Goal: Transaction & Acquisition: Book appointment/travel/reservation

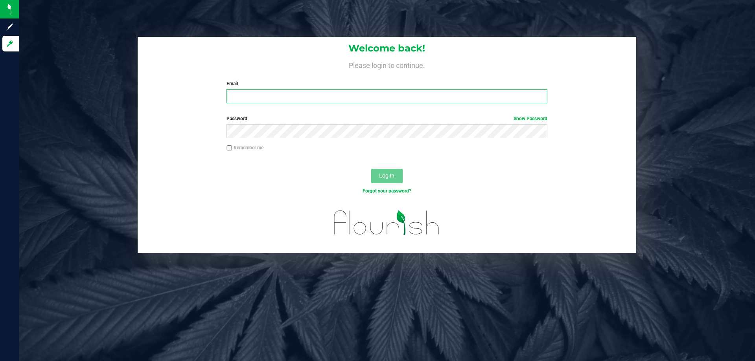
click at [315, 101] on input "Email" at bounding box center [387, 96] width 321 height 14
type input "[EMAIL_ADDRESS][DOMAIN_NAME]"
click at [371, 169] on button "Log In" at bounding box center [386, 176] width 31 height 14
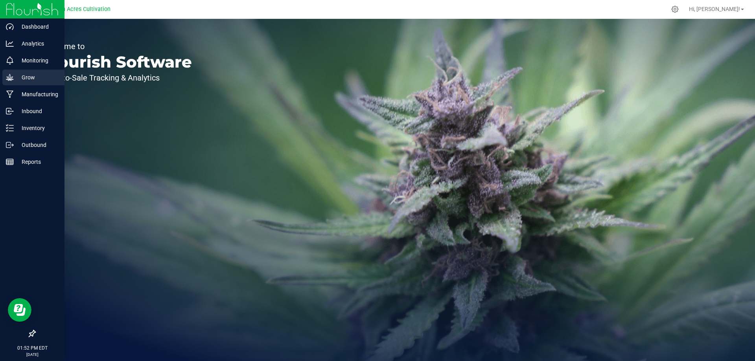
click at [20, 77] on p "Grow" at bounding box center [37, 77] width 47 height 9
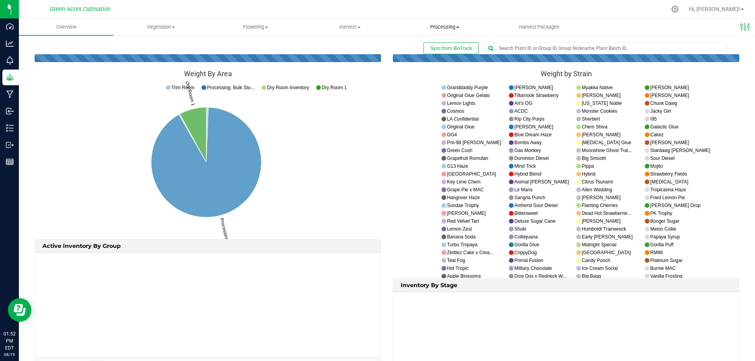
click at [454, 24] on span "Processing" at bounding box center [445, 27] width 94 height 7
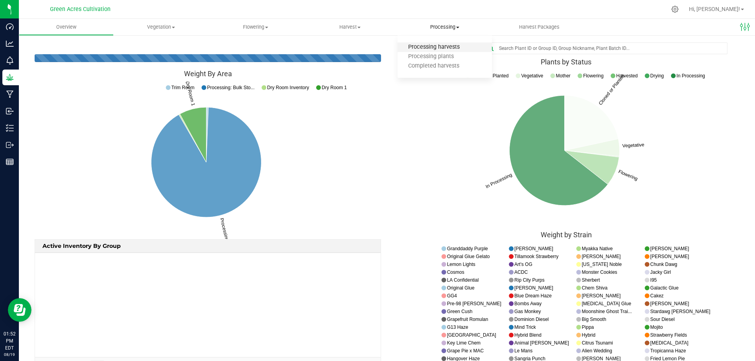
click at [450, 48] on span "Processing harvests" at bounding box center [434, 47] width 73 height 7
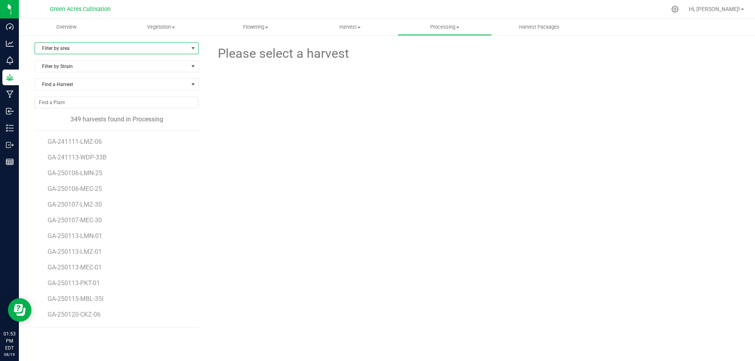
click at [76, 46] on span "Filter by area" at bounding box center [111, 48] width 153 height 11
drag, startPoint x: 53, startPoint y: 75, endPoint x: 62, endPoint y: 76, distance: 8.4
click at [53, 75] on li "Dry Room 1" at bounding box center [116, 74] width 163 height 12
click at [85, 254] on span "GA-250813-AGO-35G" at bounding box center [78, 253] width 61 height 7
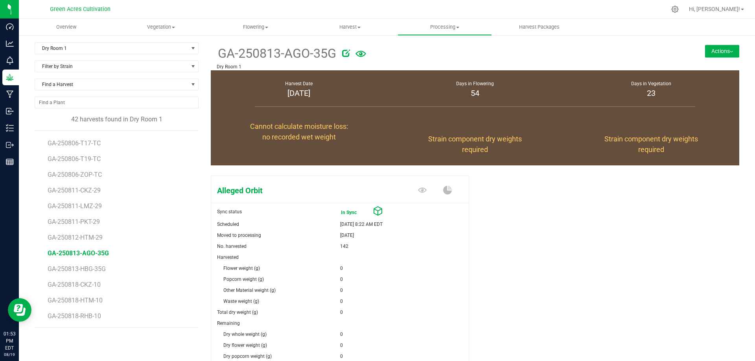
click at [262, 62] on span "GA-250813-AGO-35G" at bounding box center [277, 53] width 120 height 19
click at [263, 55] on span "GA-250813-AGO-35G" at bounding box center [277, 53] width 120 height 19
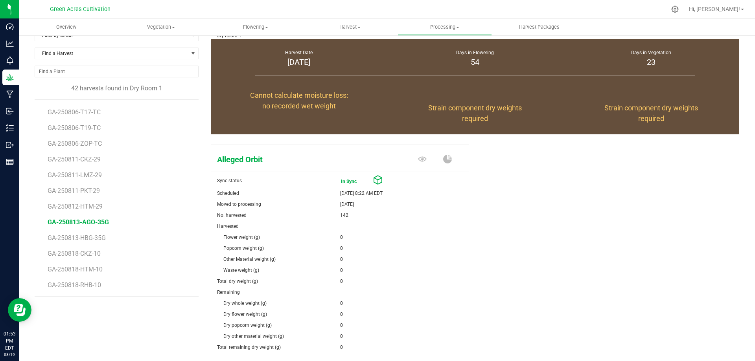
scroll to position [98, 0]
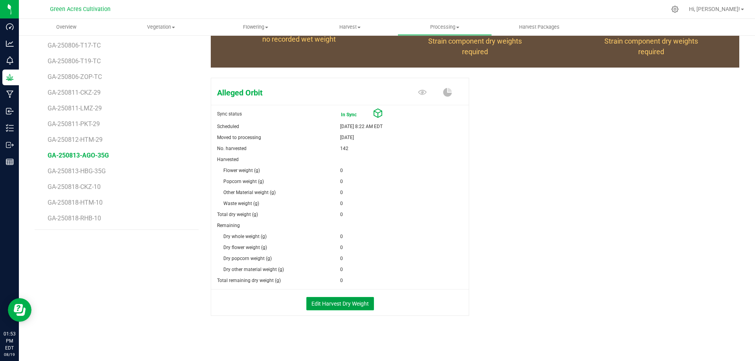
click at [350, 303] on button "Edit Harvest Dry Weight" at bounding box center [340, 303] width 68 height 13
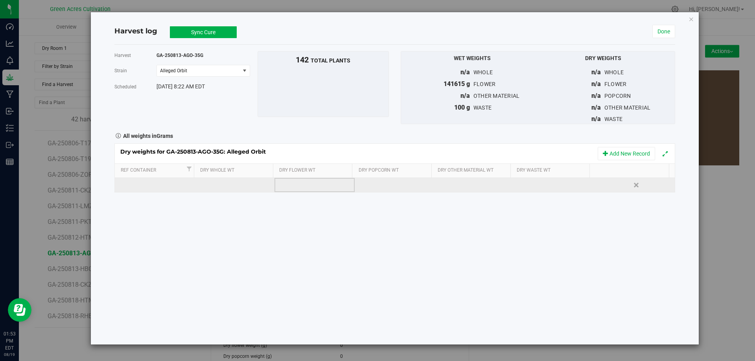
click at [310, 184] on td at bounding box center [315, 185] width 80 height 14
type input "15395"
type input "8610"
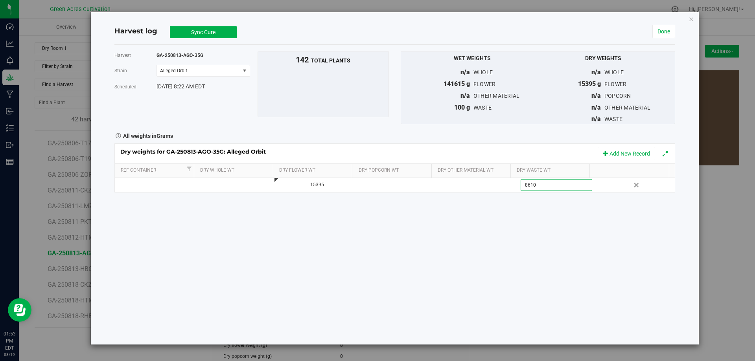
click at [256, 27] on div "Harvest log Sync Cure In Sync" at bounding box center [383, 31] width 538 height 11
click at [186, 32] on button "Sync Cure" at bounding box center [203, 32] width 67 height 12
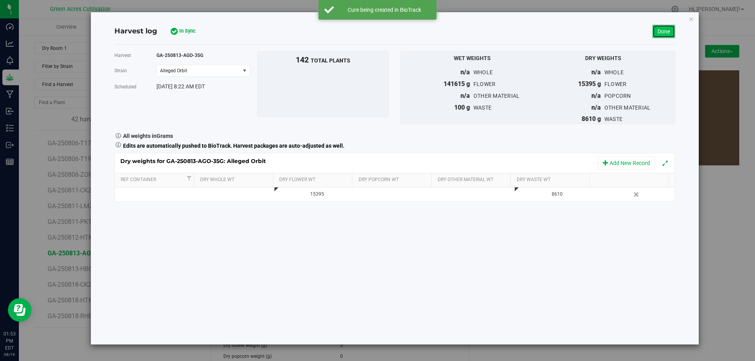
click at [664, 32] on link "Done" at bounding box center [664, 31] width 23 height 13
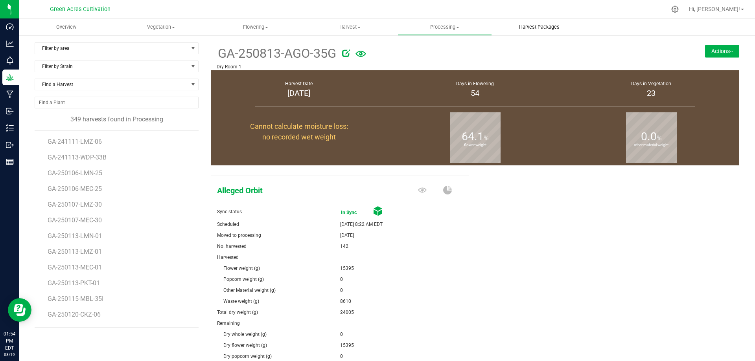
click at [537, 27] on span "Harvest Packages" at bounding box center [540, 27] width 62 height 7
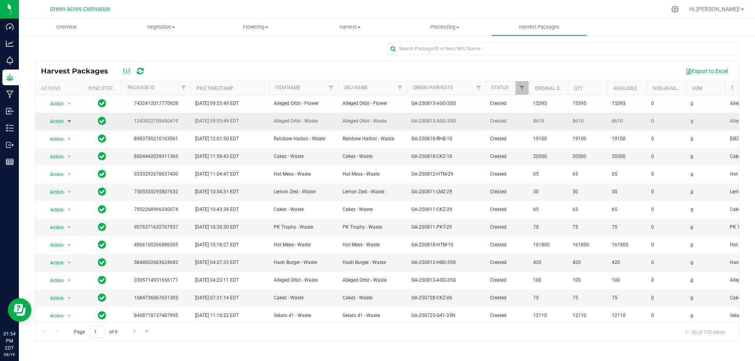
click at [66, 120] on span "select" at bounding box center [69, 121] width 6 height 6
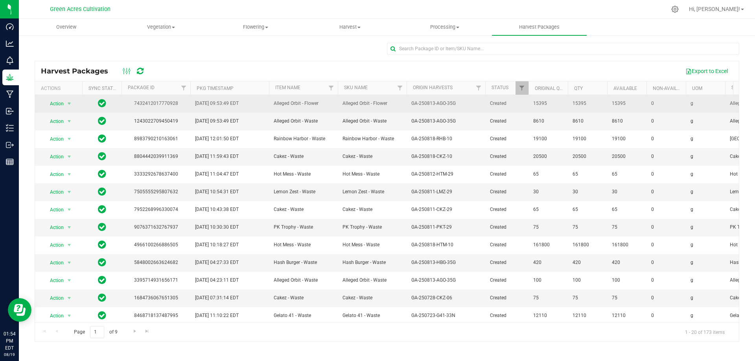
click at [579, 101] on span "15395" at bounding box center [588, 103] width 30 height 7
click at [70, 101] on span "select" at bounding box center [69, 104] width 6 height 6
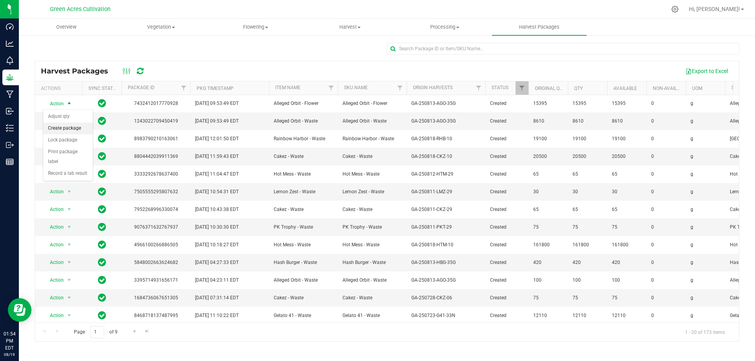
click at [70, 127] on li "Create package" at bounding box center [68, 129] width 50 height 12
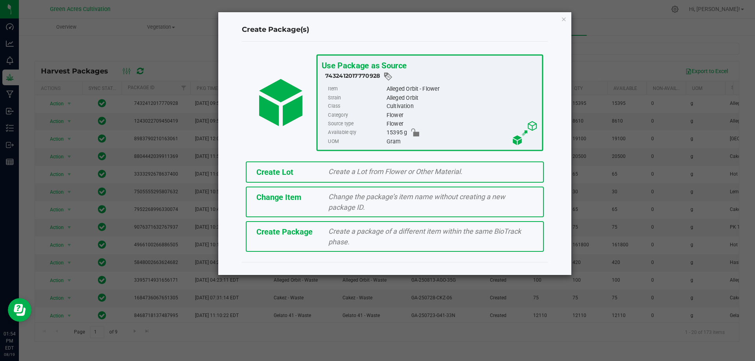
click at [318, 168] on div "Create Lot" at bounding box center [287, 172] width 72 height 12
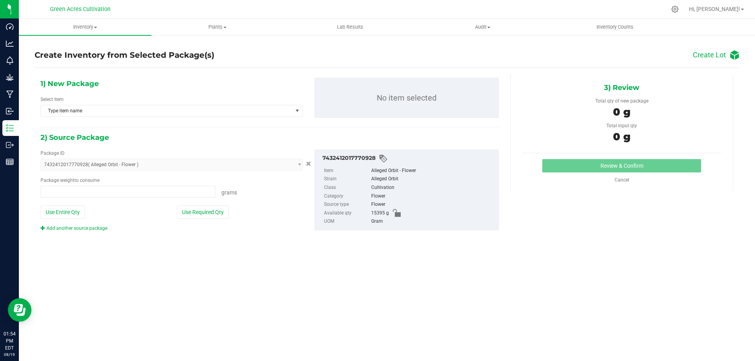
type input "0.0000 g"
click at [292, 110] on span "Type item name" at bounding box center [167, 110] width 252 height 11
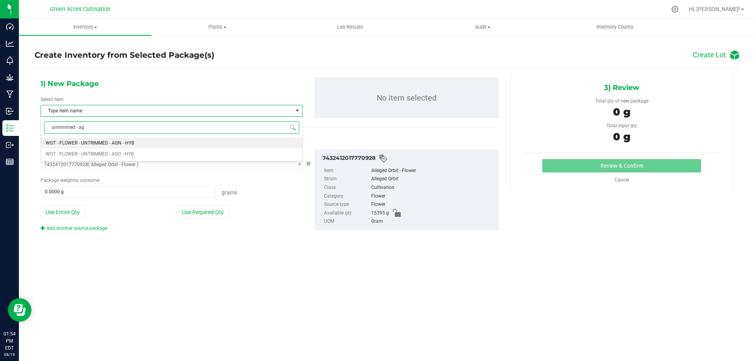
type input "untrimmed - ago"
click at [118, 141] on span "WGT - FLOWER - UNTRIMMED - AGO - HYB" at bounding box center [90, 143] width 88 height 6
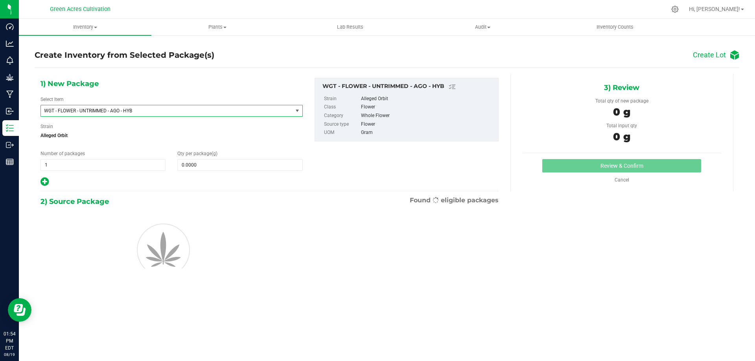
scroll to position [12974, 0]
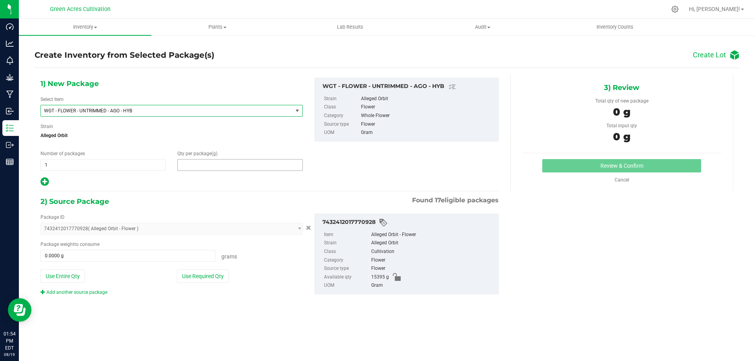
click at [216, 167] on span at bounding box center [239, 165] width 125 height 12
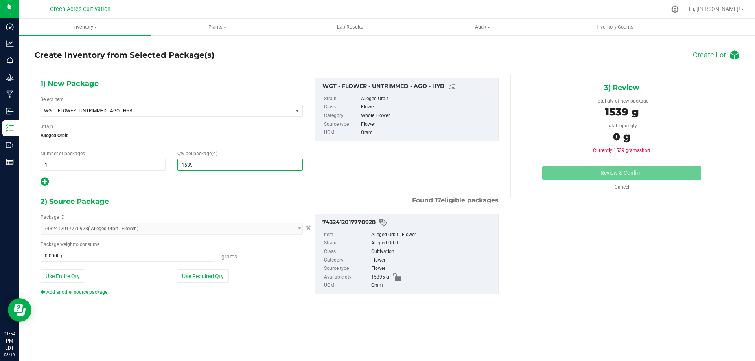
type input "15395"
type input "15,395.0000"
click at [209, 277] on button "Use Required Qty" at bounding box center [203, 276] width 52 height 13
type input "15395.0000 g"
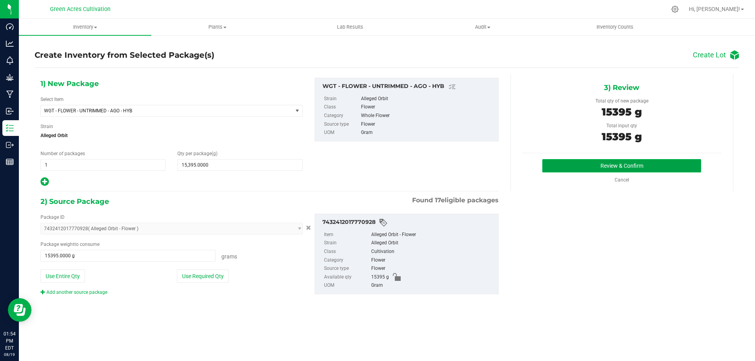
click at [596, 166] on button "Review & Confirm" at bounding box center [621, 165] width 159 height 13
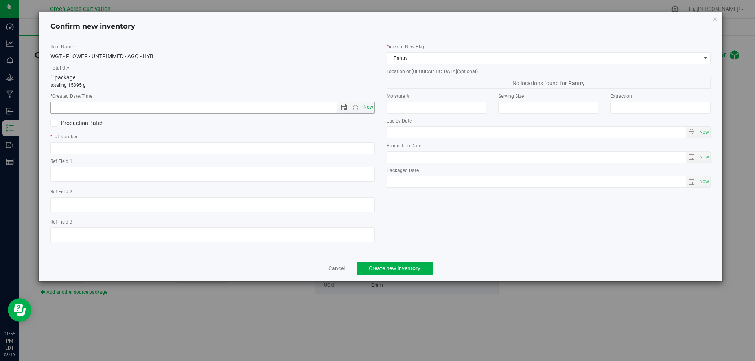
click at [365, 103] on span "Now" at bounding box center [367, 107] width 13 height 11
type input "[DATE] 1:55 PM"
click at [165, 327] on div "Confirm new inventory Item Name WGT - FLOWER - UNTRIMMED - AGO - HYB Total Qty …" at bounding box center [380, 180] width 761 height 361
click at [345, 149] on input "text" at bounding box center [212, 148] width 325 height 12
click at [202, 152] on input "text" at bounding box center [212, 148] width 325 height 12
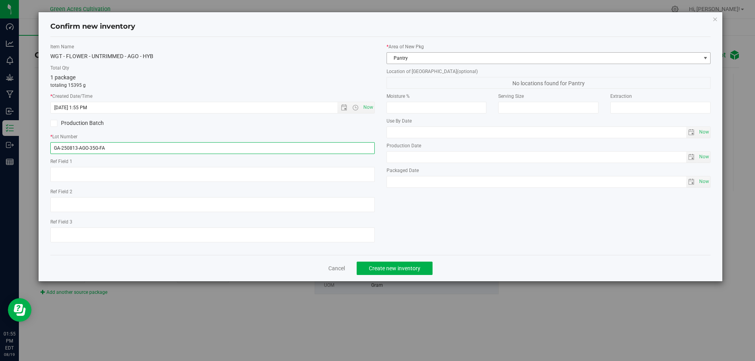
type input "GA-250813-AGO-35G-FA"
click at [703, 56] on span at bounding box center [706, 58] width 6 height 6
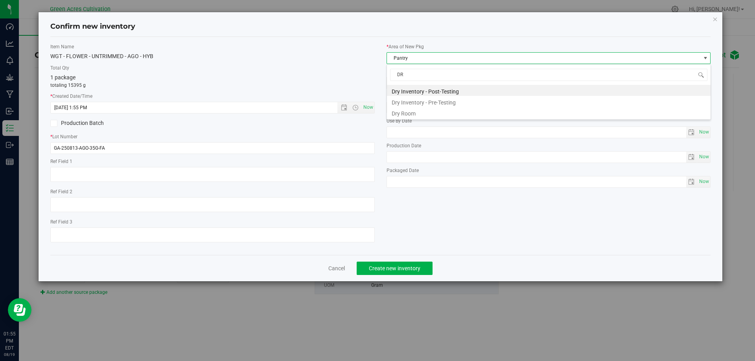
scroll to position [0, 0]
type input "DRY"
click at [437, 113] on li "Dry Room" at bounding box center [549, 112] width 324 height 11
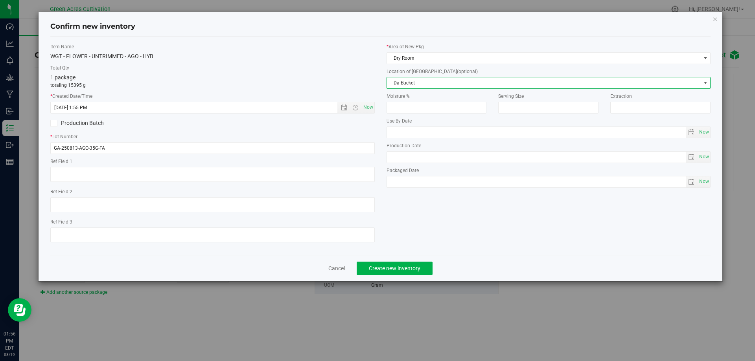
click at [446, 81] on span "Da Bucket" at bounding box center [544, 82] width 314 height 11
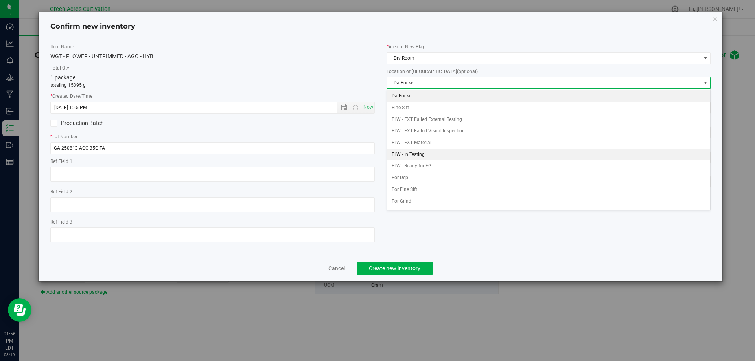
click at [424, 153] on li "FLW - In Testing" at bounding box center [549, 155] width 324 height 12
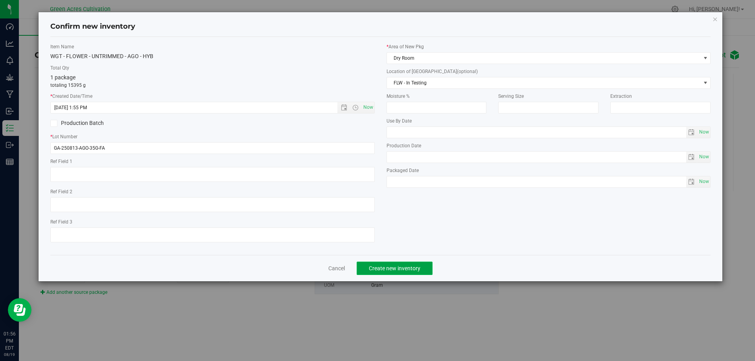
click at [398, 269] on span "Create new inventory" at bounding box center [395, 269] width 52 height 6
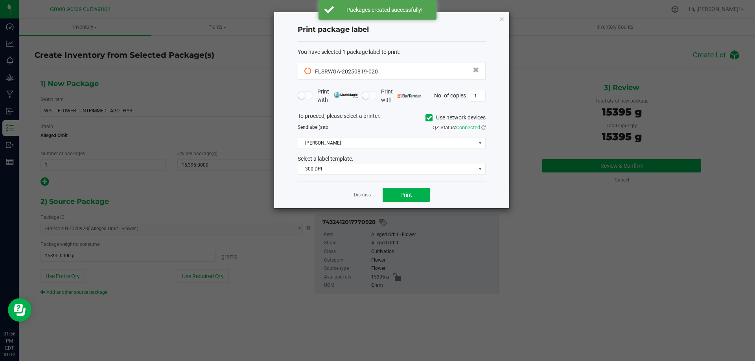
click at [430, 118] on icon at bounding box center [429, 118] width 5 height 0
click at [0, 0] on input "Use network devices" at bounding box center [0, 0] width 0 height 0
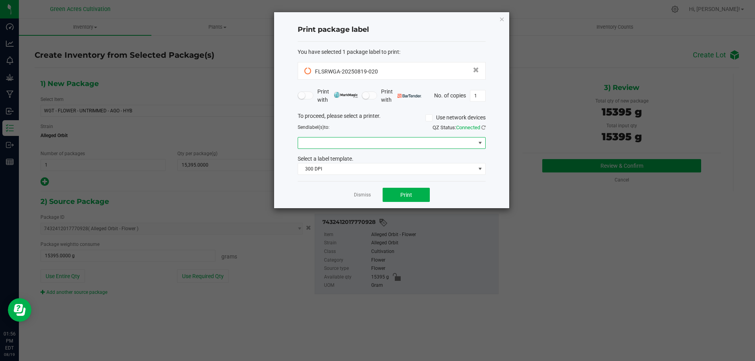
click at [481, 143] on span at bounding box center [480, 143] width 6 height 6
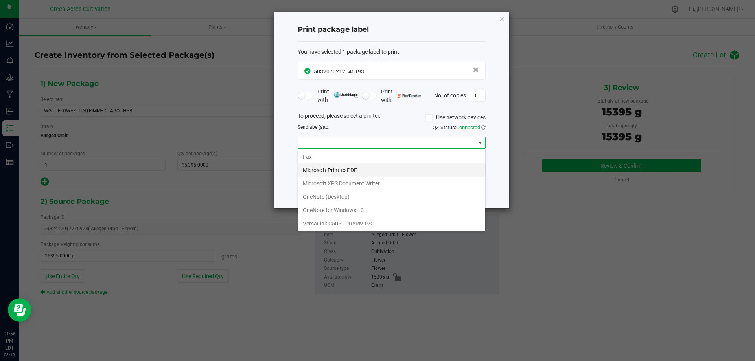
scroll to position [28, 0]
click at [373, 223] on ZPL "ZDesigner ZD420-203dpi ZPL" at bounding box center [391, 222] width 187 height 13
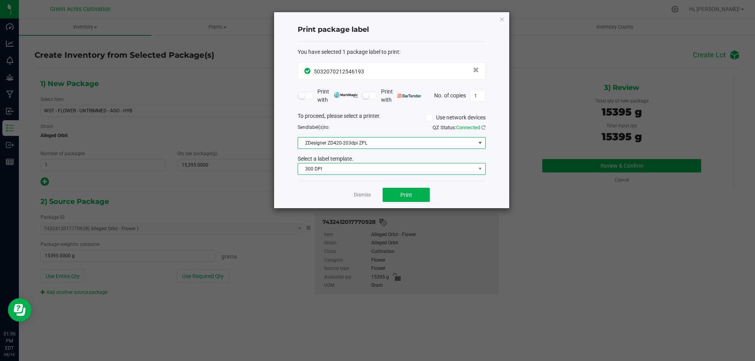
click at [363, 169] on span "300 DPI" at bounding box center [386, 169] width 177 height 11
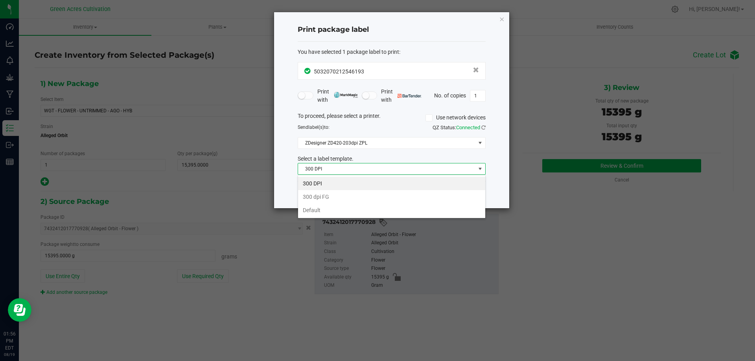
scroll to position [12, 188]
click at [339, 213] on li "Default" at bounding box center [391, 210] width 187 height 13
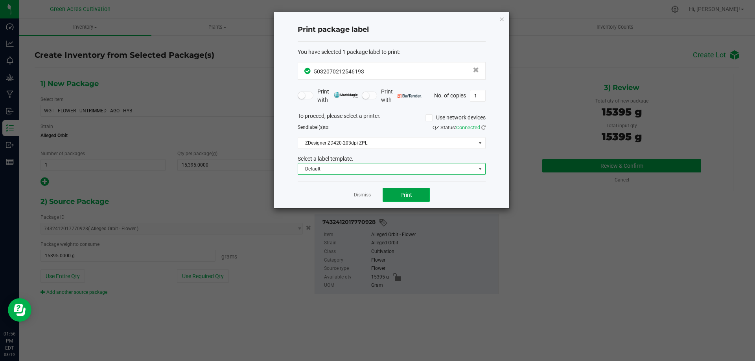
click at [407, 191] on button "Print" at bounding box center [406, 195] width 47 height 14
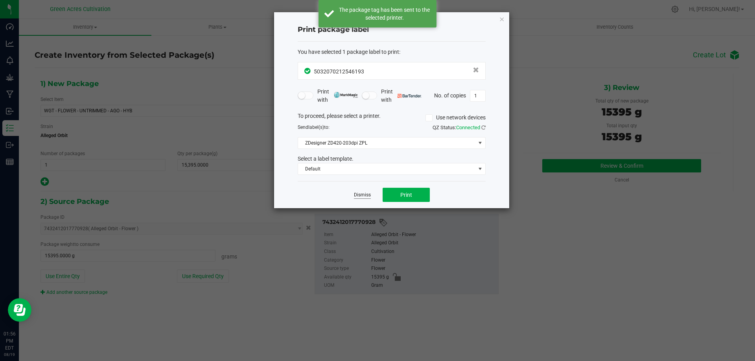
click at [358, 198] on link "Dismiss" at bounding box center [362, 195] width 17 height 7
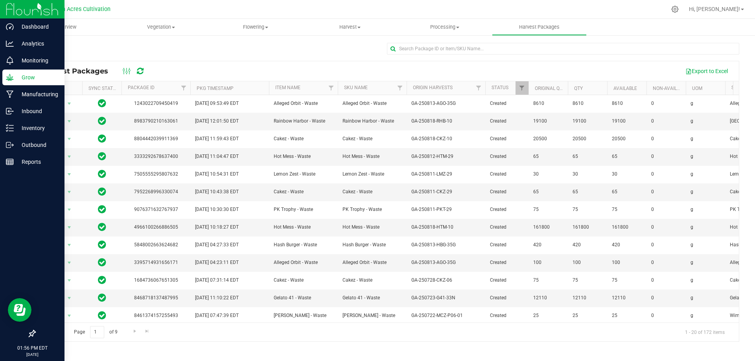
click at [26, 76] on p "Grow" at bounding box center [37, 77] width 47 height 9
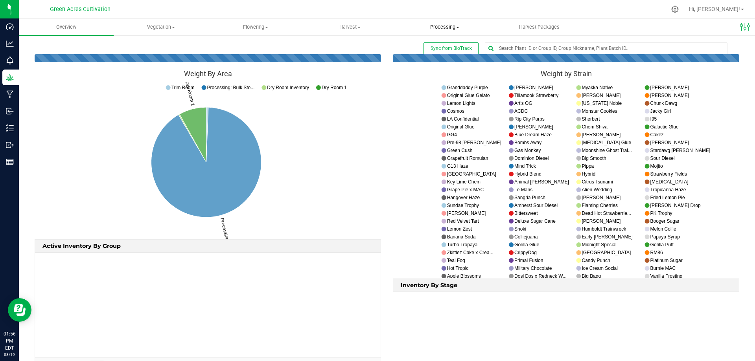
click at [428, 28] on span "Processing" at bounding box center [445, 27] width 94 height 7
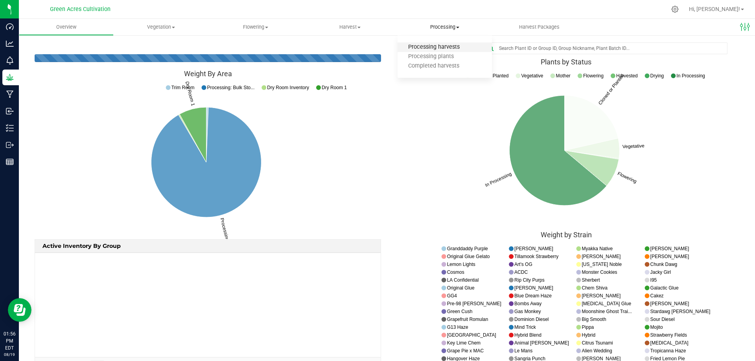
click at [425, 49] on span "Processing harvests" at bounding box center [434, 47] width 73 height 7
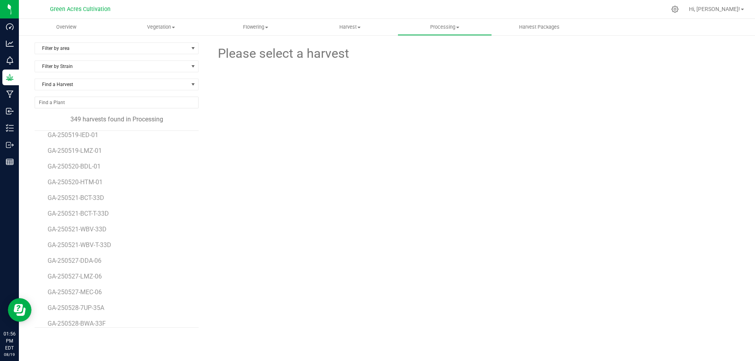
scroll to position [5301, 0]
click at [77, 271] on span "GA-250813-HBG-35G" at bounding box center [78, 269] width 61 height 7
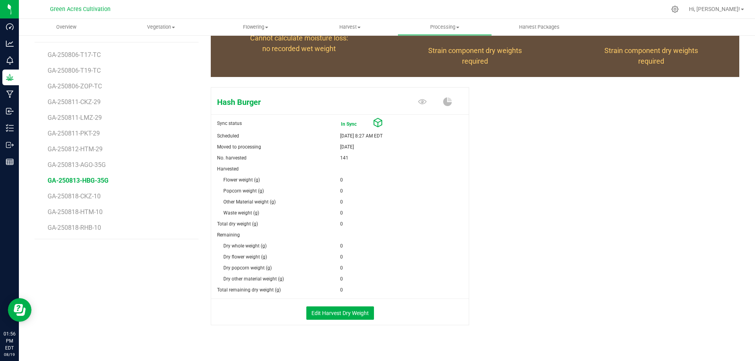
scroll to position [98, 0]
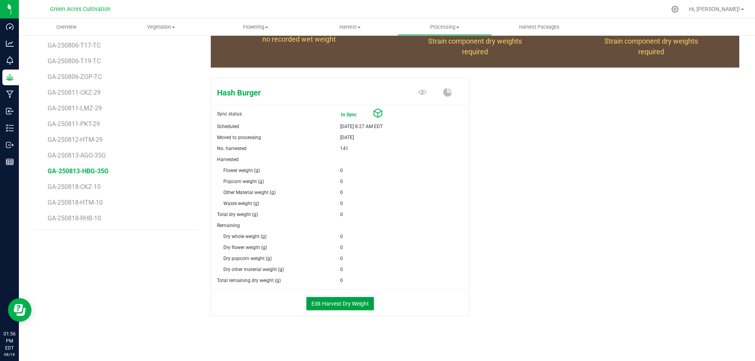
click at [354, 305] on button "Edit Harvest Dry Weight" at bounding box center [340, 303] width 68 height 13
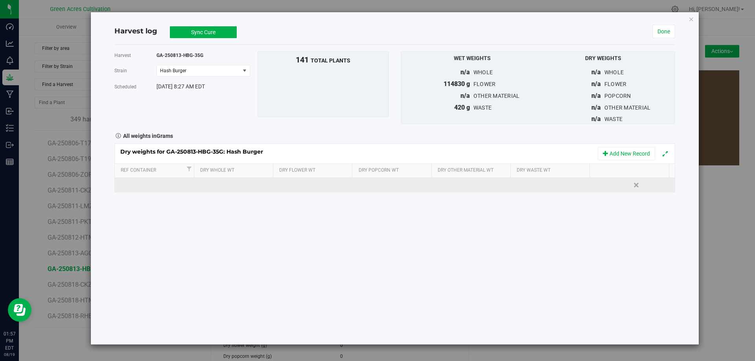
click at [295, 183] on td at bounding box center [315, 185] width 80 height 14
type input "30545"
click at [527, 181] on div "Loading... Dry weights for GA-250813-HBG-35G: Hash Burger Add New Record Ref Co…" at bounding box center [394, 169] width 561 height 50
click at [526, 185] on div at bounding box center [557, 185] width 74 height 12
type input "9960"
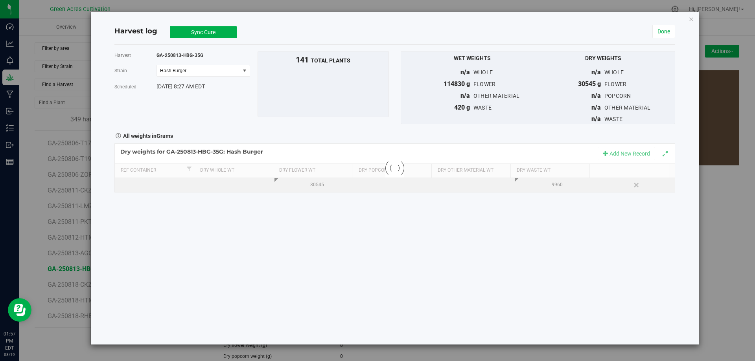
click at [195, 27] on button "Sync Cure" at bounding box center [203, 32] width 67 height 12
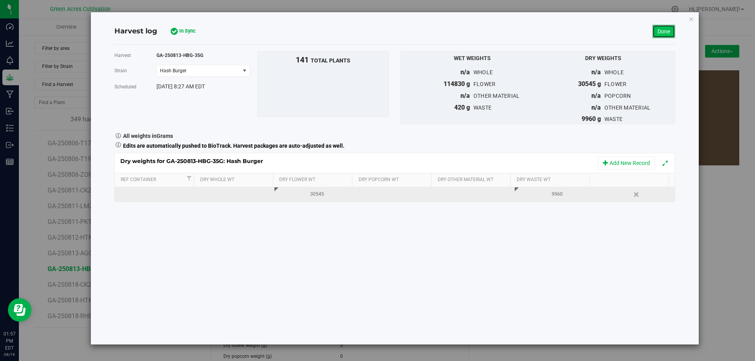
click at [664, 27] on link "Done" at bounding box center [664, 31] width 23 height 13
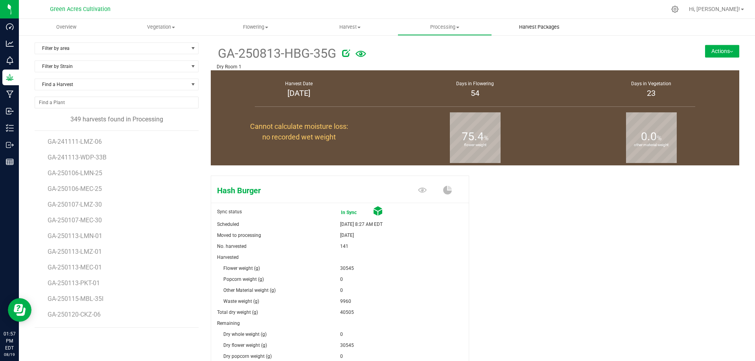
click at [551, 26] on span "Harvest Packages" at bounding box center [540, 27] width 62 height 7
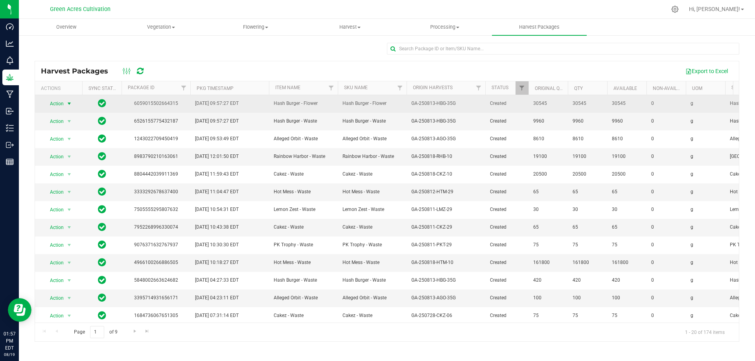
click at [70, 104] on span "select" at bounding box center [69, 104] width 6 height 6
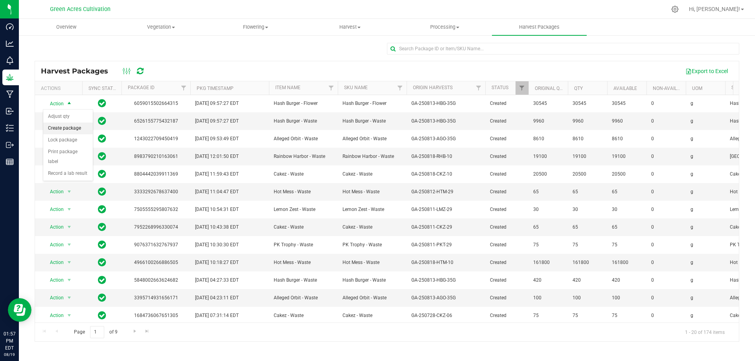
click at [61, 126] on li "Create package" at bounding box center [68, 129] width 50 height 12
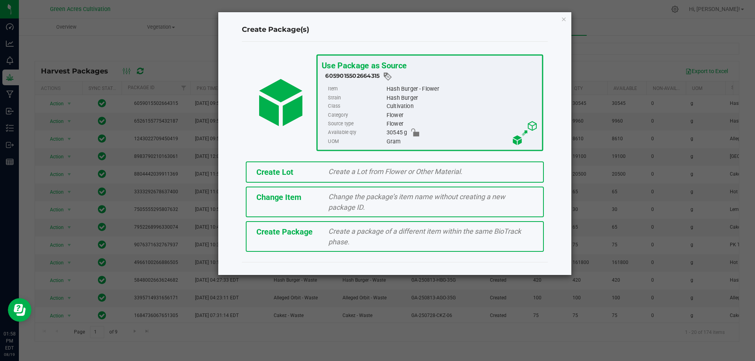
click at [337, 172] on span "Create a Lot from Flower or Other Material." at bounding box center [395, 172] width 134 height 8
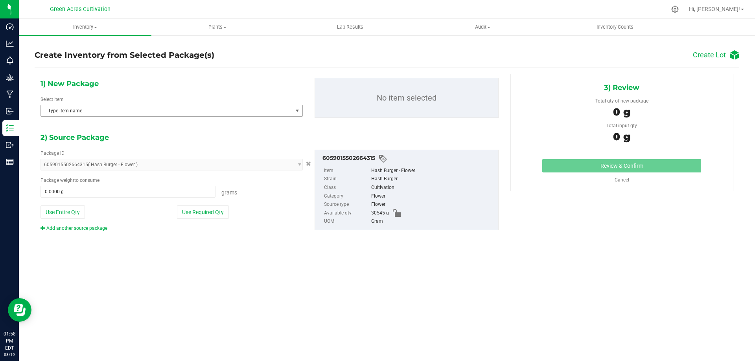
click at [296, 113] on span "select" at bounding box center [297, 111] width 6 height 6
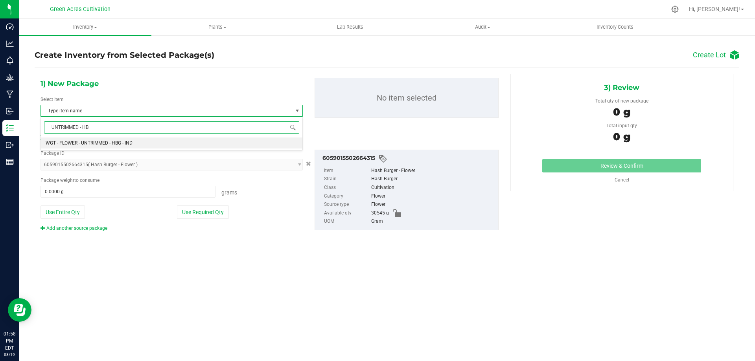
type input "UNTRIMMED - HBG"
click at [125, 143] on span "WGT - FLOWER - UNTRIMMED - HBG - IND" at bounding box center [89, 143] width 87 height 6
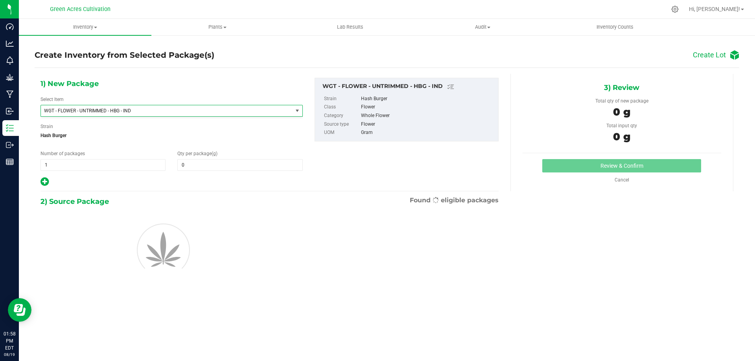
type input "0.0000"
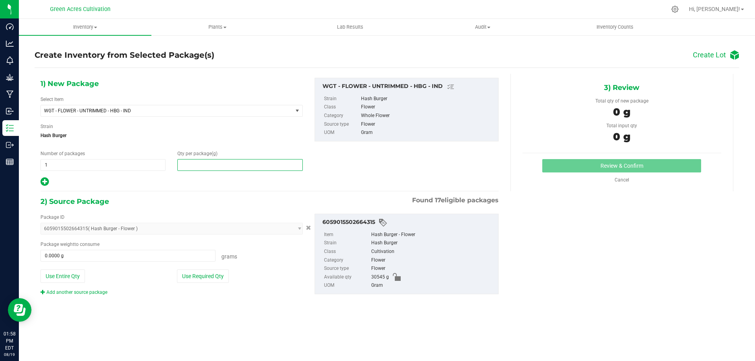
click at [208, 166] on span at bounding box center [239, 165] width 125 height 12
click at [385, 285] on div "Gram" at bounding box center [432, 286] width 123 height 9
type input "0.0000"
click at [207, 166] on span at bounding box center [239, 165] width 125 height 12
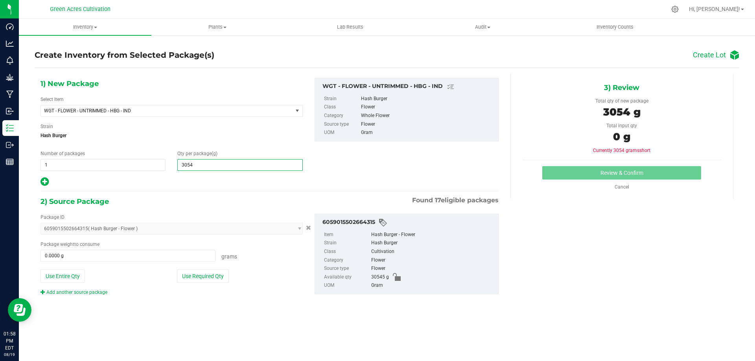
type input "30545"
type input "30,545.0000"
click at [210, 276] on button "Use Required Qty" at bounding box center [203, 276] width 52 height 13
type input "30545.0000 g"
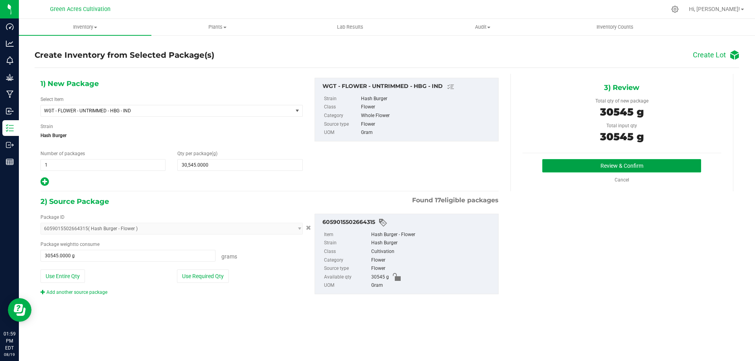
click at [625, 166] on button "Review & Confirm" at bounding box center [621, 165] width 159 height 13
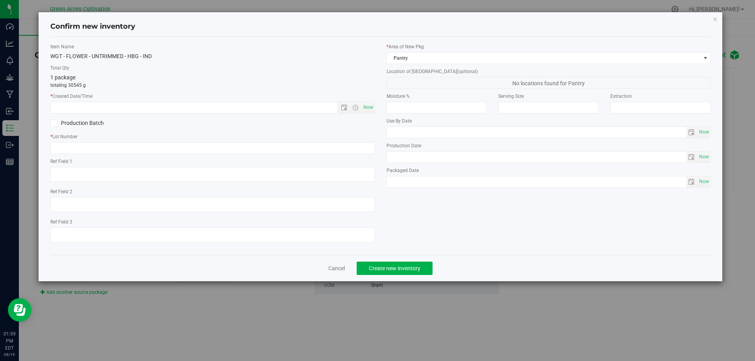
click at [376, 105] on div "Item Name WGT - FLOWER - UNTRIMMED - HBG - IND Total Qty 1 package totaling 305…" at bounding box center [212, 146] width 336 height 206
click at [371, 107] on span "Now" at bounding box center [367, 107] width 13 height 11
type input "[DATE] 1:59 PM"
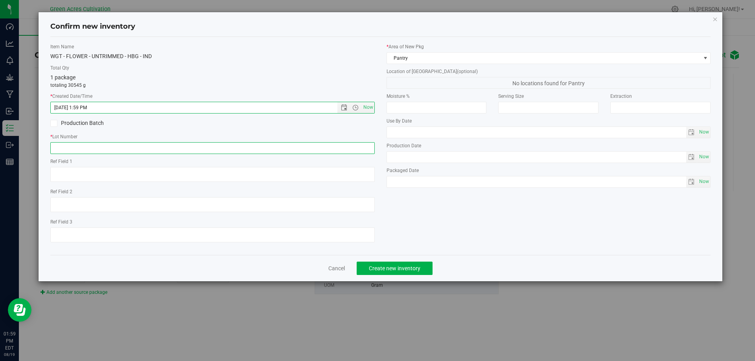
click at [132, 147] on input "text" at bounding box center [212, 148] width 325 height 12
type input "g"
type input "GA-250813-HBG-35G-FA"
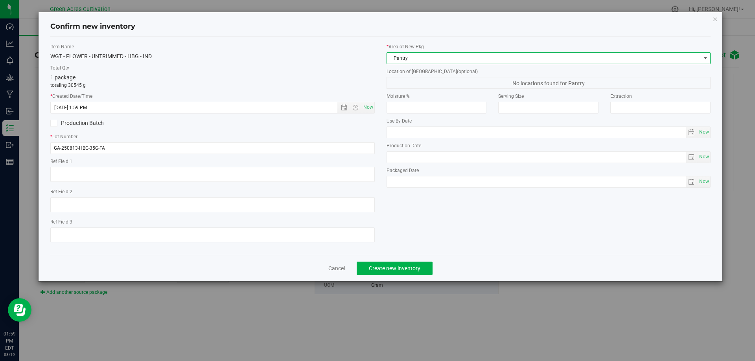
click at [503, 59] on span "Pantry" at bounding box center [544, 58] width 314 height 11
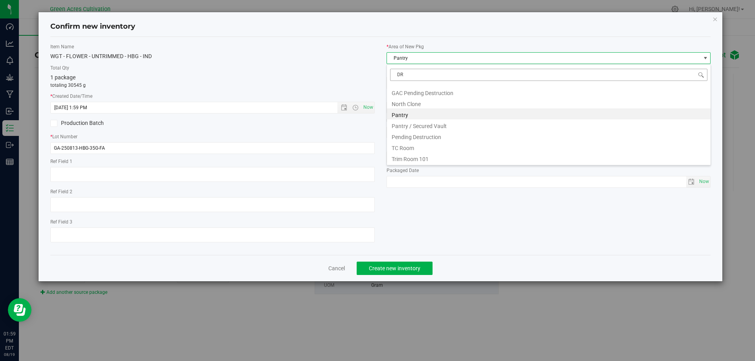
scroll to position [0, 0]
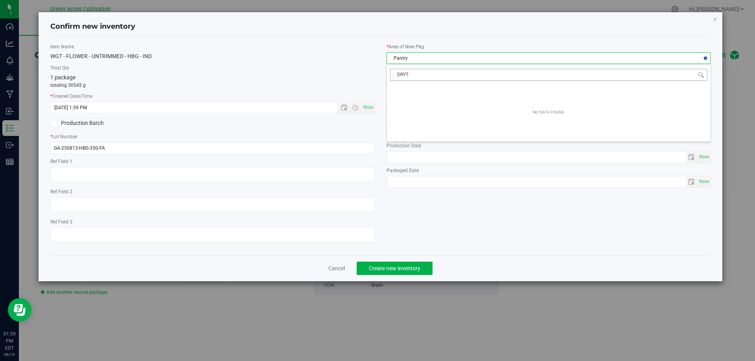
type input "DRY"
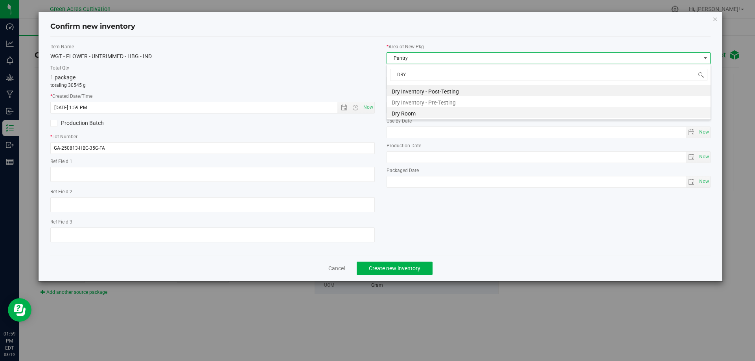
click at [415, 112] on li "Dry Room" at bounding box center [549, 112] width 324 height 11
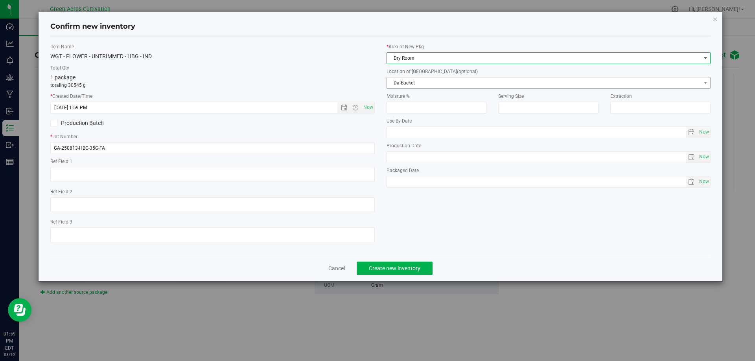
click at [491, 85] on span "Da Bucket" at bounding box center [544, 82] width 314 height 11
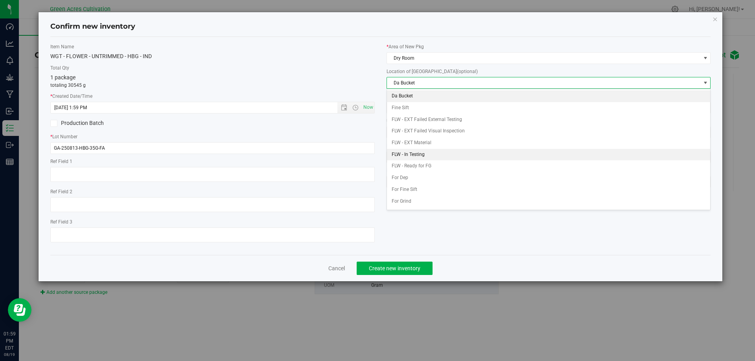
click at [432, 153] on li "FLW - In Testing" at bounding box center [549, 155] width 324 height 12
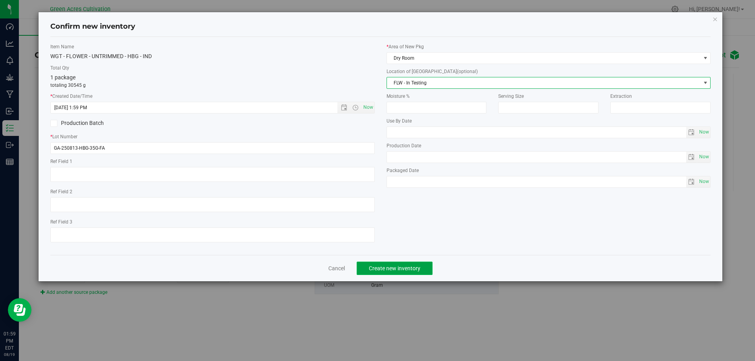
click at [392, 264] on button "Create new inventory" at bounding box center [395, 268] width 76 height 13
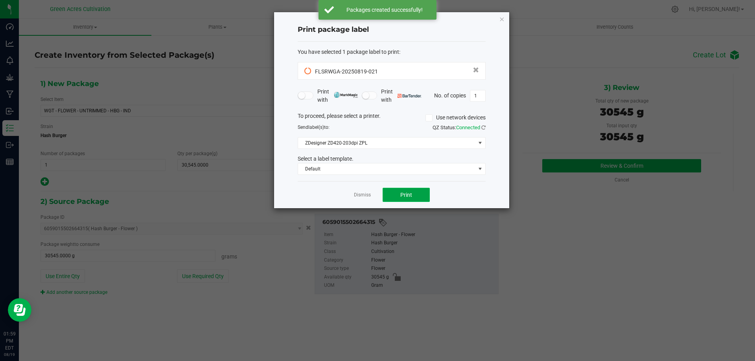
click at [403, 195] on span "Print" at bounding box center [406, 195] width 12 height 6
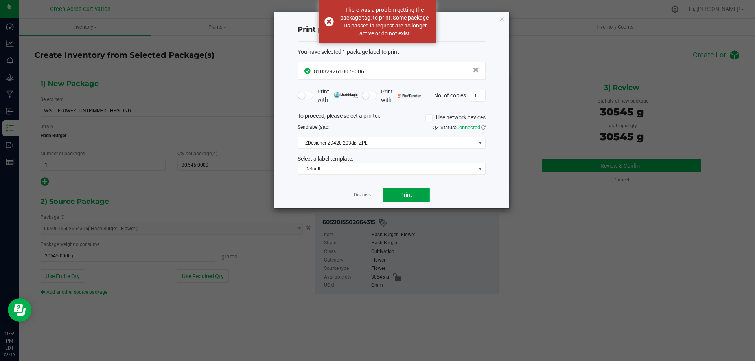
click at [403, 195] on span "Print" at bounding box center [406, 195] width 12 height 6
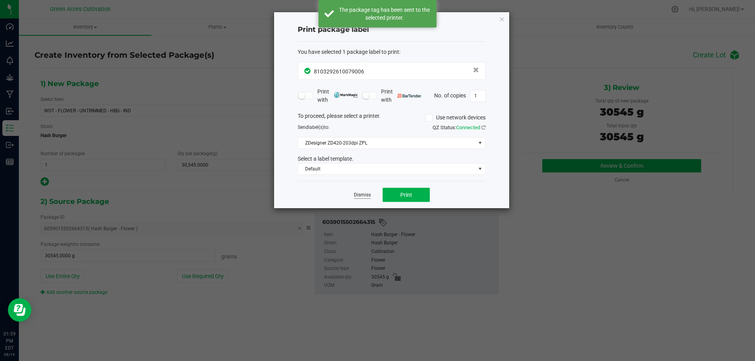
click at [360, 195] on link "Dismiss" at bounding box center [362, 195] width 17 height 7
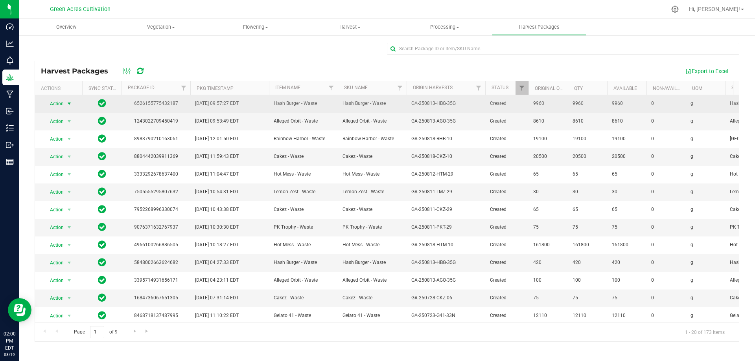
click at [63, 103] on span "Action" at bounding box center [53, 103] width 21 height 11
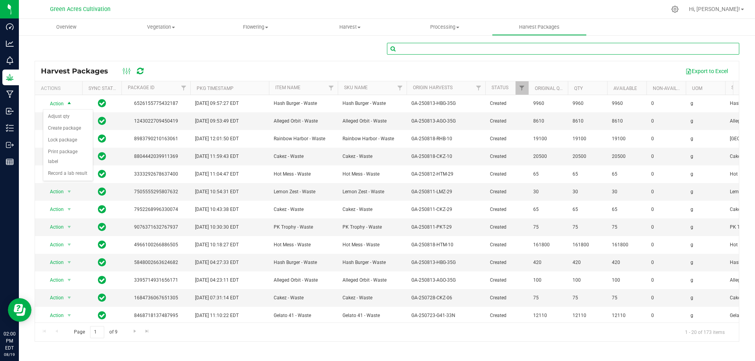
click at [560, 53] on input "text" at bounding box center [563, 49] width 352 height 12
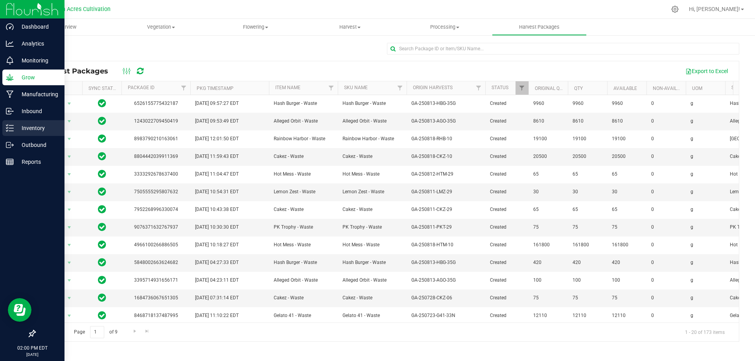
click at [17, 129] on p "Inventory" at bounding box center [37, 128] width 47 height 9
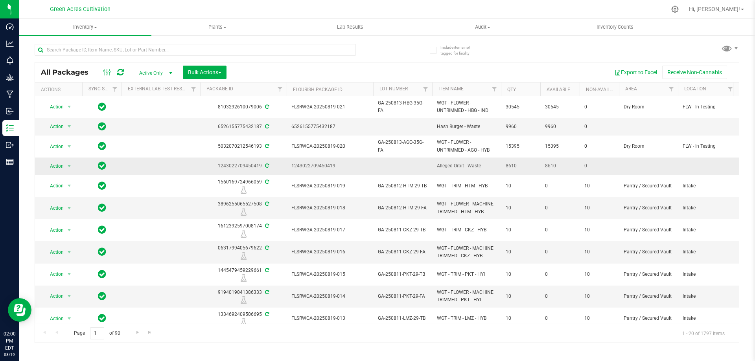
drag, startPoint x: 388, startPoint y: 165, endPoint x: 610, endPoint y: 169, distance: 222.3
drag, startPoint x: 371, startPoint y: 126, endPoint x: 607, endPoint y: 130, distance: 236.0
click at [69, 127] on span "select" at bounding box center [69, 127] width 6 height 6
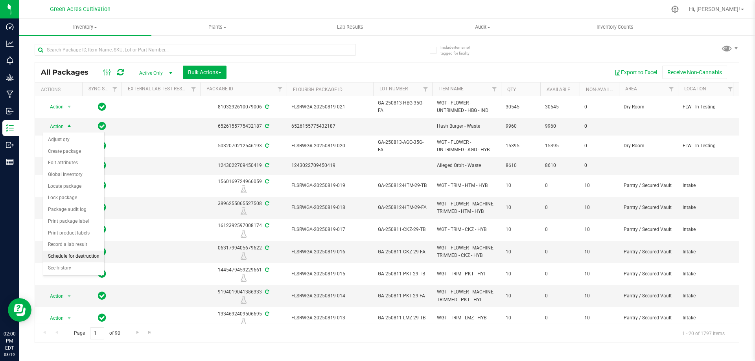
click at [47, 260] on li "Schedule for destruction" at bounding box center [73, 257] width 61 height 12
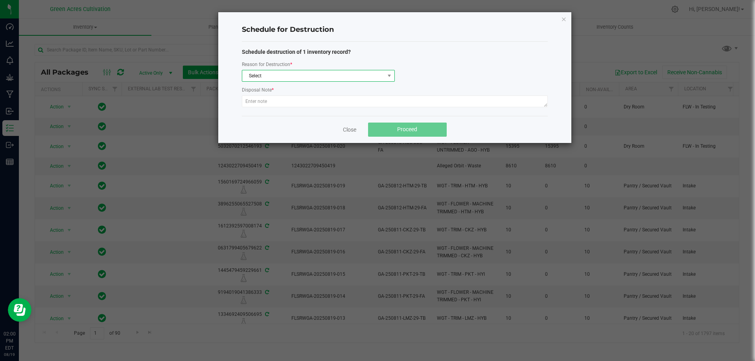
click at [261, 70] on span "Select" at bounding box center [313, 75] width 142 height 11
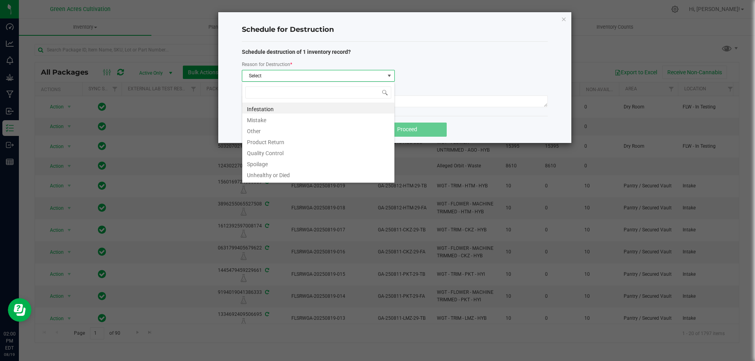
scroll to position [12, 153]
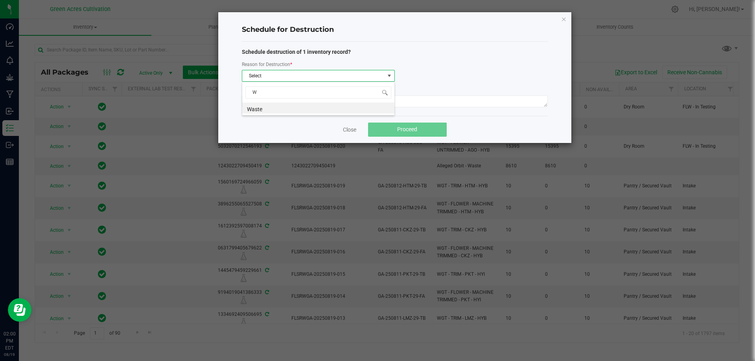
type input "WA"
click at [257, 108] on li "Waste" at bounding box center [318, 108] width 152 height 11
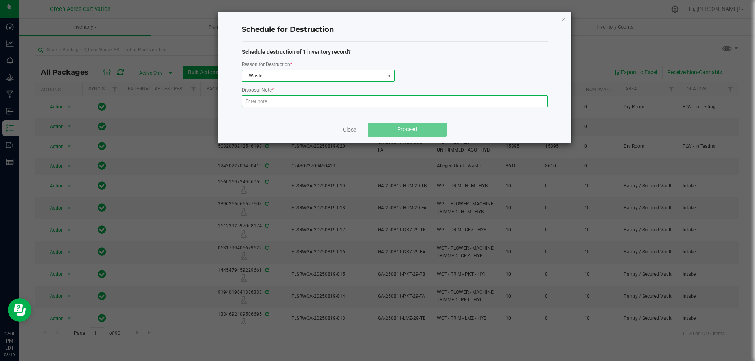
click at [260, 106] on textarea at bounding box center [395, 102] width 306 height 12
type textarea "w"
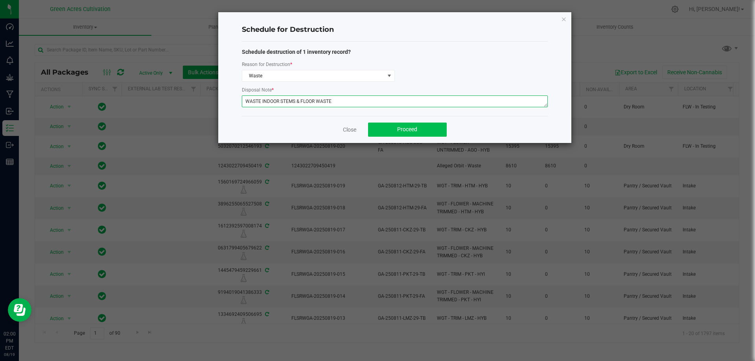
type textarea "WASTE INDOOR STEMS & FLOOR WASTE"
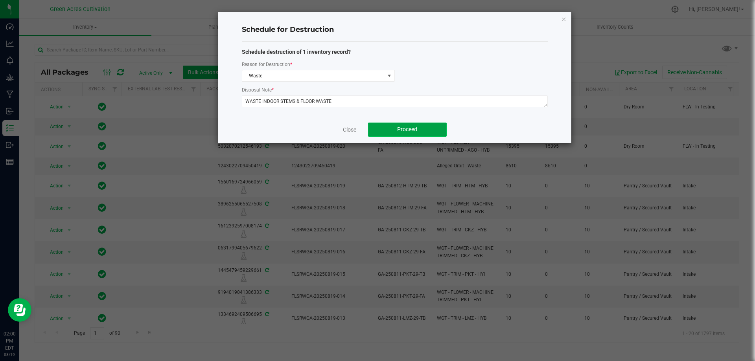
click at [412, 134] on button "Proceed" at bounding box center [407, 130] width 79 height 14
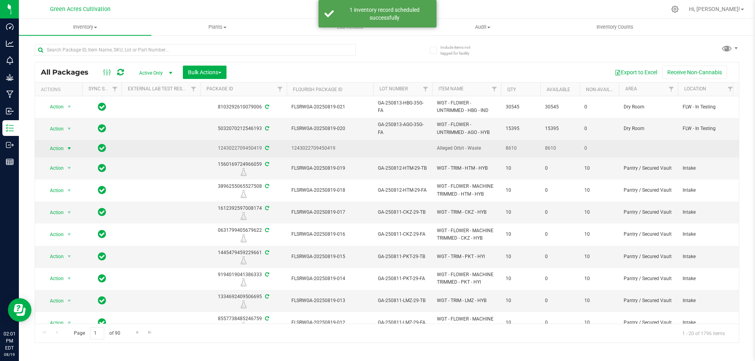
click at [57, 151] on span "Action" at bounding box center [53, 148] width 21 height 11
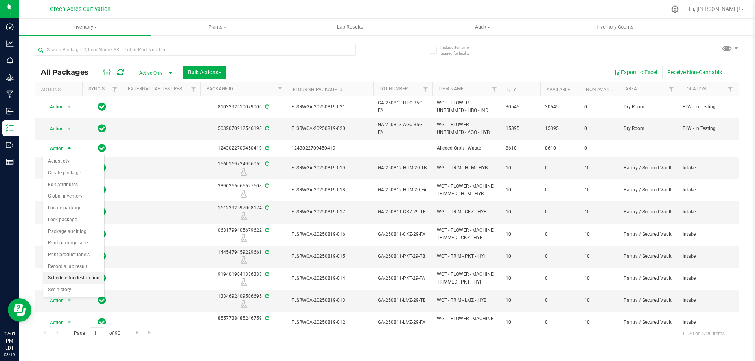
click at [48, 280] on li "Schedule for destruction" at bounding box center [73, 279] width 61 height 12
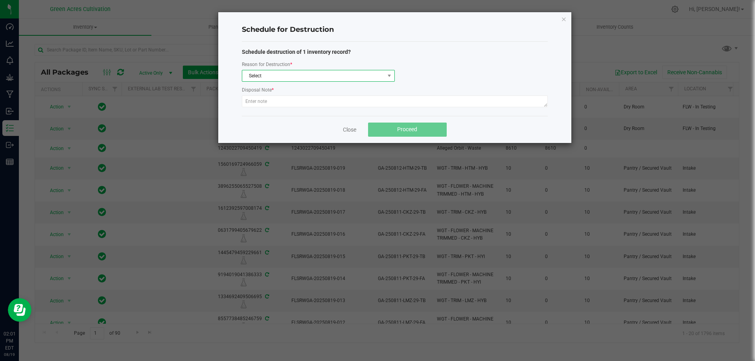
click at [256, 73] on span "Select" at bounding box center [313, 75] width 142 height 11
type input "WAS"
click at [260, 107] on li "Waste" at bounding box center [318, 108] width 152 height 11
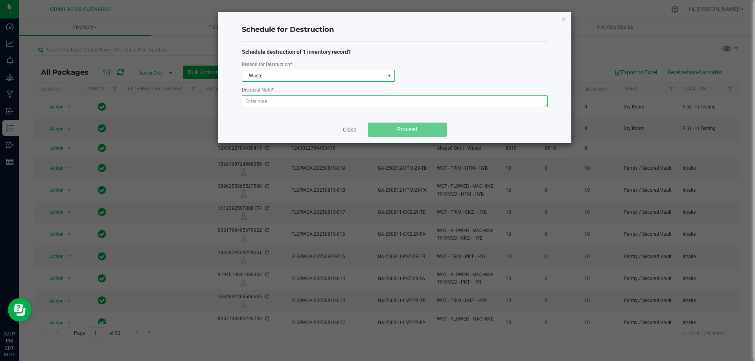
click at [260, 103] on textarea at bounding box center [395, 102] width 306 height 12
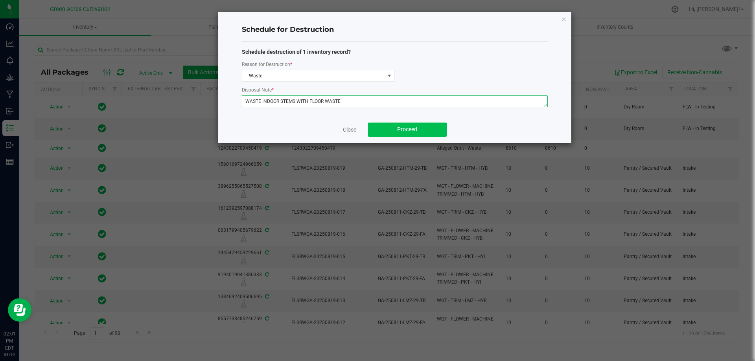
type textarea "WASTE INDOOR STEMS WITH FLOOR WASTE"
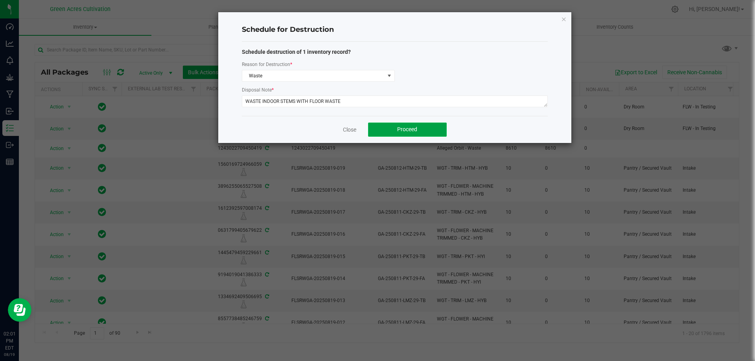
click at [391, 127] on button "Proceed" at bounding box center [407, 130] width 79 height 14
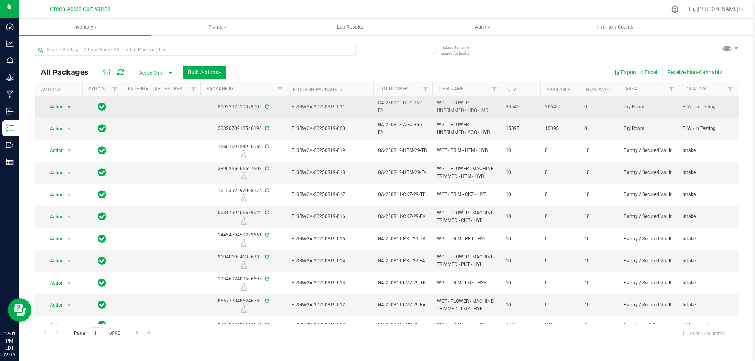
click at [67, 108] on span "select" at bounding box center [69, 107] width 6 height 6
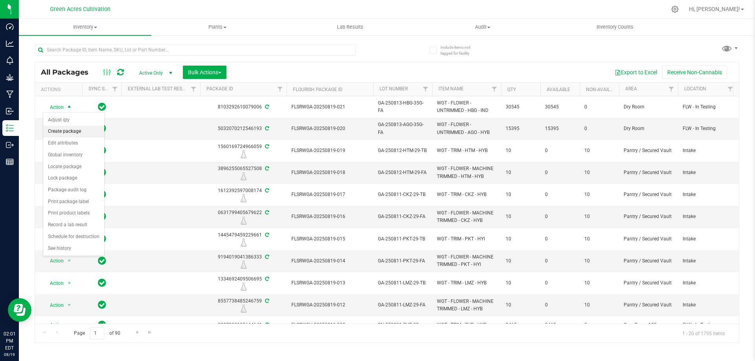
click at [62, 129] on li "Create package" at bounding box center [73, 132] width 61 height 12
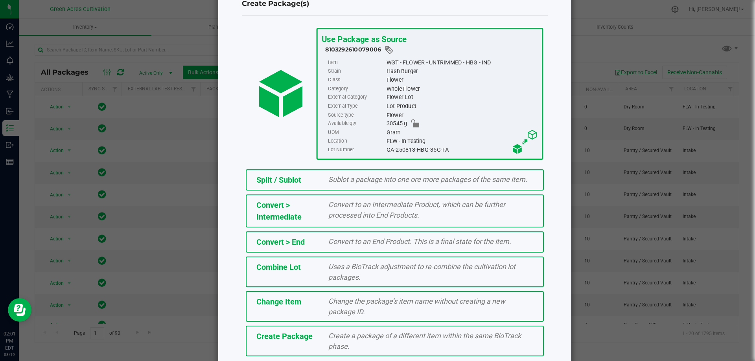
scroll to position [57, 0]
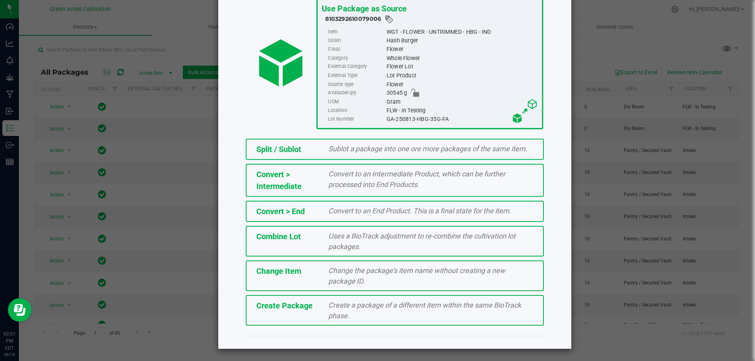
click at [345, 307] on span "Create a package of a different item within the same BioTrack phase." at bounding box center [424, 310] width 193 height 19
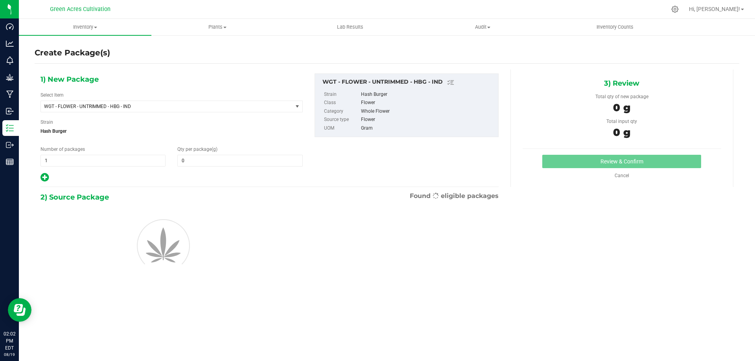
type input "0.0000"
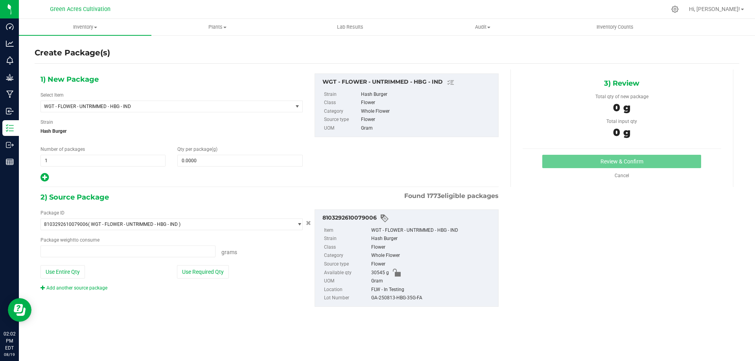
type input "0.0000 g"
click at [41, 179] on icon at bounding box center [45, 178] width 8 height 10
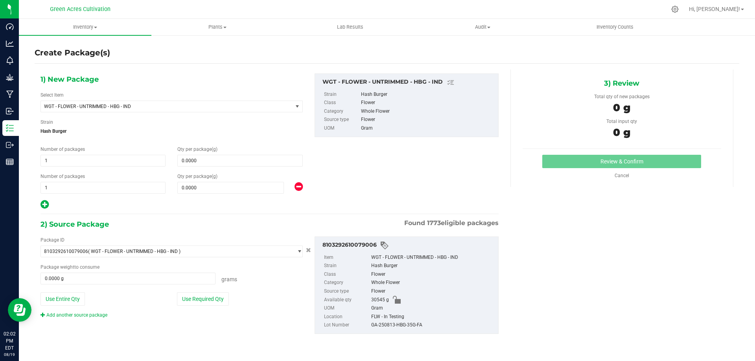
click at [40, 209] on div "1) New Package Select Item WGT - FLOWER - UNTRIMMED - HBG - IND 007UP - Flower …" at bounding box center [172, 142] width 274 height 136
click at [44, 206] on icon at bounding box center [45, 205] width 8 height 10
type input "0.0000"
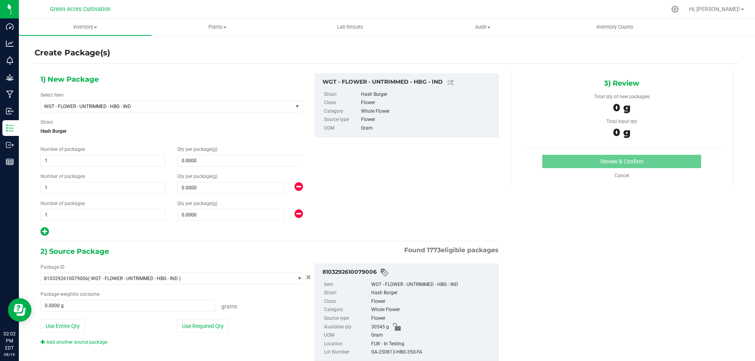
click at [43, 233] on icon at bounding box center [45, 232] width 8 height 10
type input "0.0000"
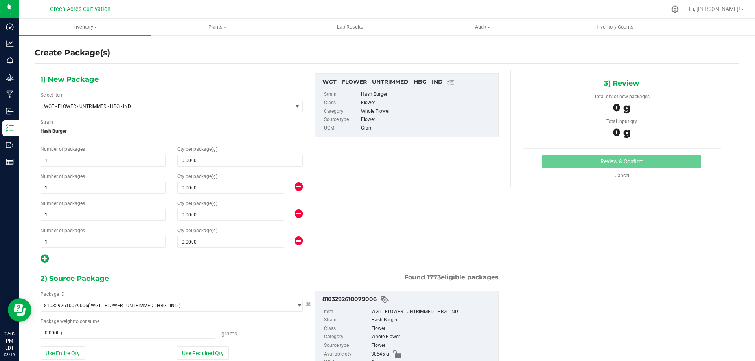
click at [43, 262] on icon at bounding box center [45, 259] width 8 height 10
type input "0.0000"
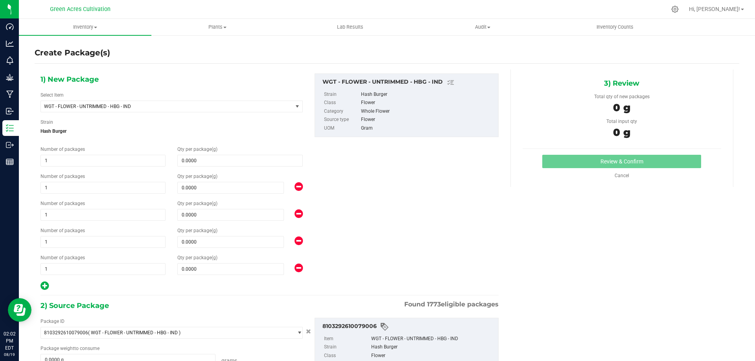
click at [43, 281] on icon at bounding box center [45, 286] width 8 height 10
type input "0.0000"
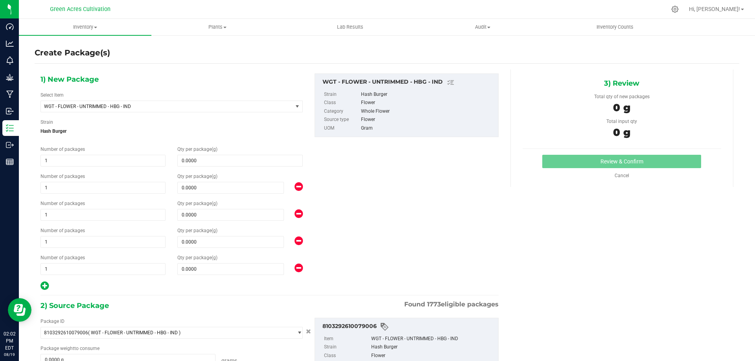
type input "0.0000"
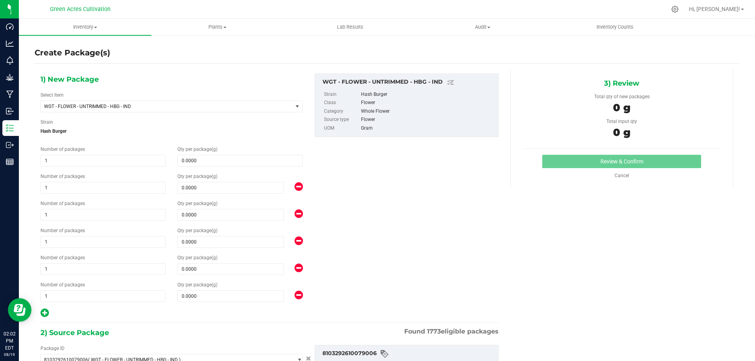
drag, startPoint x: 46, startPoint y: 316, endPoint x: 56, endPoint y: 307, distance: 13.1
click at [46, 316] on icon at bounding box center [45, 313] width 8 height 10
type input "0.0000"
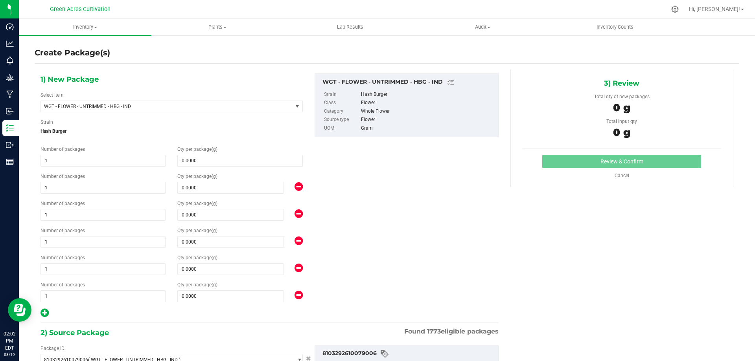
type input "0.0000"
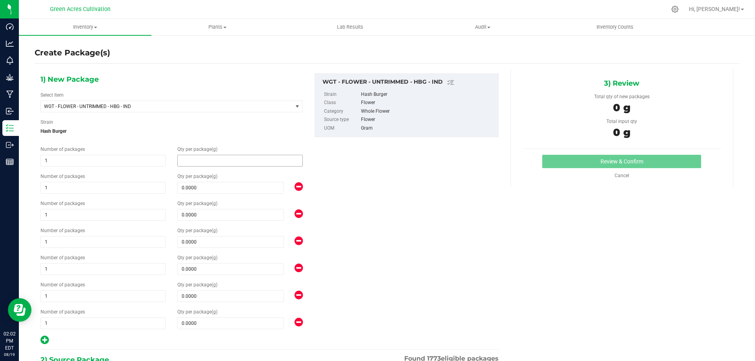
click at [225, 161] on span at bounding box center [239, 161] width 125 height 12
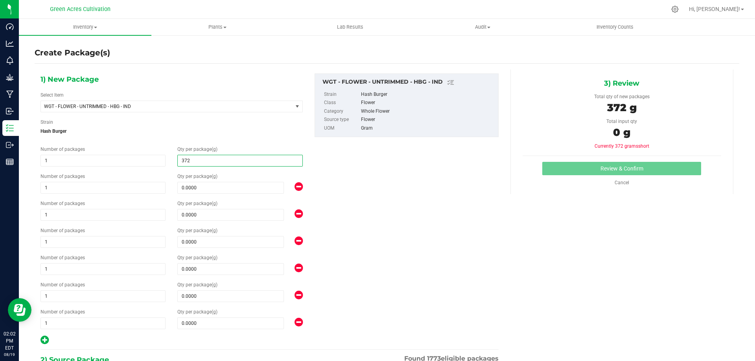
type input "3720"
type input "3,720.0000"
type input "3220"
type input "3,220.0000"
type input "6205"
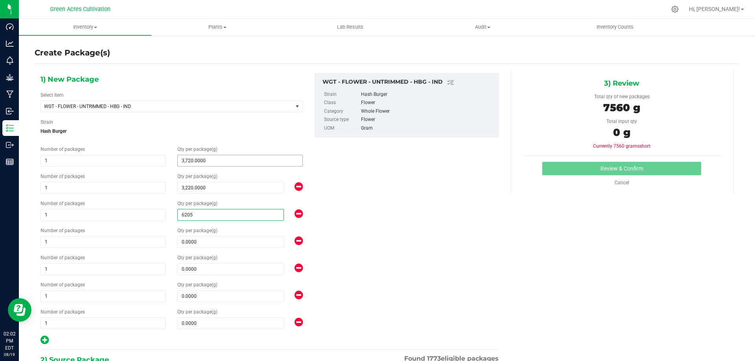
type input "6,205.0000"
type input "3915"
type input "3,915.0000"
type input "4615"
type input "4,615.0000"
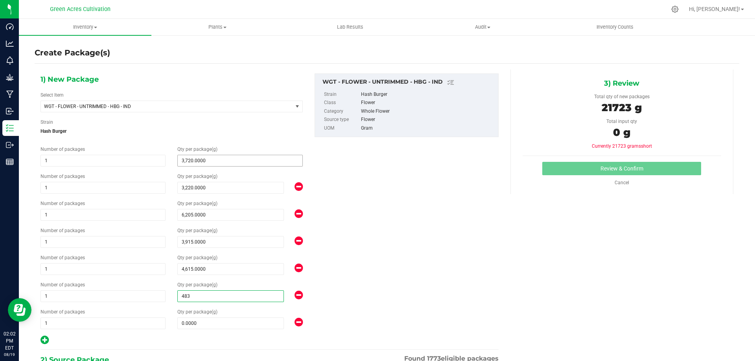
type input "4830"
type input "4,830.0000"
type input "4040"
type input "4,040.0000"
click at [384, 166] on div "1) New Package Select Item WGT - FLOWER - UNTRIMMED - HBG - IND 007UP - Flower …" at bounding box center [270, 210] width 470 height 272
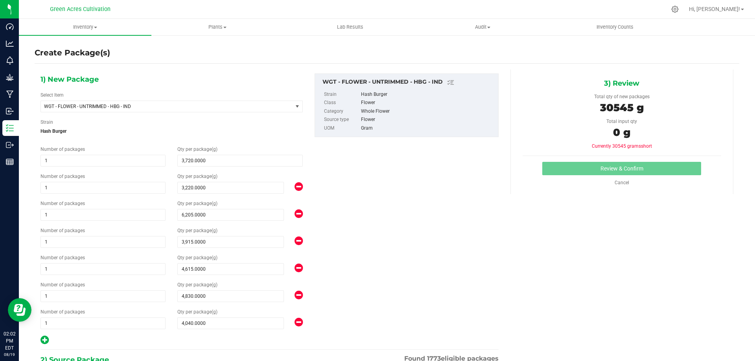
scroll to position [131, 0]
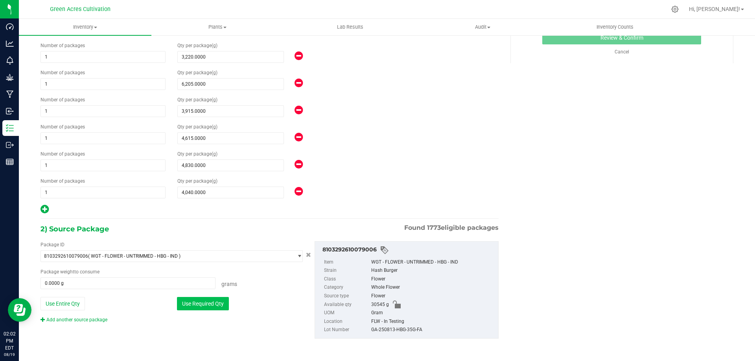
click at [194, 297] on button "Use Required Qty" at bounding box center [203, 303] width 52 height 13
type input "30545.0000 g"
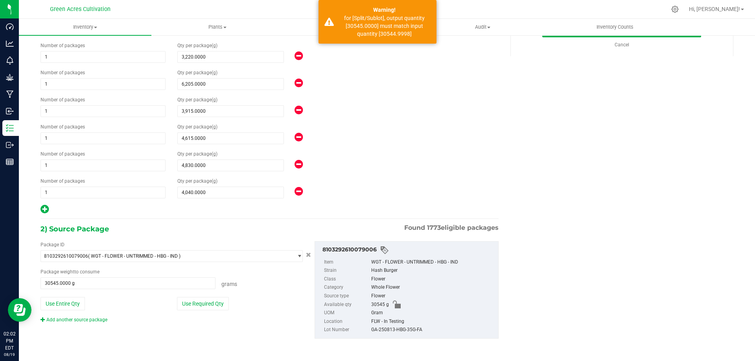
click at [387, 330] on div "GA-250813-HBG-35G-FA" at bounding box center [432, 330] width 123 height 9
copy div "GA-250813-HBG-35G-FA"
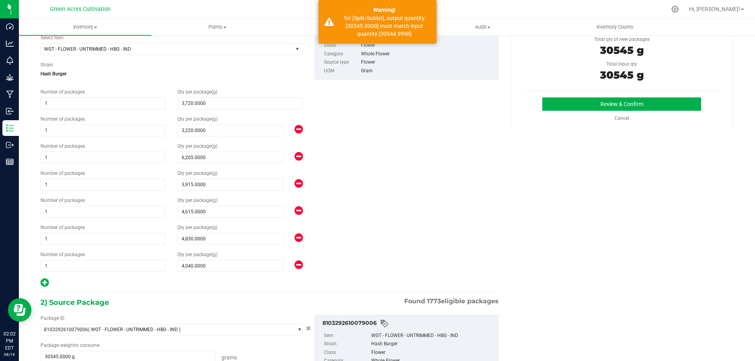
scroll to position [0, 0]
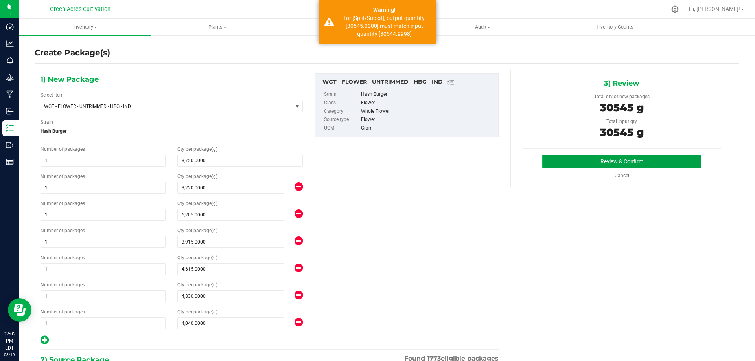
click at [598, 162] on button "Review & Confirm" at bounding box center [621, 161] width 159 height 13
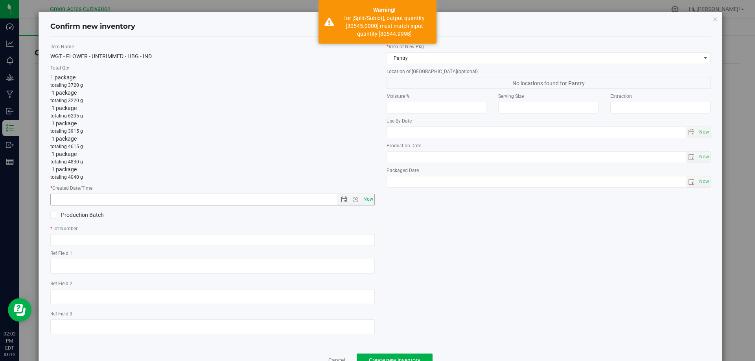
click at [363, 201] on span "Now" at bounding box center [367, 199] width 13 height 11
type input "[DATE] 2:02 PM"
click at [125, 236] on input "text" at bounding box center [212, 240] width 325 height 12
paste input "GA-250813-HBG-35G-FA"
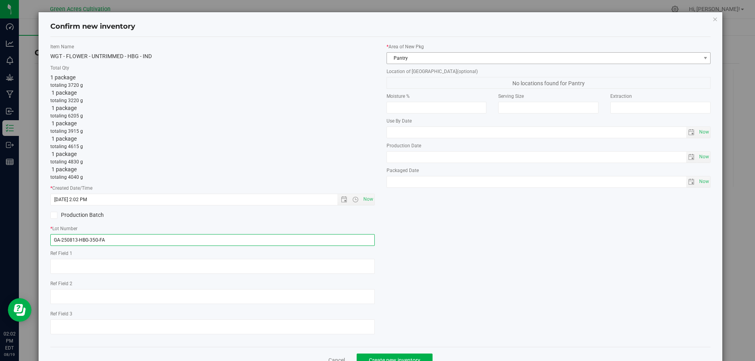
type input "GA-250813-HBG-35G-FA"
click at [399, 54] on span "Pantry" at bounding box center [544, 58] width 314 height 11
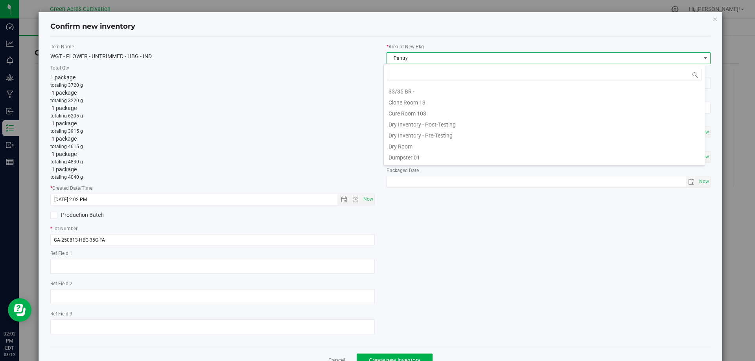
scroll to position [12, 322]
type input "DRY"
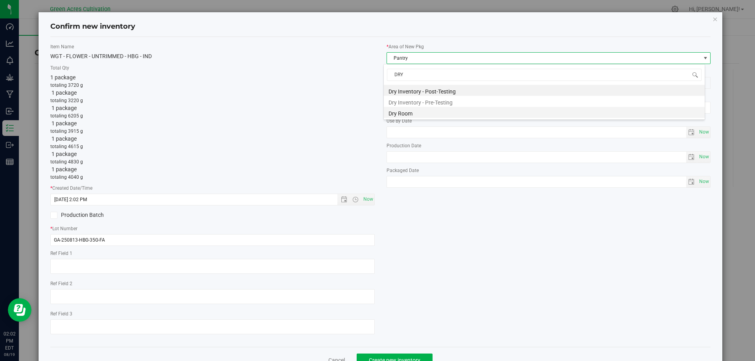
click at [394, 108] on li "Dry Room" at bounding box center [544, 112] width 321 height 11
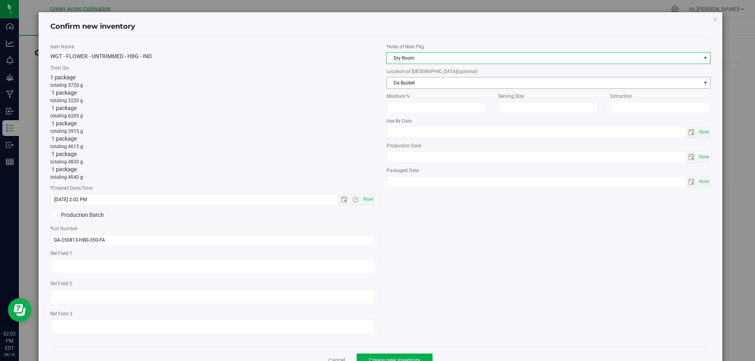
click at [399, 83] on span "Da Bucket" at bounding box center [544, 82] width 314 height 11
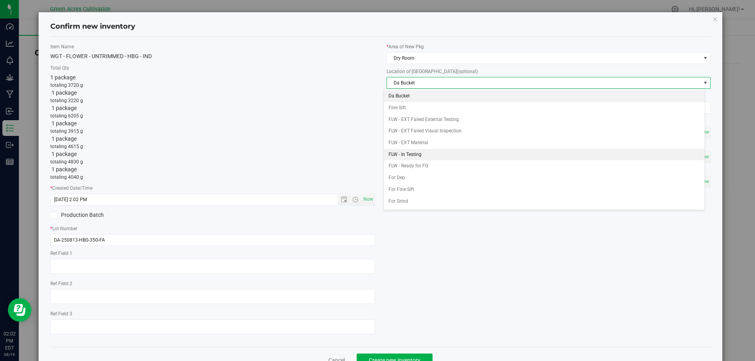
click at [404, 158] on li "FLW - In Testing" at bounding box center [544, 155] width 321 height 12
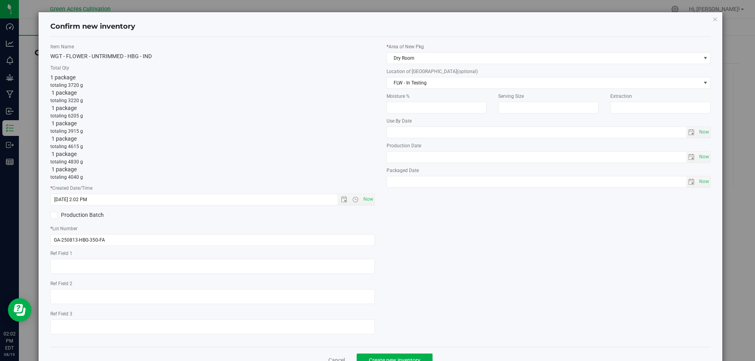
click at [417, 319] on div "Item Name WGT - FLOWER - UNTRIMMED - HBG - IND Total Qty 1 package totaling 372…" at bounding box center [380, 192] width 673 height 298
click at [397, 355] on button "Create new inventory" at bounding box center [395, 360] width 76 height 13
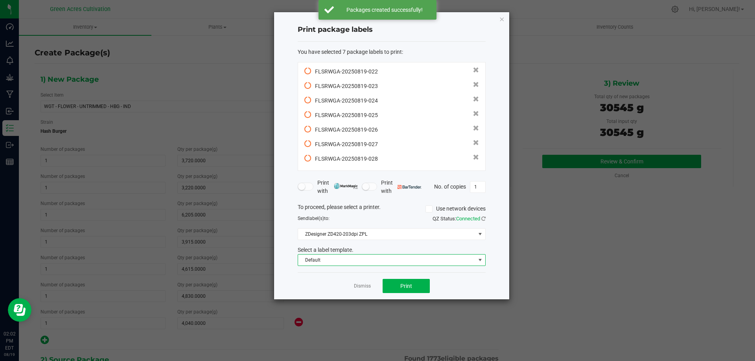
click at [341, 261] on span "Default" at bounding box center [386, 260] width 177 height 11
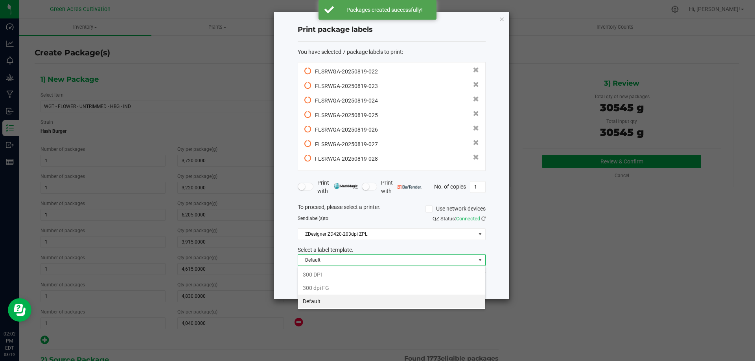
scroll to position [12, 188]
click at [315, 299] on li "Default" at bounding box center [391, 301] width 187 height 13
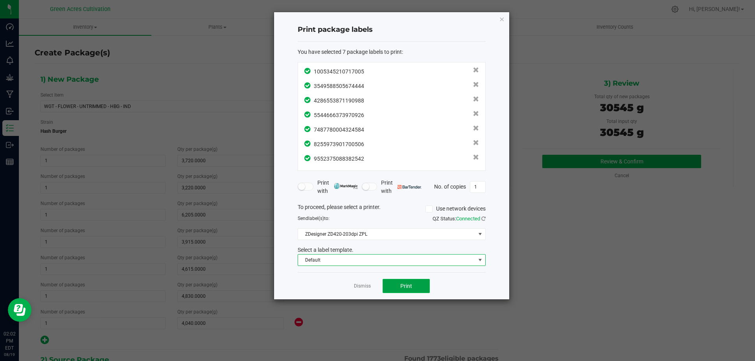
click at [412, 285] on button "Print" at bounding box center [406, 286] width 47 height 14
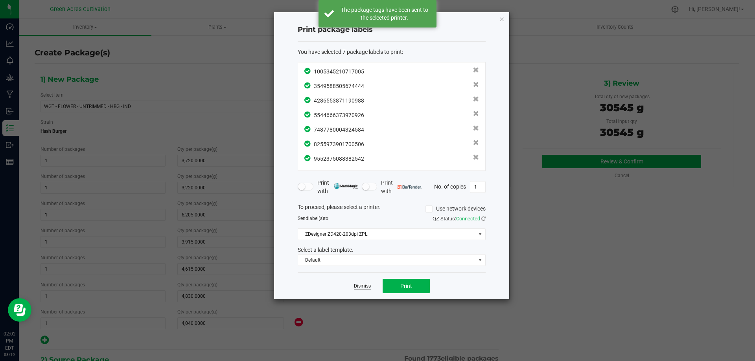
click at [358, 287] on link "Dismiss" at bounding box center [362, 286] width 17 height 7
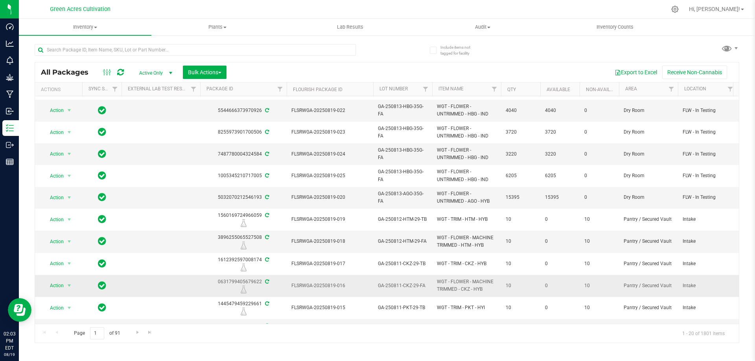
scroll to position [118, 0]
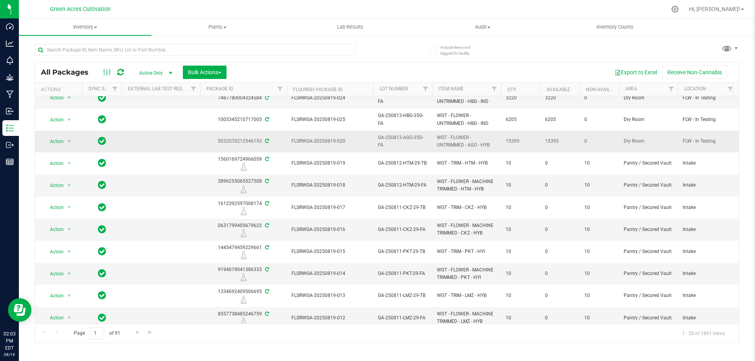
drag, startPoint x: 497, startPoint y: 142, endPoint x: 463, endPoint y: 142, distance: 33.8
click at [338, 143] on span "FLSRWGA-20250819-020" at bounding box center [329, 141] width 77 height 7
click at [337, 143] on span "FLSRWGA-20250819-020" at bounding box center [329, 141] width 77 height 7
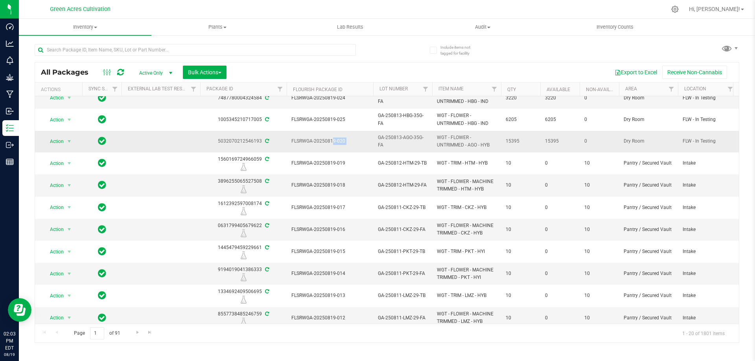
copy tr "FLSRWGA-20250819-020"
drag, startPoint x: 78, startPoint y: 47, endPoint x: 79, endPoint y: 52, distance: 5.2
click at [78, 48] on input "text" at bounding box center [195, 50] width 321 height 12
paste input "FLSRWGA-20250819-020"
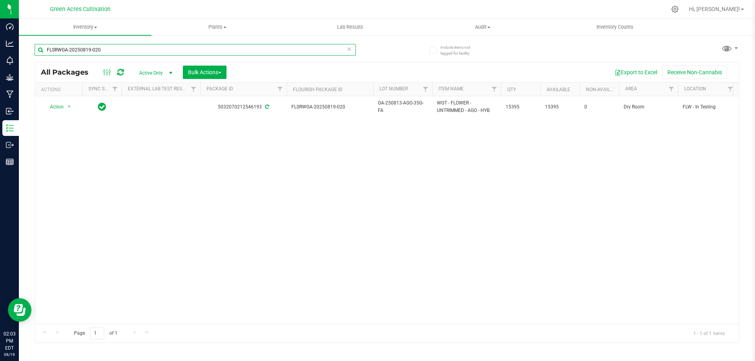
type input "FLSRWGA-20250819-020"
click at [217, 178] on div "Action Action Adjust qty Create package Edit attributes Global inventory Locate…" at bounding box center [387, 210] width 704 height 228
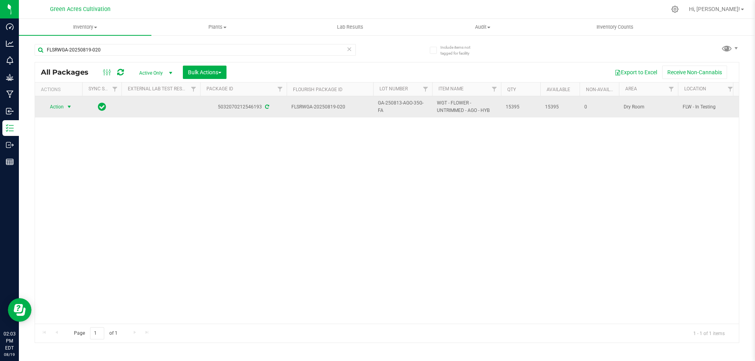
click at [49, 107] on span "Action" at bounding box center [53, 106] width 21 height 11
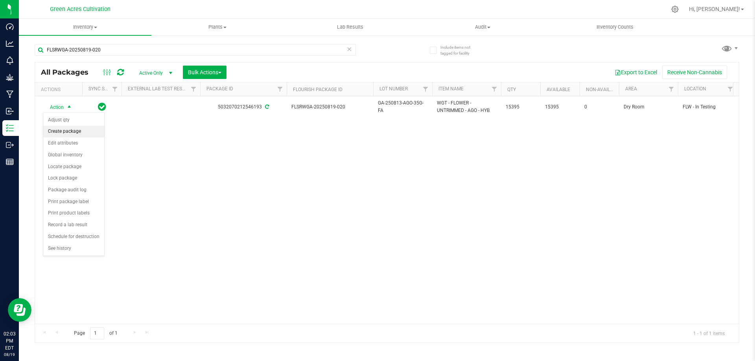
click at [53, 135] on li "Create package" at bounding box center [73, 132] width 61 height 12
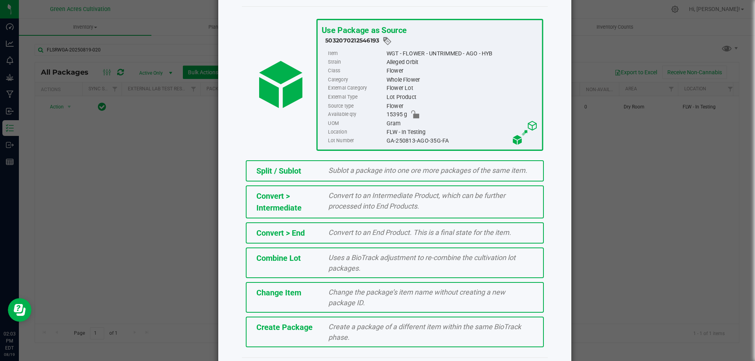
scroll to position [57, 0]
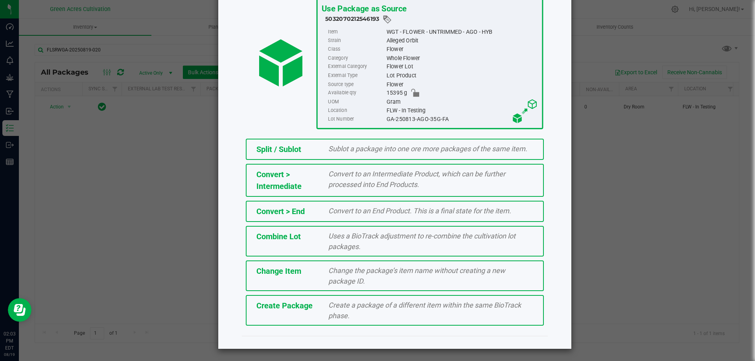
click at [377, 303] on span "Create a package of a different item within the same BioTrack phase." at bounding box center [424, 310] width 193 height 19
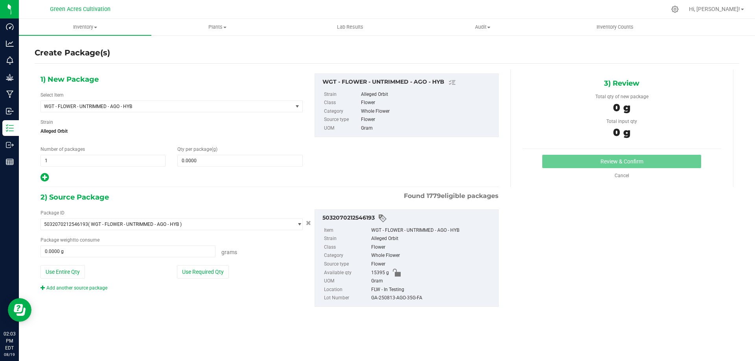
click at [44, 175] on icon at bounding box center [45, 178] width 8 height 10
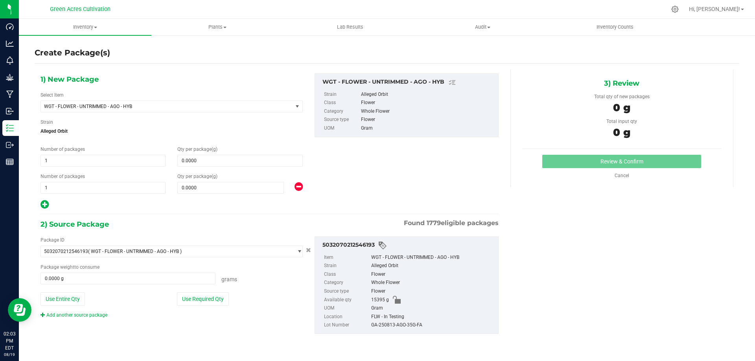
click at [44, 206] on icon at bounding box center [45, 205] width 8 height 10
type input "0.0000"
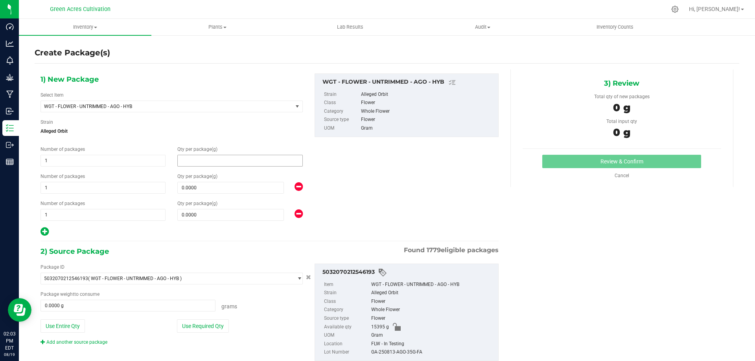
click at [222, 159] on span at bounding box center [239, 161] width 125 height 12
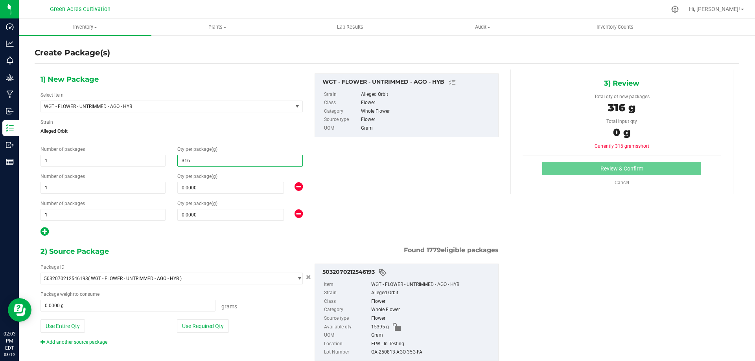
type input "3160"
type input "3,160.0000"
click at [202, 184] on span at bounding box center [230, 188] width 107 height 12
type input "6360"
type input "6,360.0000"
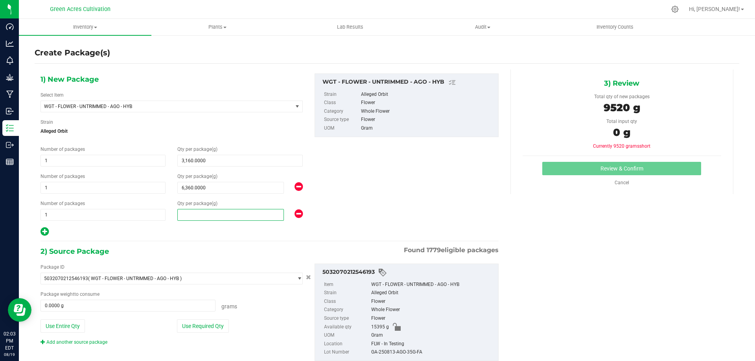
click at [203, 214] on span at bounding box center [230, 215] width 107 height 12
type input "5875"
type input "5,875.0000"
click at [200, 326] on button "Use Required Qty" at bounding box center [203, 326] width 52 height 13
type input "15395.0000 g"
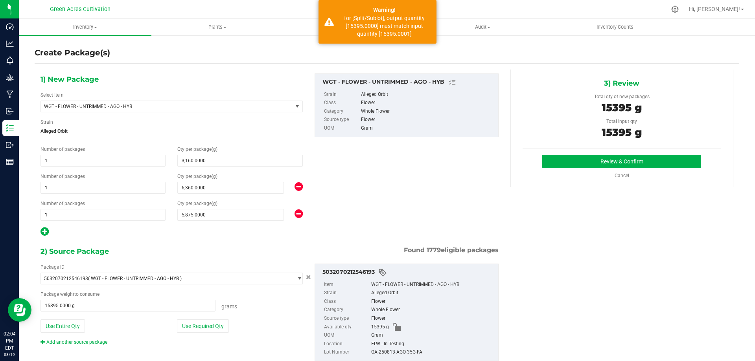
click at [371, 352] on div "GA-250813-AGO-35G-FA" at bounding box center [432, 353] width 123 height 9
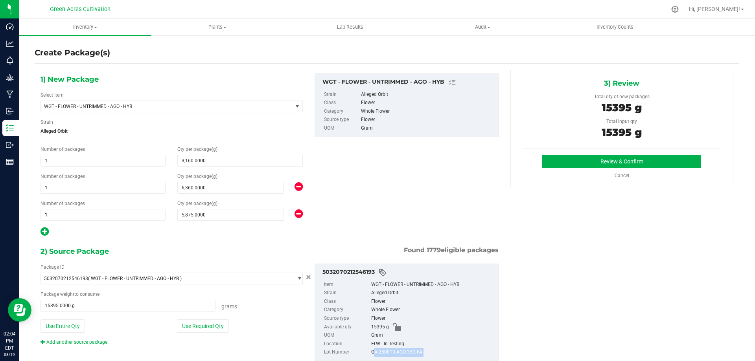
copy div "GA-250813-AGO-35G-FA"
click at [573, 160] on button "Review & Confirm" at bounding box center [621, 161] width 159 height 13
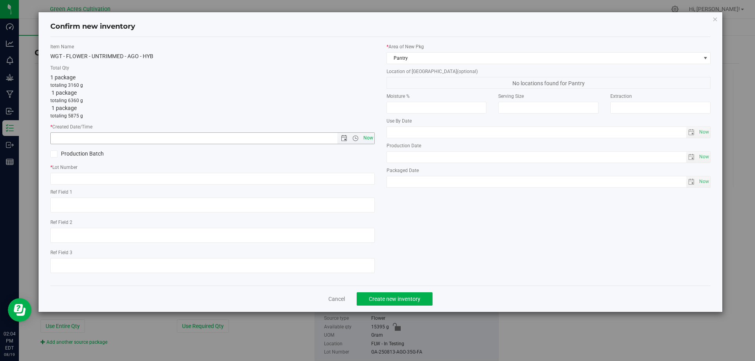
click at [372, 140] on span "Now" at bounding box center [367, 138] width 13 height 11
type input "[DATE] 2:04 PM"
click at [207, 179] on input "text" at bounding box center [212, 179] width 325 height 12
paste input "GA-250813-AGO-35G-FA"
type input "GA-250813-AGO-35G-FA"
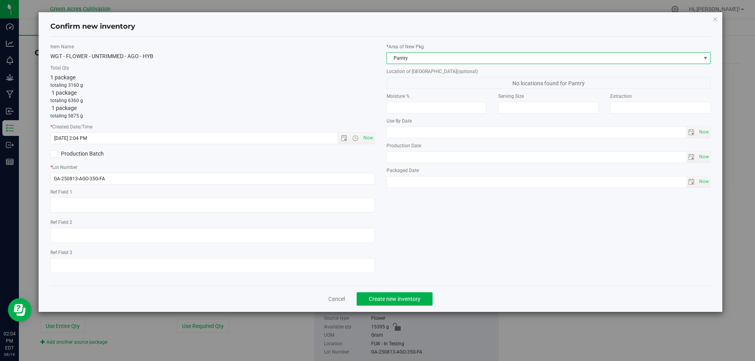
click at [452, 61] on span "Pantry" at bounding box center [544, 58] width 314 height 11
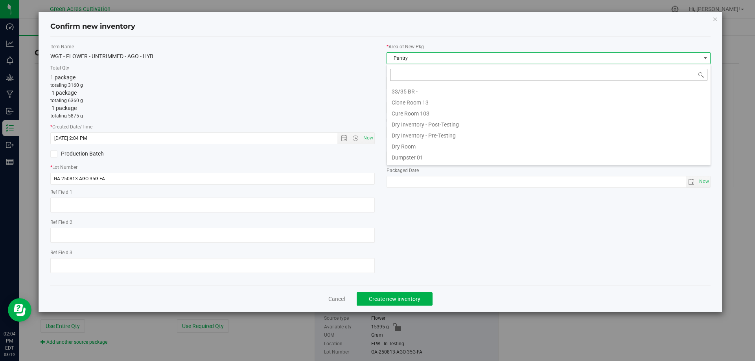
scroll to position [12, 325]
type input "DR"
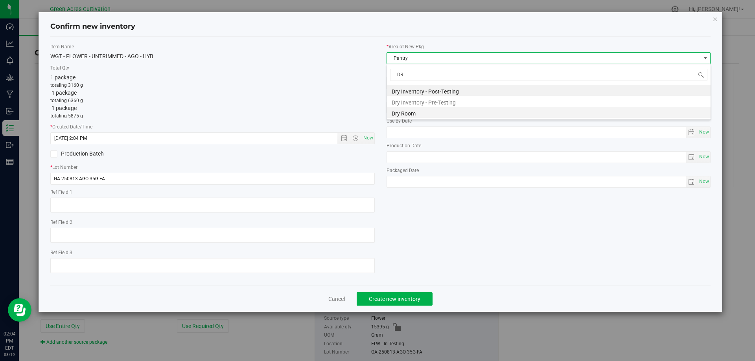
click at [393, 112] on li "Dry Room" at bounding box center [549, 112] width 324 height 11
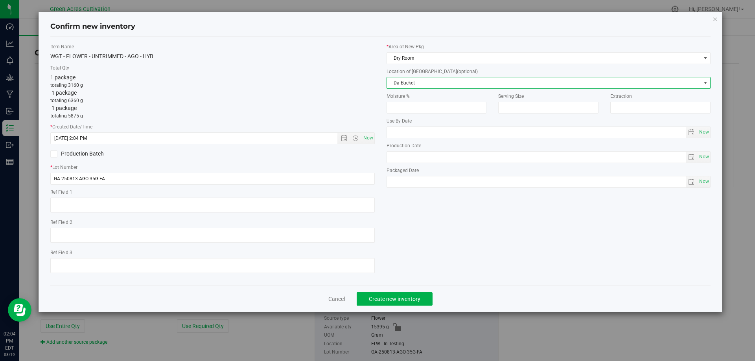
click at [415, 81] on span "Da Bucket" at bounding box center [544, 82] width 314 height 11
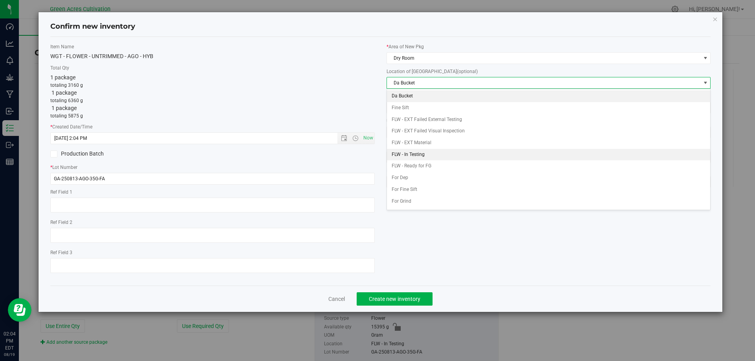
click at [420, 153] on li "FLW - In Testing" at bounding box center [549, 155] width 324 height 12
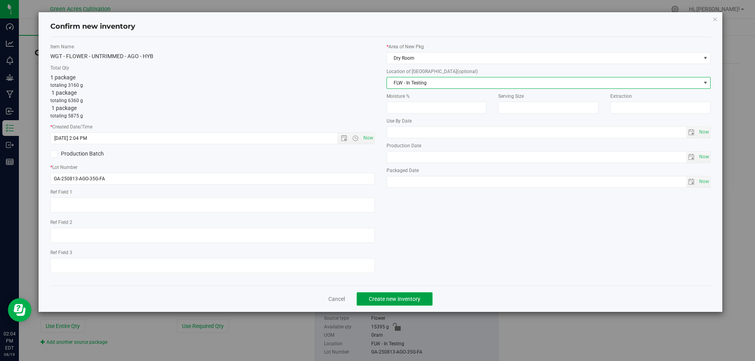
click at [393, 299] on span "Create new inventory" at bounding box center [395, 299] width 52 height 6
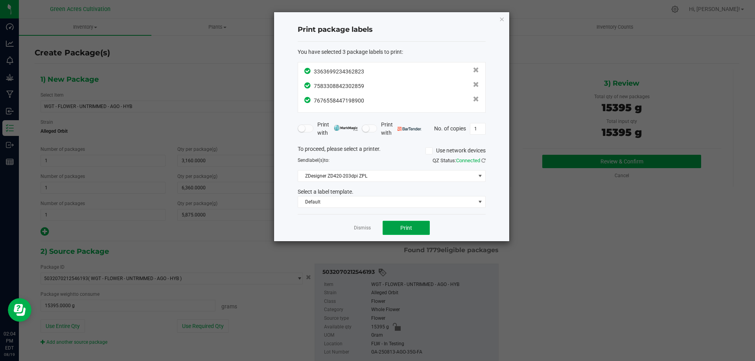
click at [401, 226] on span "Print" at bounding box center [406, 228] width 12 height 6
click at [364, 225] on link "Dismiss" at bounding box center [362, 228] width 17 height 7
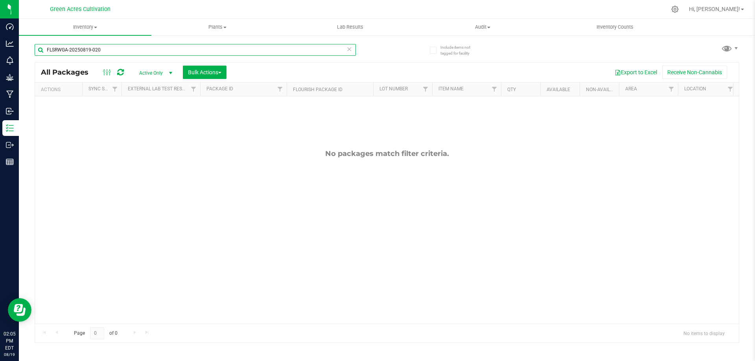
click at [120, 49] on input "FLSRWGA-20250819-020" at bounding box center [195, 50] width 321 height 12
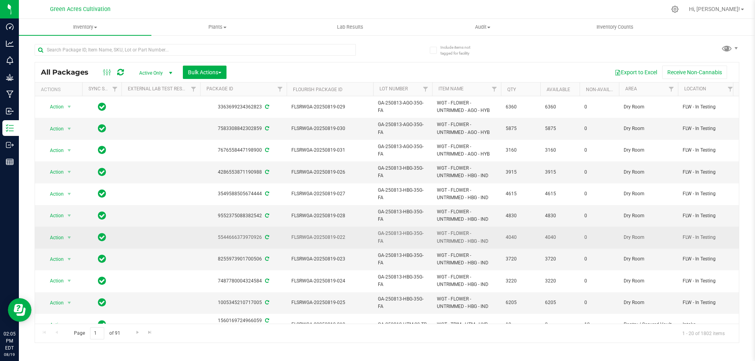
click at [330, 237] on span "FLSRWGA-20250819-022" at bounding box center [329, 237] width 77 height 7
click at [331, 237] on span "FLSRWGA-20250819-022" at bounding box center [329, 237] width 77 height 7
copy tr "FLSRWGA-20250819-022"
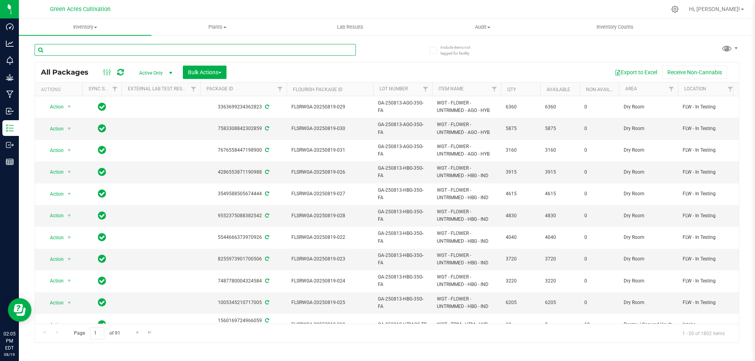
click at [172, 48] on input "text" at bounding box center [195, 50] width 321 height 12
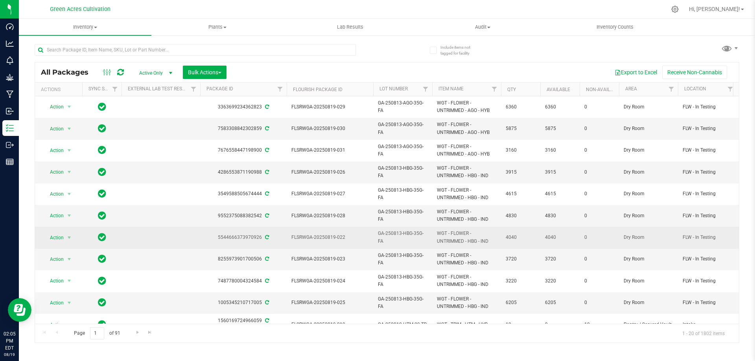
click at [517, 242] on td "4040" at bounding box center [520, 238] width 39 height 22
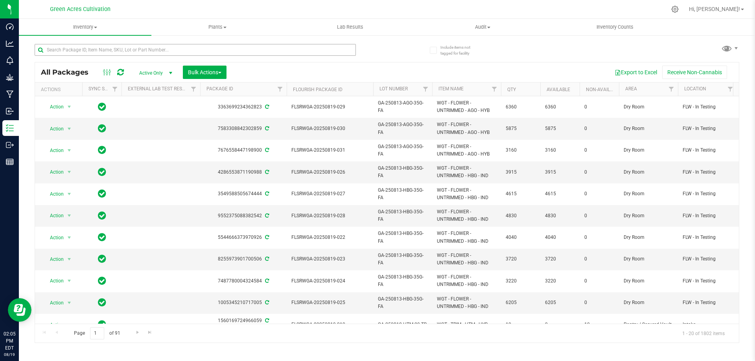
click at [96, 45] on div at bounding box center [211, 49] width 352 height 25
click at [90, 50] on input "text" at bounding box center [195, 50] width 321 height 12
paste input "FLSRWGA-20250819-022"
type input "FLSRWGA-20250819-022"
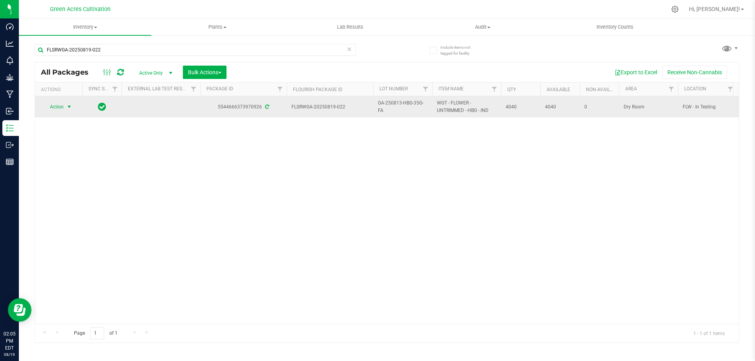
click at [65, 110] on span "select" at bounding box center [70, 106] width 10 height 11
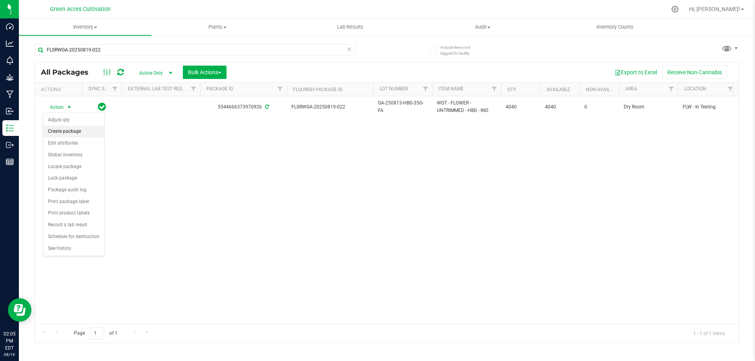
click at [63, 131] on li "Create package" at bounding box center [73, 132] width 61 height 12
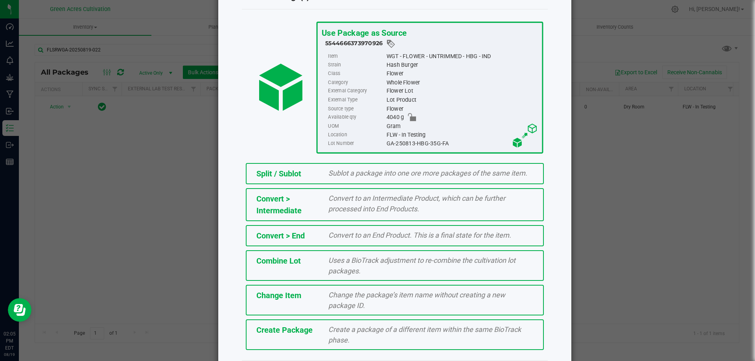
scroll to position [57, 0]
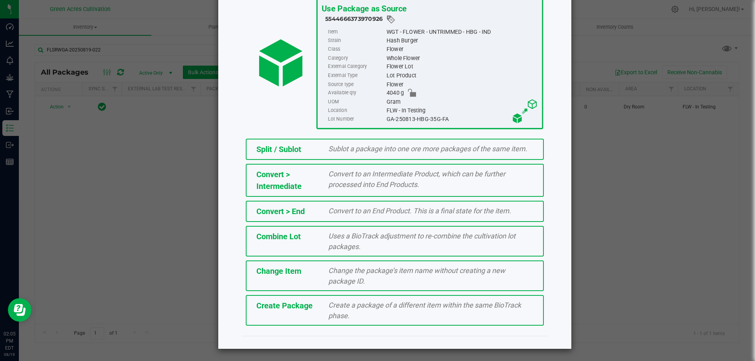
click at [342, 310] on div "Create a package of a different item within the same BioTrack phase." at bounding box center [431, 310] width 217 height 21
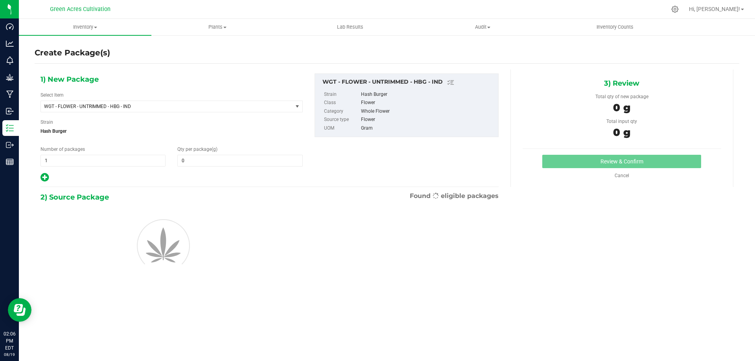
type input "0.0000"
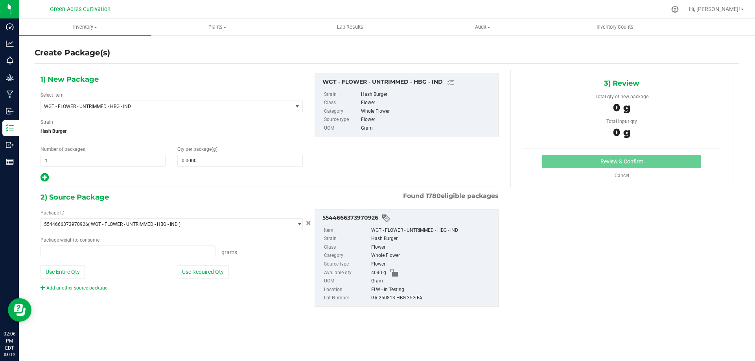
type input "0.0000 g"
click at [122, 107] on span "WGT - FLOWER - UNTRIMMED - HBG - IND" at bounding box center [162, 107] width 236 height 6
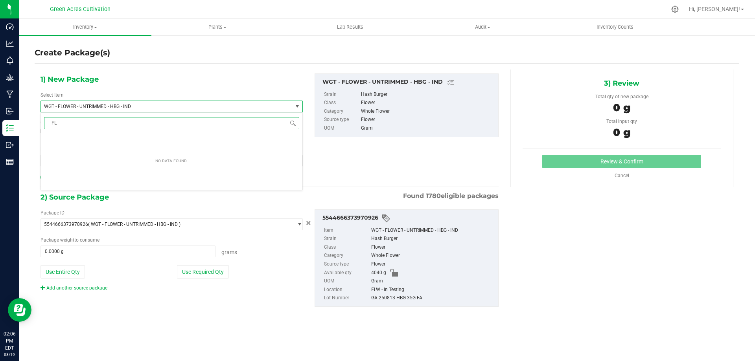
type input "F"
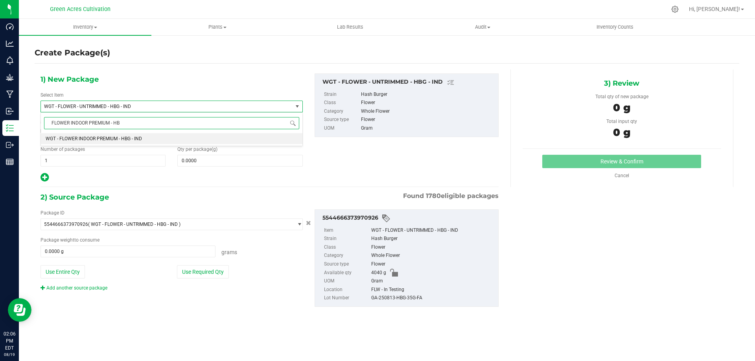
type input "FLOWER INDOOR PREMIUM - HBG"
click at [123, 141] on span "WGT - FLOWER INDOOR PREMIUM - HBG - IND" at bounding box center [94, 139] width 96 height 6
type input "0.0000"
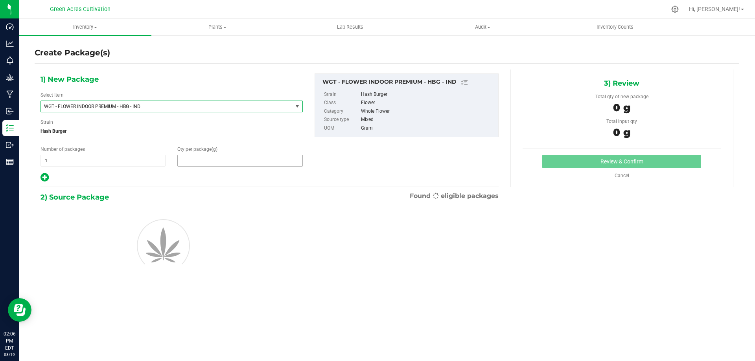
drag, startPoint x: 203, startPoint y: 162, endPoint x: 207, endPoint y: 163, distance: 4.1
click at [203, 162] on span at bounding box center [239, 161] width 125 height 12
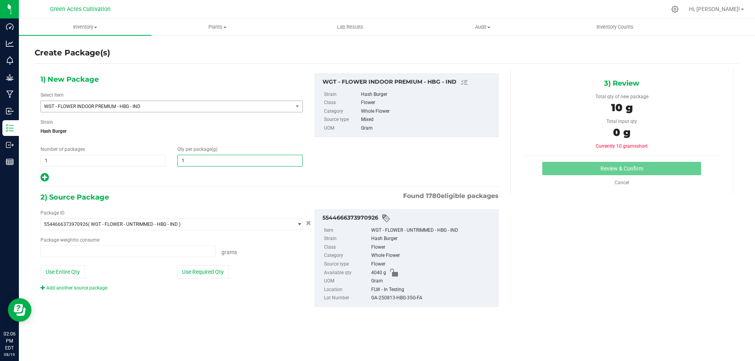
type input "10"
type input "0.0000 g"
type input "10.0000"
click at [204, 268] on button "Use Required Qty" at bounding box center [203, 272] width 52 height 13
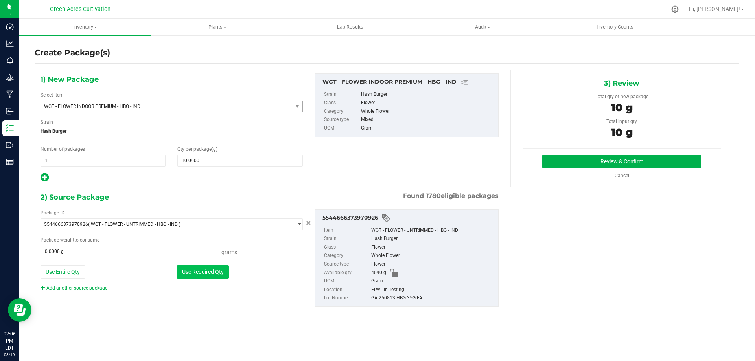
type input "10.0000 g"
click at [378, 302] on div "GA-250813-HBG-35G-FA" at bounding box center [432, 298] width 123 height 9
copy div "GA-250813-HBG-35G-FA"
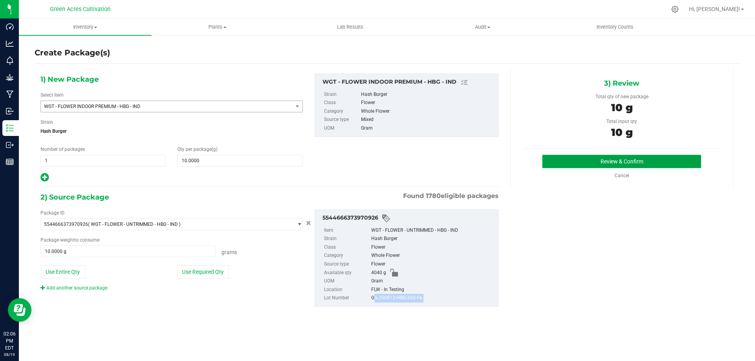
click at [572, 158] on button "Review & Confirm" at bounding box center [621, 161] width 159 height 13
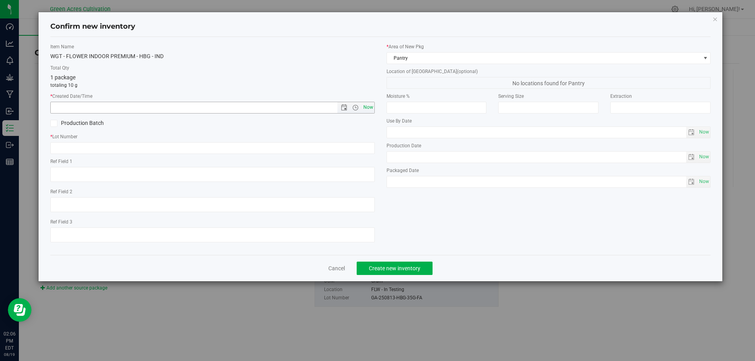
click at [368, 109] on span "Now" at bounding box center [367, 107] width 13 height 11
type input "[DATE] 2:06 PM"
click at [235, 149] on input "text" at bounding box center [212, 148] width 325 height 12
paste input "GA-250813-HBG-35G-FA"
type input "GA-250813-HBG-35G-FA"
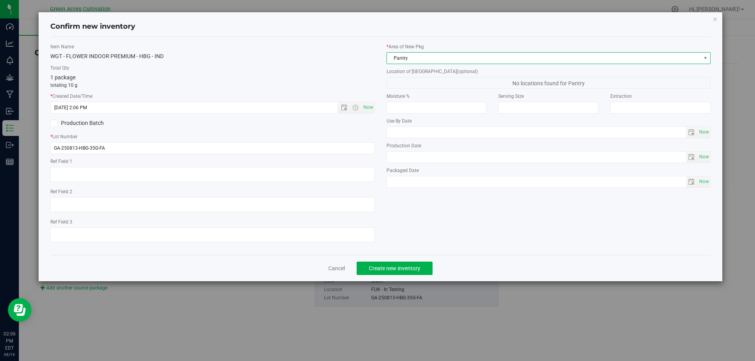
click at [410, 61] on span "Pantry" at bounding box center [544, 58] width 314 height 11
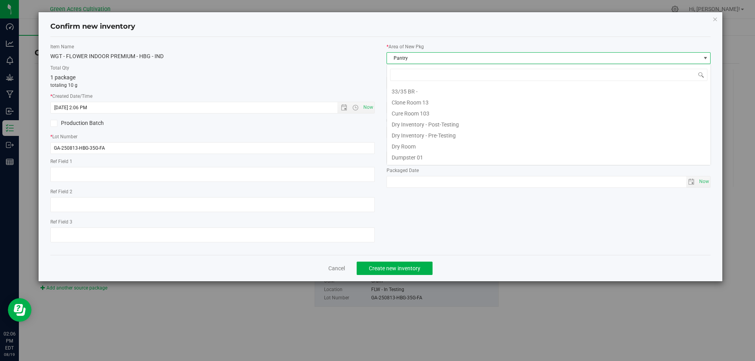
scroll to position [65, 0]
type input "DRY"
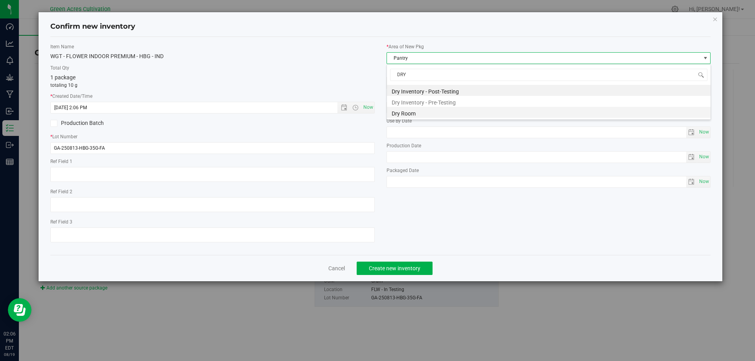
click at [417, 115] on li "Dry Room" at bounding box center [549, 112] width 324 height 11
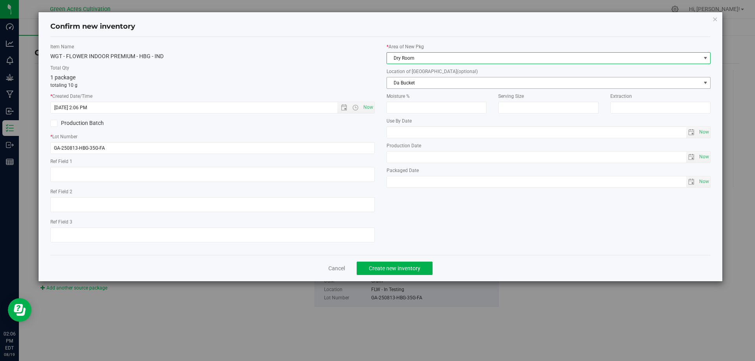
click at [400, 83] on span "Da Bucket" at bounding box center [544, 82] width 314 height 11
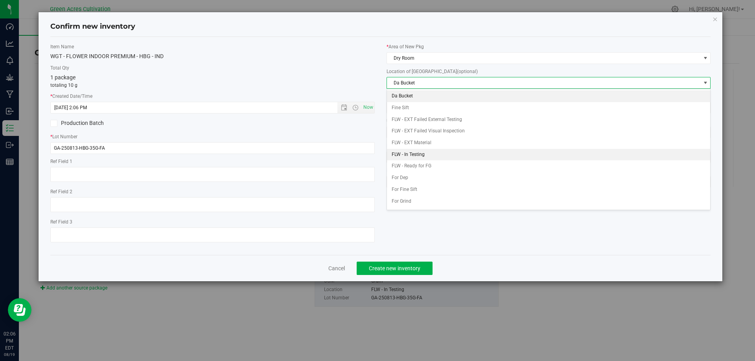
drag, startPoint x: 412, startPoint y: 152, endPoint x: 425, endPoint y: 174, distance: 25.4
click at [413, 152] on li "FLW - In Testing" at bounding box center [549, 155] width 324 height 12
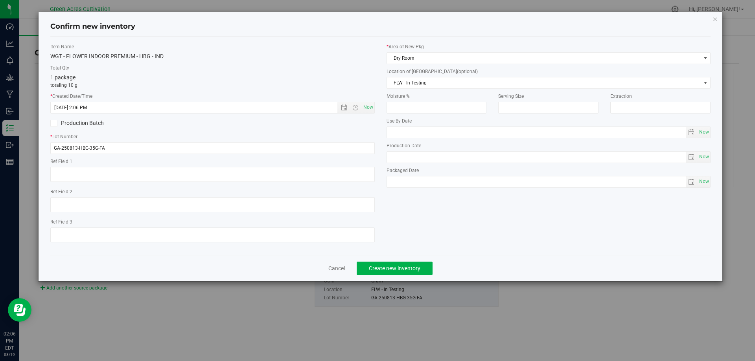
drag, startPoint x: 433, startPoint y: 219, endPoint x: 427, endPoint y: 238, distance: 19.8
click at [433, 219] on div "Item Name WGT - FLOWER INDOOR PREMIUM - HBG - IND Total Qty 1 package totaling …" at bounding box center [380, 146] width 673 height 206
click at [408, 264] on button "Create new inventory" at bounding box center [395, 268] width 76 height 13
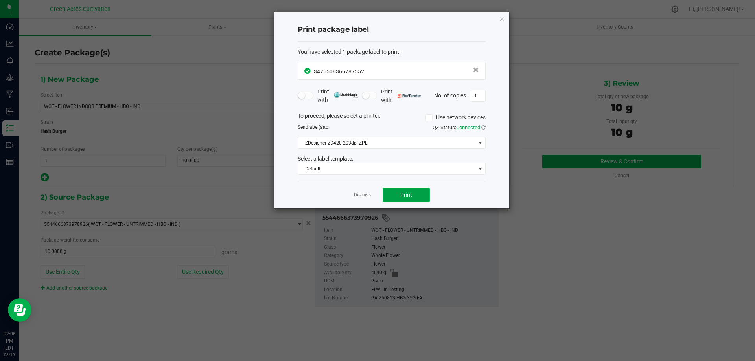
click at [419, 194] on button "Print" at bounding box center [406, 195] width 47 height 14
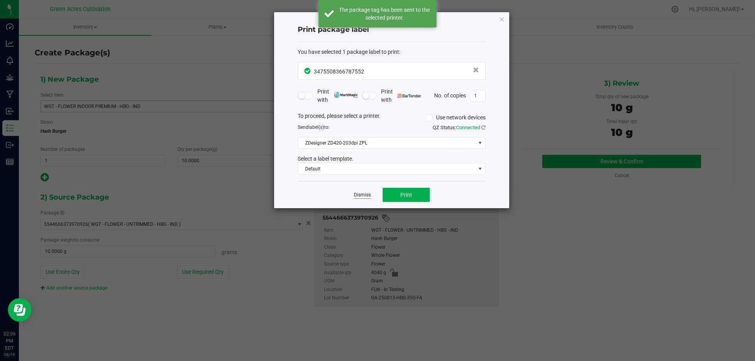
click at [361, 198] on link "Dismiss" at bounding box center [362, 195] width 17 height 7
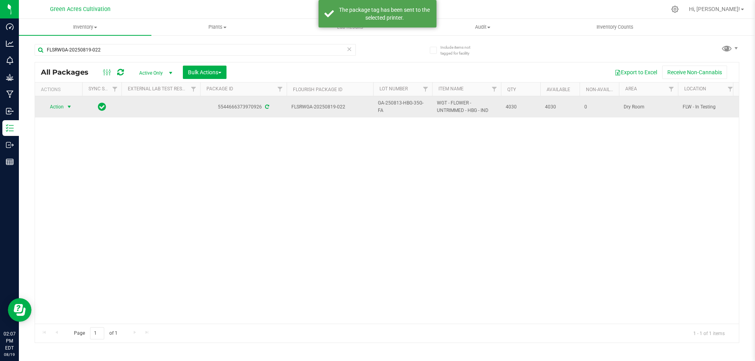
click at [49, 109] on span "Action" at bounding box center [53, 106] width 21 height 11
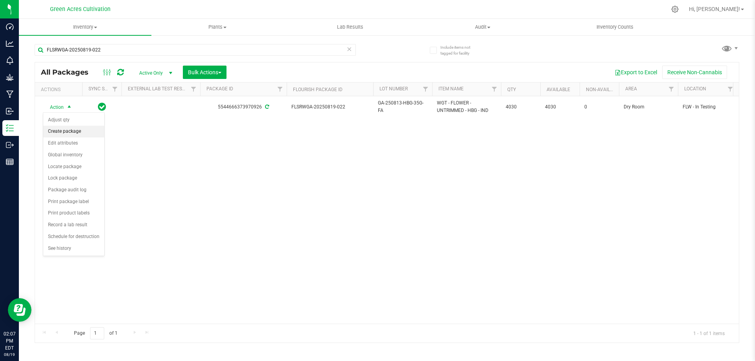
click at [57, 133] on li "Create package" at bounding box center [73, 132] width 61 height 12
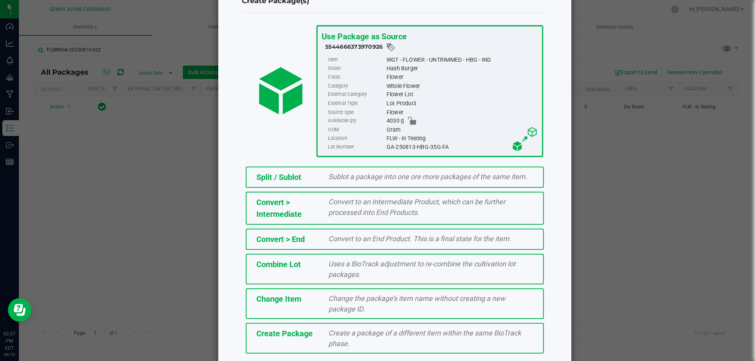
scroll to position [57, 0]
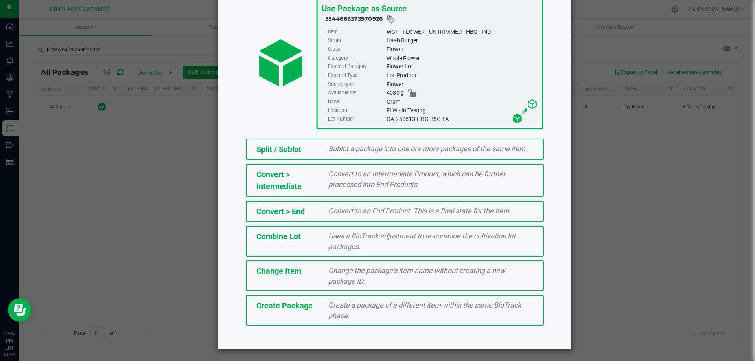
click at [280, 310] on span "Create Package" at bounding box center [284, 305] width 56 height 9
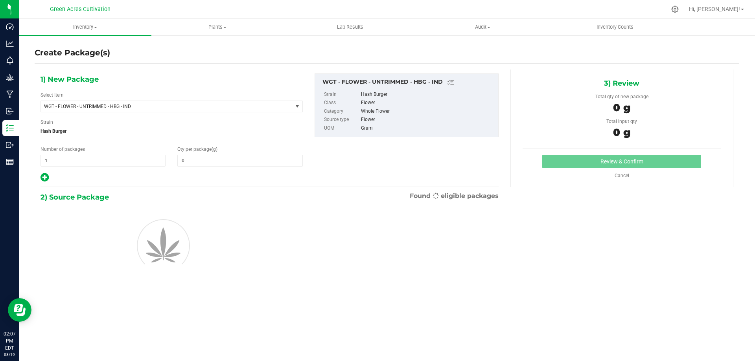
type input "0.0000"
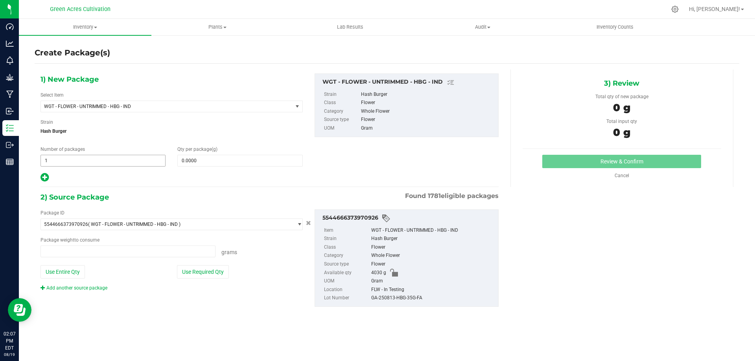
type input "0.0000 g"
click at [107, 108] on span "WGT - FLOWER - UNTRIMMED - HBG - IND" at bounding box center [162, 107] width 236 height 6
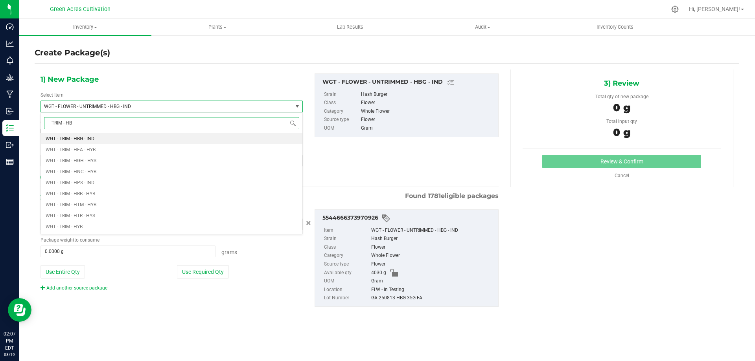
type input "TRIM - HBG"
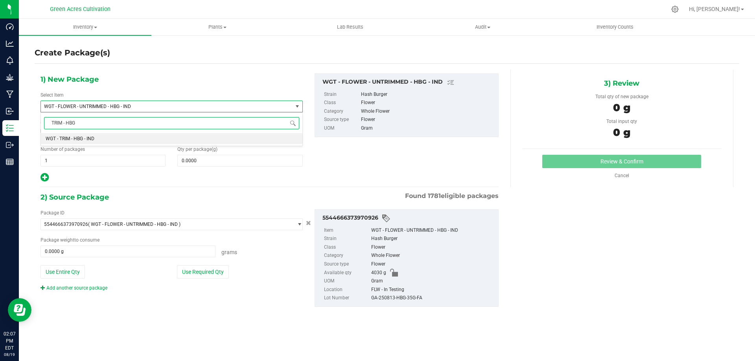
click at [81, 137] on span "WGT - TRIM - HBG - IND" at bounding box center [70, 139] width 49 height 6
type input "0.0000"
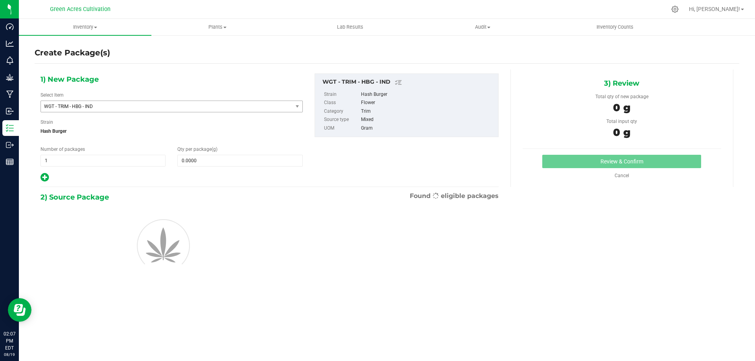
click at [177, 162] on div "Qty per package (g) 0.0000 0" at bounding box center [240, 156] width 137 height 21
click at [184, 161] on span at bounding box center [239, 161] width 125 height 12
type input "10"
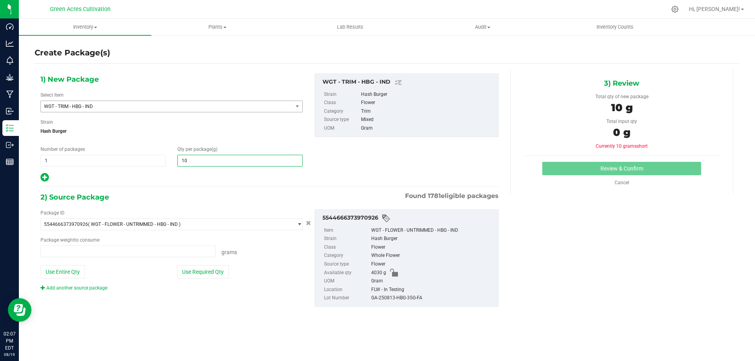
type input "0.0000 g"
type input "10.0000"
drag, startPoint x: 208, startPoint y: 188, endPoint x: 219, endPoint y: 245, distance: 57.6
click at [209, 188] on div "1) New Package Select Item WGT - TRIM - HBG - IND WGT - TRIM - GRW - SAT WGT - …" at bounding box center [270, 197] width 470 height 254
click at [192, 274] on button "Use Required Qty" at bounding box center [203, 272] width 52 height 13
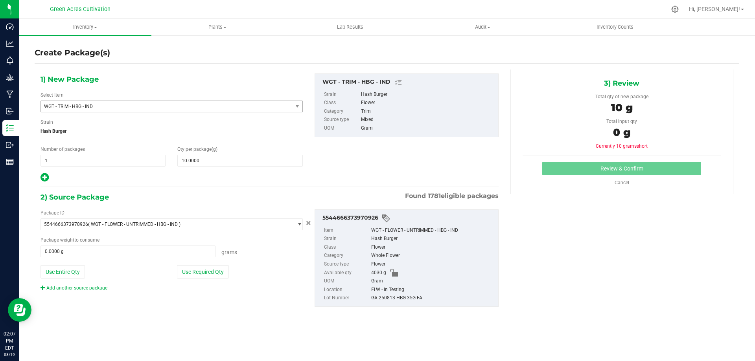
type input "10.0000 g"
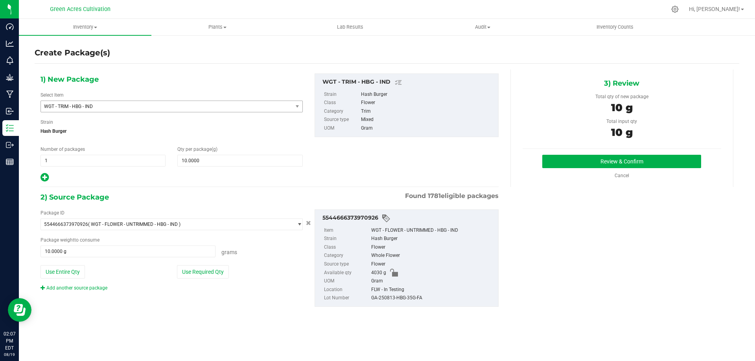
click at [390, 301] on div "GA-250813-HBG-35G-FA" at bounding box center [432, 298] width 123 height 9
copy div "GA-250813-HBG-35G-FA"
click at [606, 156] on button "Review & Confirm" at bounding box center [621, 161] width 159 height 13
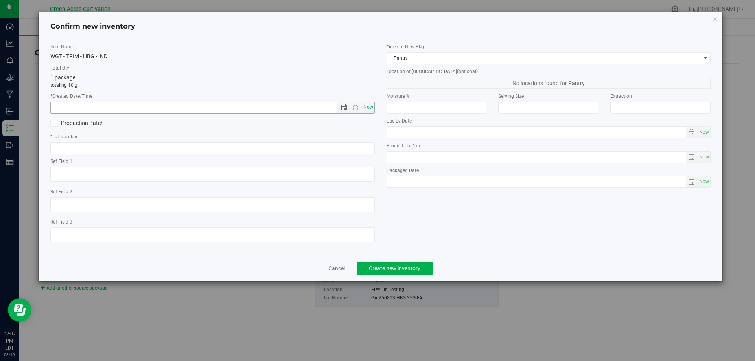
click at [367, 108] on span "Now" at bounding box center [367, 107] width 13 height 11
type input "[DATE] 2:07 PM"
click at [147, 149] on input "text" at bounding box center [212, 148] width 325 height 12
paste input "GA-250813-HBG-35G-FA"
type input "GA-250813-HBG-35G-TB"
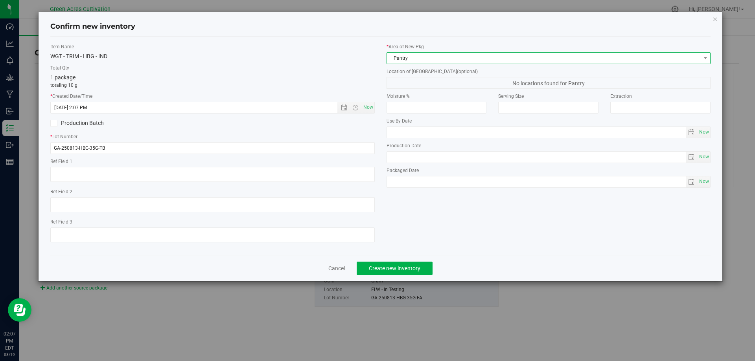
click at [396, 60] on span "Pantry" at bounding box center [544, 58] width 314 height 11
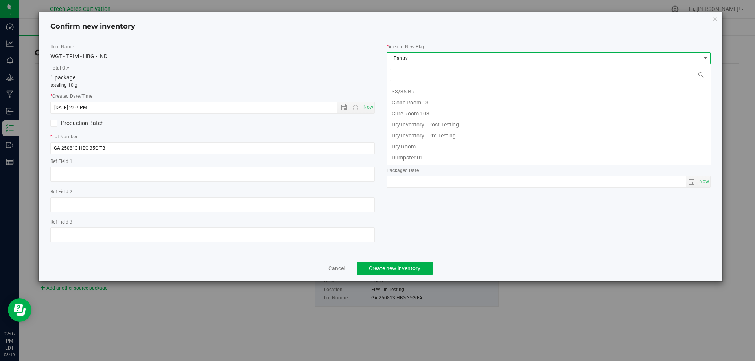
scroll to position [65, 0]
type input "DRY"
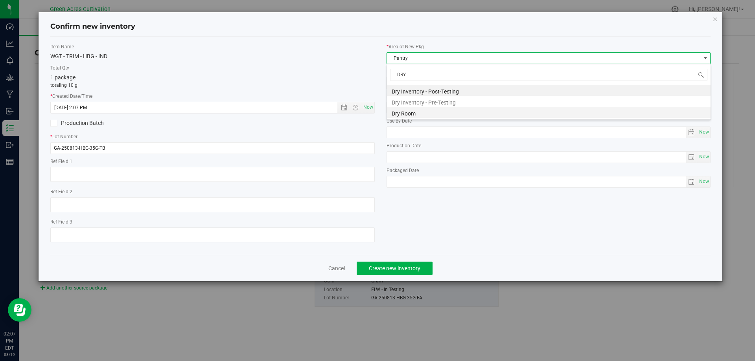
click at [391, 111] on li "Dry Room" at bounding box center [549, 112] width 324 height 11
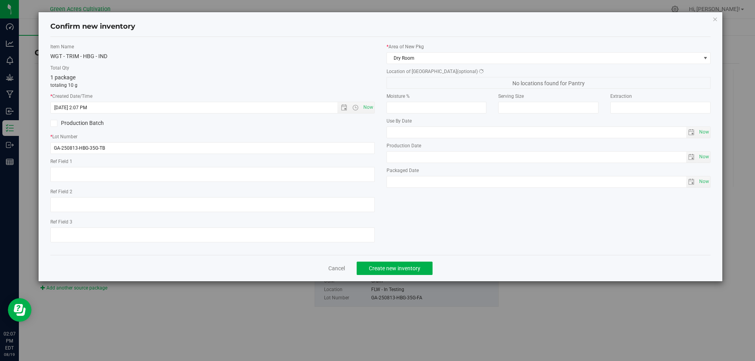
click at [392, 85] on span "No locations found for Pantry" at bounding box center [549, 83] width 325 height 12
click at [391, 85] on span "Da Bucket" at bounding box center [544, 82] width 314 height 11
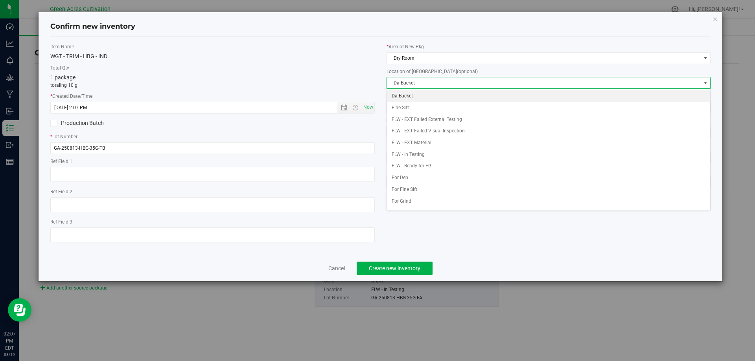
click at [385, 154] on div "* Area of [GEOGRAPHIC_DATA] Dry Room Location of [GEOGRAPHIC_DATA] (optional) D…" at bounding box center [549, 117] width 336 height 149
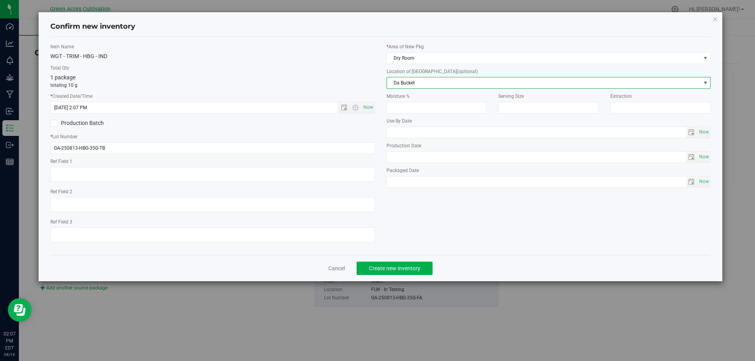
click at [398, 83] on span "Da Bucket" at bounding box center [544, 82] width 314 height 11
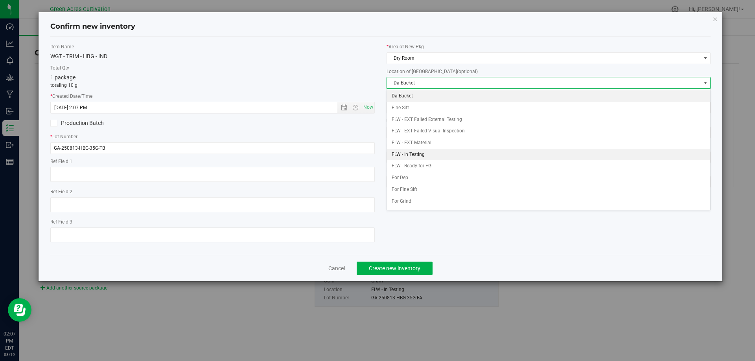
click at [402, 153] on li "FLW - In Testing" at bounding box center [549, 155] width 324 height 12
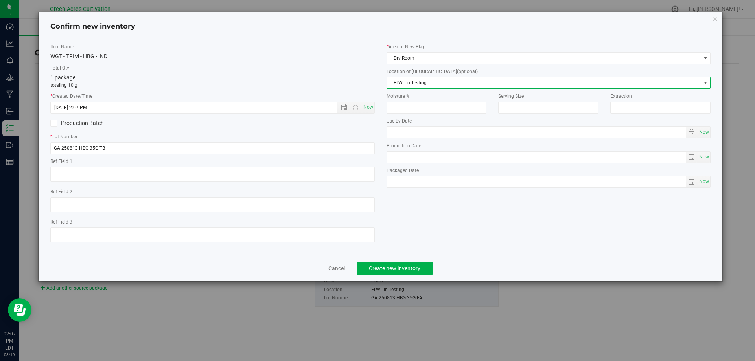
click at [452, 238] on div "Item Name WGT - TRIM - HBG - IND Total Qty 1 package totaling 10 g * Created Da…" at bounding box center [380, 146] width 673 height 206
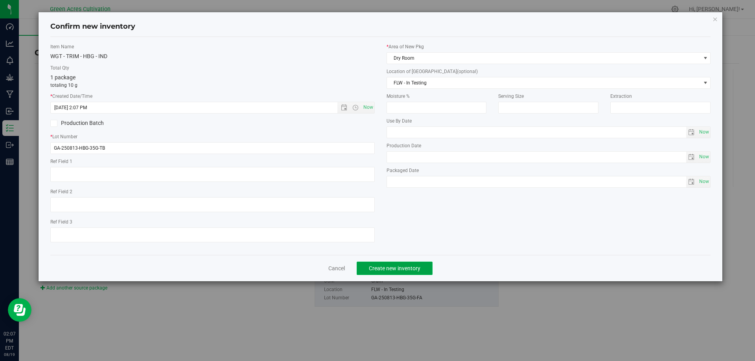
click at [407, 267] on span "Create new inventory" at bounding box center [395, 269] width 52 height 6
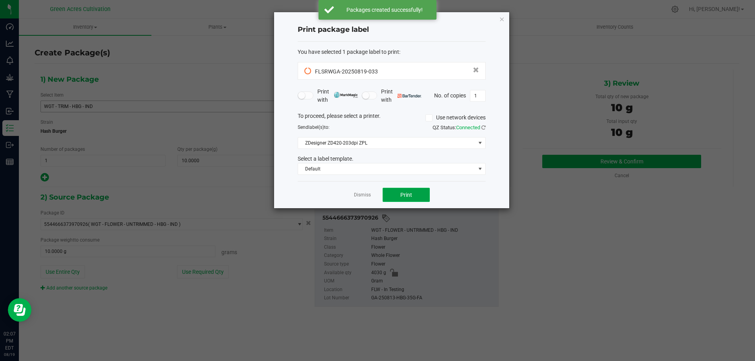
click at [400, 194] on span "Print" at bounding box center [406, 195] width 12 height 6
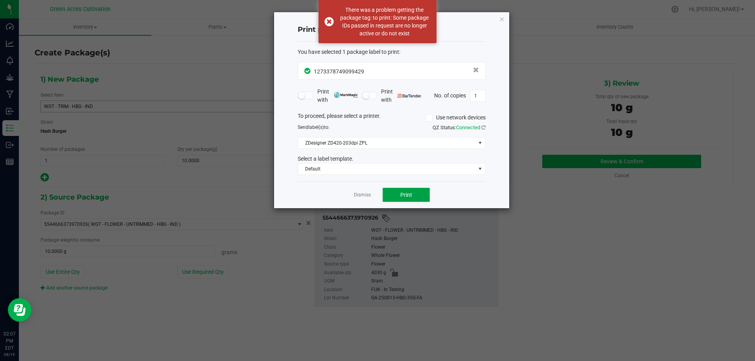
click at [393, 193] on button "Print" at bounding box center [406, 195] width 47 height 14
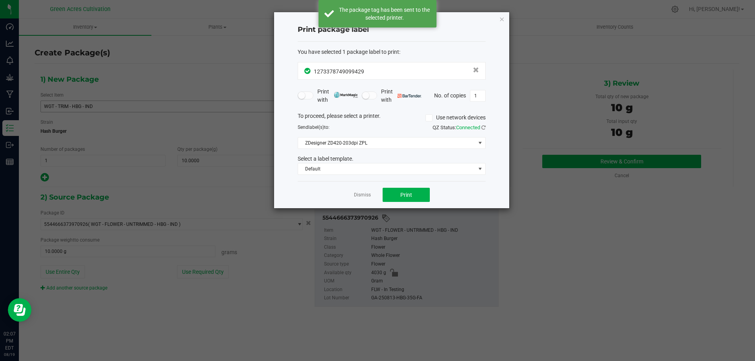
click at [362, 199] on app-cancel-button "Dismiss" at bounding box center [362, 195] width 17 height 8
click at [371, 191] on div "Dismiss Print" at bounding box center [392, 194] width 188 height 27
click at [363, 195] on link "Dismiss" at bounding box center [362, 195] width 17 height 7
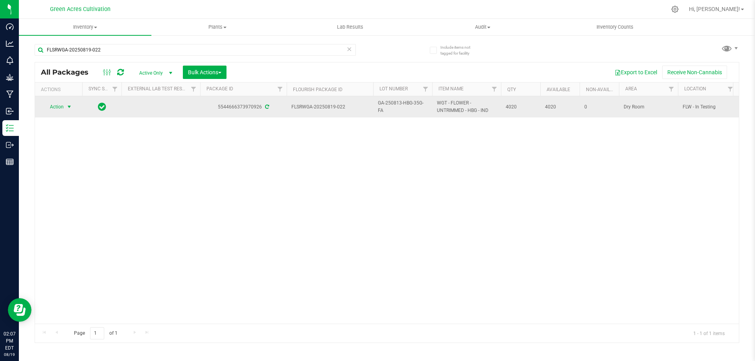
click at [68, 107] on span "select" at bounding box center [69, 107] width 6 height 6
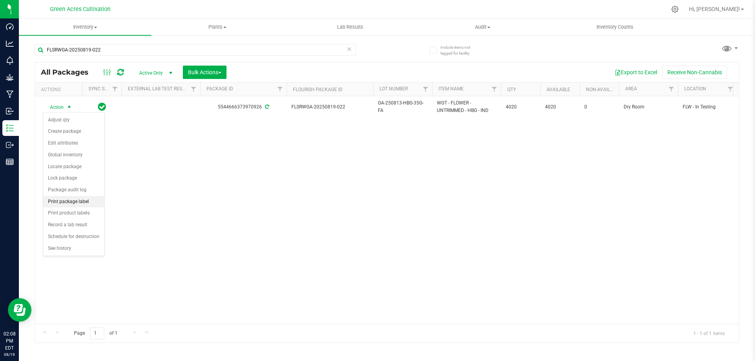
click at [68, 197] on li "Print package label" at bounding box center [73, 202] width 61 height 12
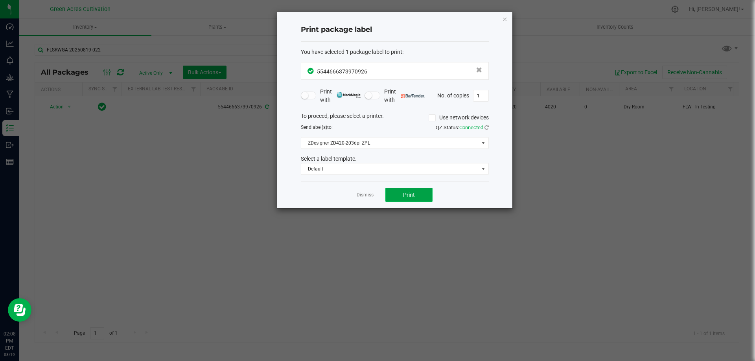
click at [397, 193] on button "Print" at bounding box center [408, 195] width 47 height 14
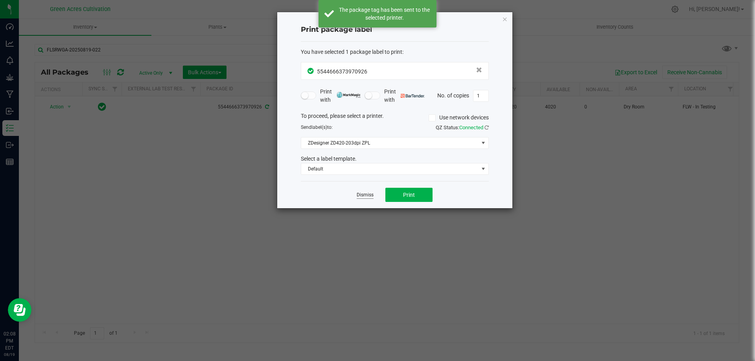
click at [370, 197] on link "Dismiss" at bounding box center [365, 195] width 17 height 7
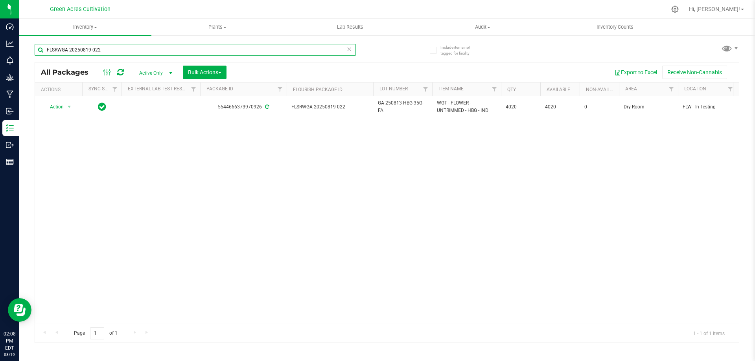
click at [102, 44] on input "FLSRWGA-20250819-022" at bounding box center [195, 50] width 321 height 12
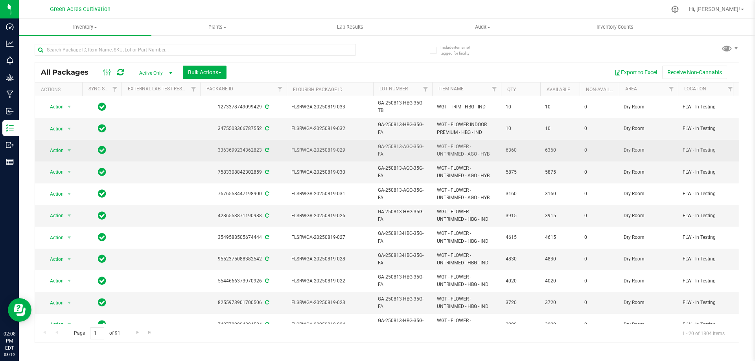
click at [324, 148] on span "FLSRWGA-20250819-029" at bounding box center [329, 150] width 77 height 7
copy tr "FLSRWGA-20250819-029"
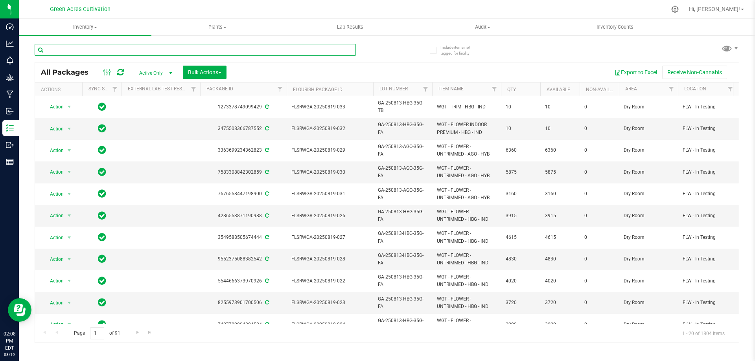
click at [96, 53] on input "text" at bounding box center [195, 50] width 321 height 12
paste input "FLSRWGA-20250819-029"
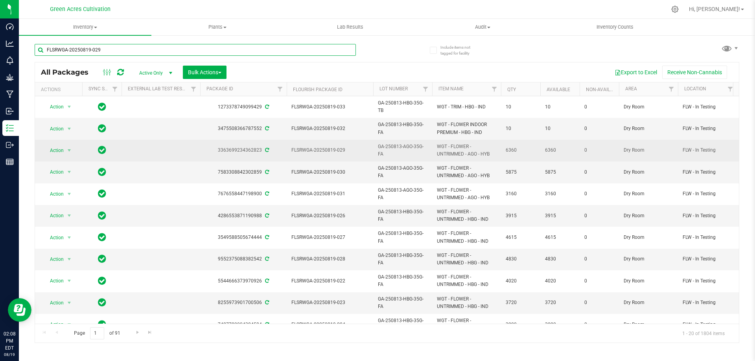
type input "FLSRWGA-20250819-029"
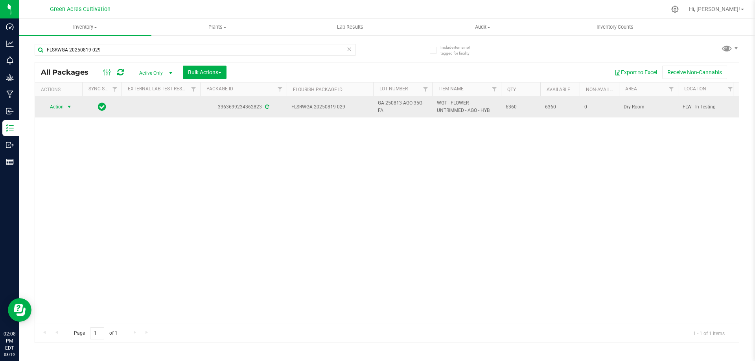
click at [66, 110] on span "select" at bounding box center [69, 107] width 6 height 6
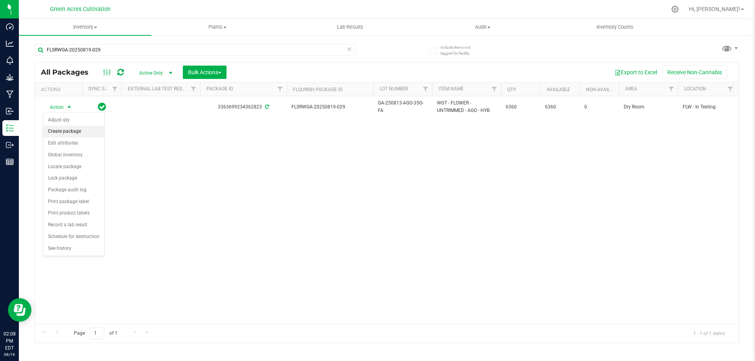
click at [70, 126] on li "Create package" at bounding box center [73, 132] width 61 height 12
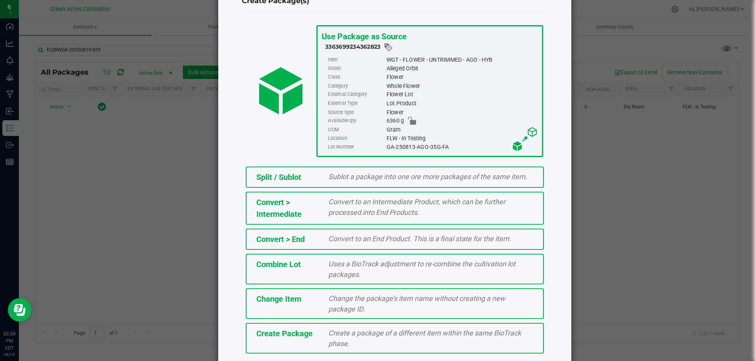
scroll to position [57, 0]
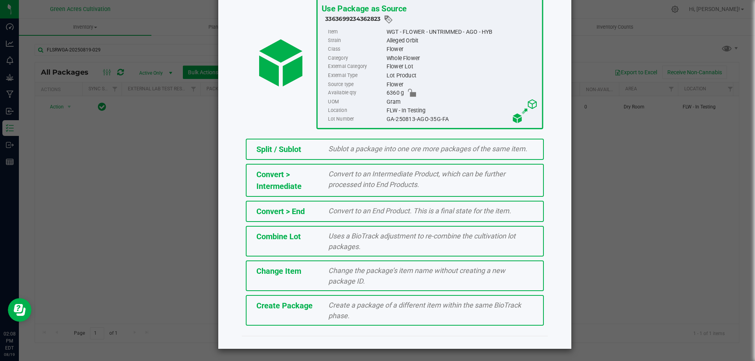
click at [354, 316] on div "Create a package of a different item within the same BioTrack phase." at bounding box center [431, 310] width 217 height 21
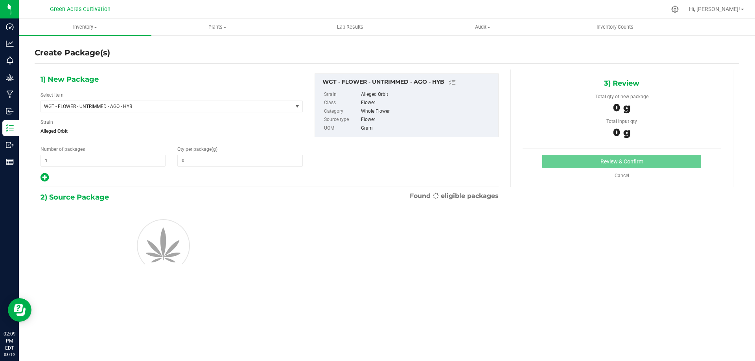
type input "0.0000"
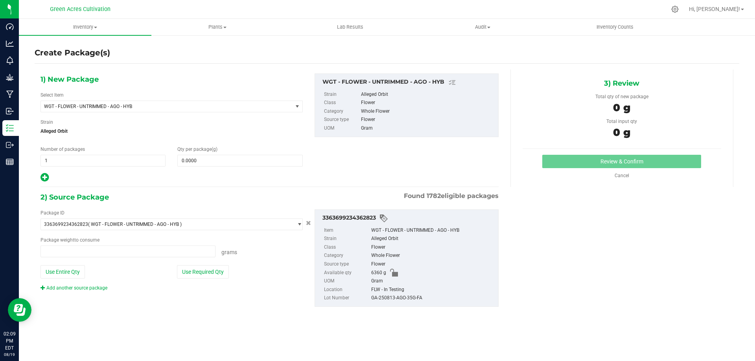
type input "0.0000 g"
drag, startPoint x: 109, startPoint y: 105, endPoint x: 105, endPoint y: 103, distance: 4.3
click at [108, 105] on span "WGT - FLOWER - UNTRIMMED - AGO - HYB" at bounding box center [162, 107] width 236 height 6
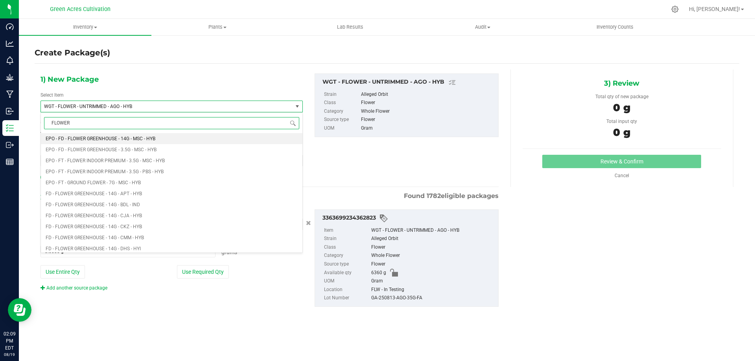
type input "FLOWER"
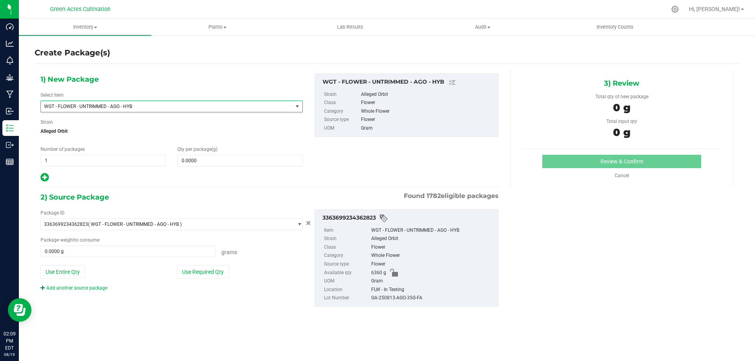
drag, startPoint x: 551, startPoint y: 251, endPoint x: 464, endPoint y: 245, distance: 87.1
click at [550, 251] on div "1) New Package Select Item WGT - FLOWER - UNTRIMMED - AGO - HYB EPO - FD - FLOW…" at bounding box center [387, 197] width 705 height 254
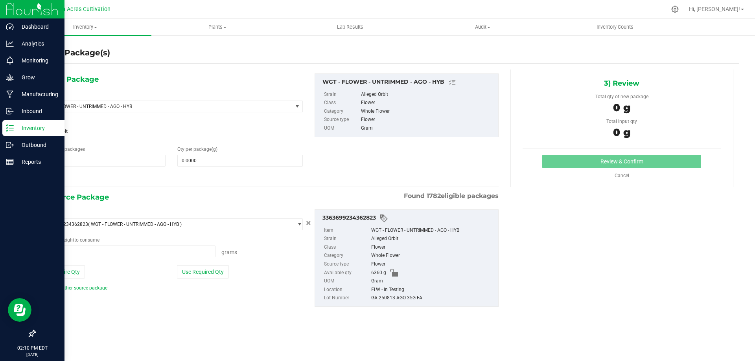
click at [10, 125] on icon at bounding box center [10, 128] width 8 height 8
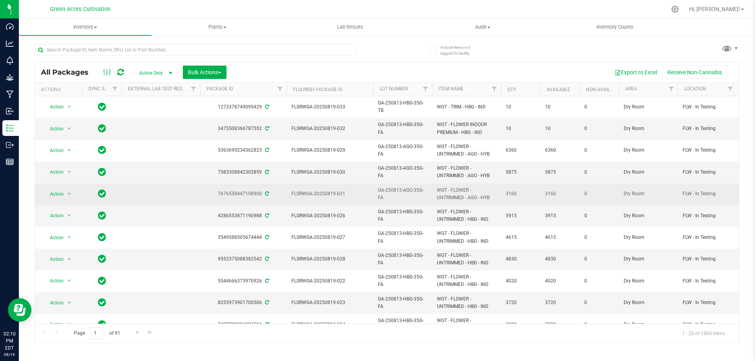
click at [320, 193] on span "FLSRWGA-20250819-031" at bounding box center [329, 193] width 77 height 7
copy tr "FLSRWGA-20250819-031"
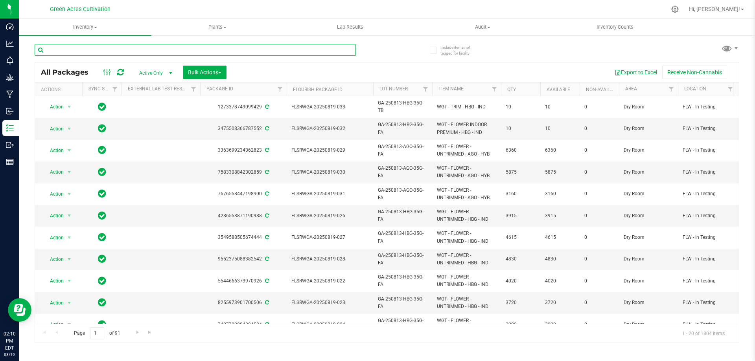
click at [111, 50] on input "text" at bounding box center [195, 50] width 321 height 12
paste input "FLSRWGA-20250819-031"
type input "FLSRWGA-20250819-031"
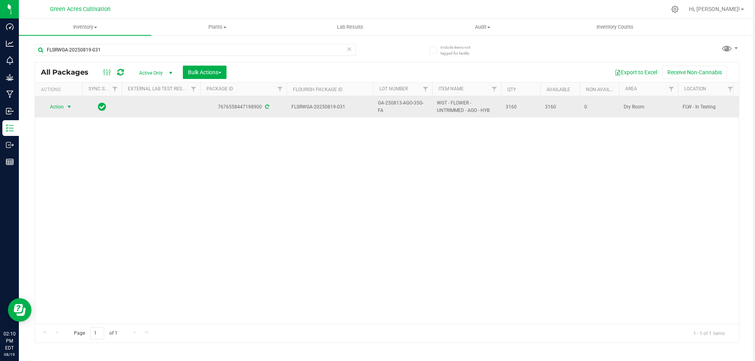
click at [67, 108] on span "select" at bounding box center [69, 107] width 6 height 6
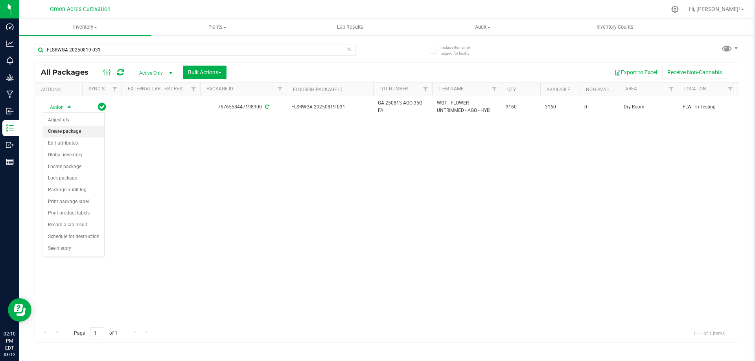
click at [68, 131] on li "Create package" at bounding box center [73, 132] width 61 height 12
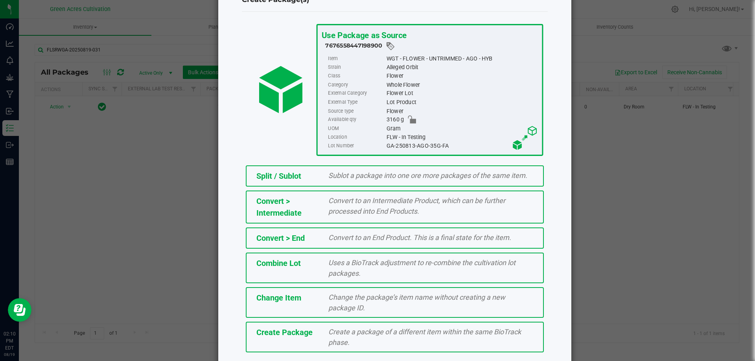
scroll to position [57, 0]
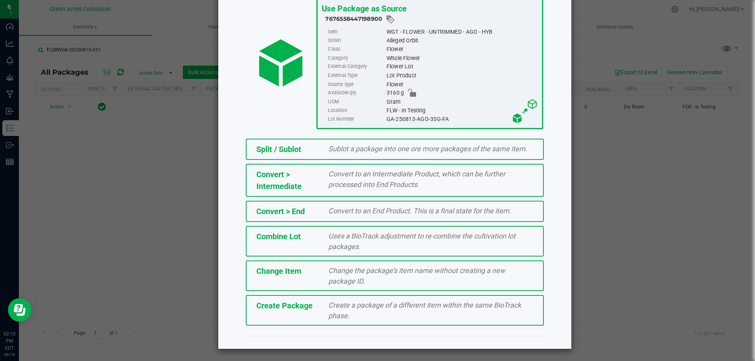
click at [343, 305] on span "Create a package of a different item within the same BioTrack phase." at bounding box center [424, 310] width 193 height 19
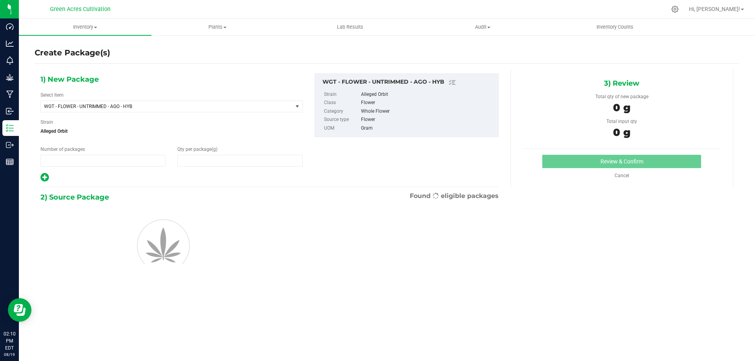
type input "1"
type input "0.0000"
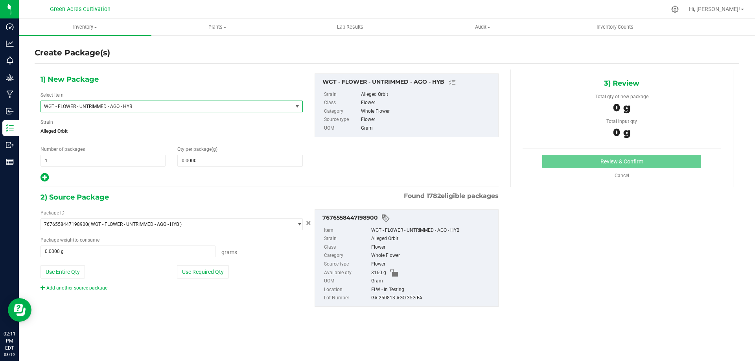
click at [160, 104] on span "WGT - FLOWER - UNTRIMMED - AGO - HYB" at bounding box center [162, 107] width 236 height 6
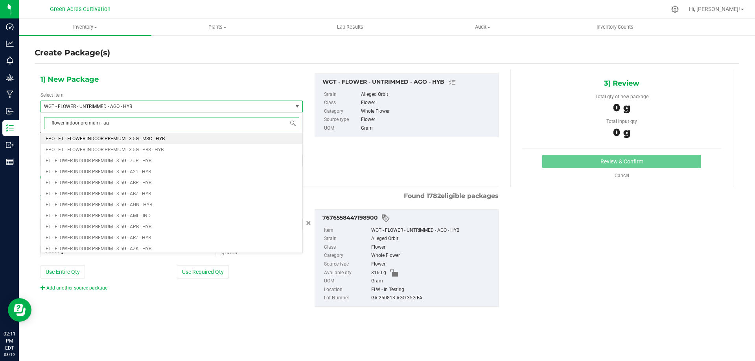
type input "flower indoor premium - ago"
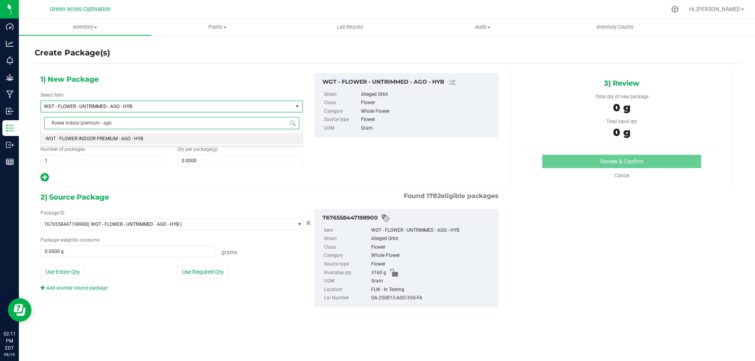
click at [55, 137] on span "WGT - FLOWER INDOOR PREMIUM - AGO - HYB" at bounding box center [95, 139] width 98 height 6
type input "0.0000"
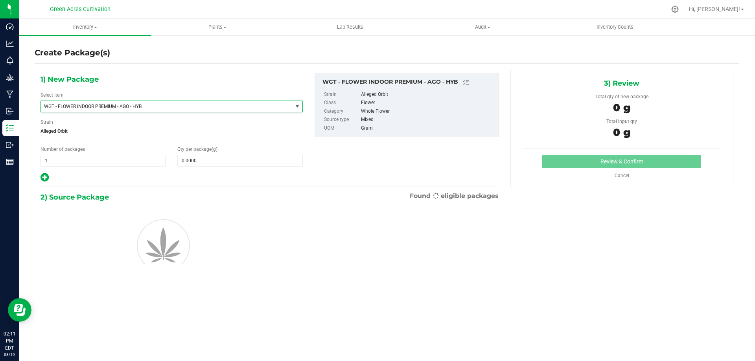
scroll to position [167244, 0]
click at [246, 159] on span at bounding box center [239, 161] width 125 height 12
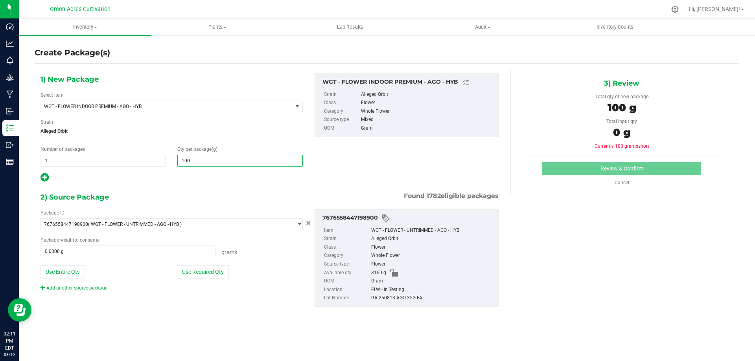
type input "10"
type input "10.0000"
click at [437, 163] on div "1) New Package Select Item WGT - FLOWER INDOOR PREMIUM - AGO - HYB WGT - FLOWER…" at bounding box center [270, 128] width 470 height 109
click at [198, 267] on button "Use Required Qty" at bounding box center [203, 272] width 52 height 13
type input "10.0000 g"
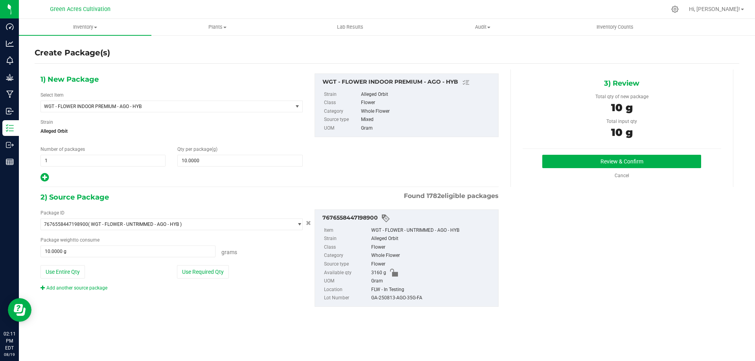
click at [387, 302] on div "GA-250813-AGO-35G-FA" at bounding box center [432, 298] width 123 height 9
click at [389, 302] on div "GA-250813-AGO-35G-FA" at bounding box center [432, 298] width 123 height 9
copy div "GA-250813-AGO-35G-FA"
click at [585, 156] on button "Review & Confirm" at bounding box center [621, 161] width 159 height 13
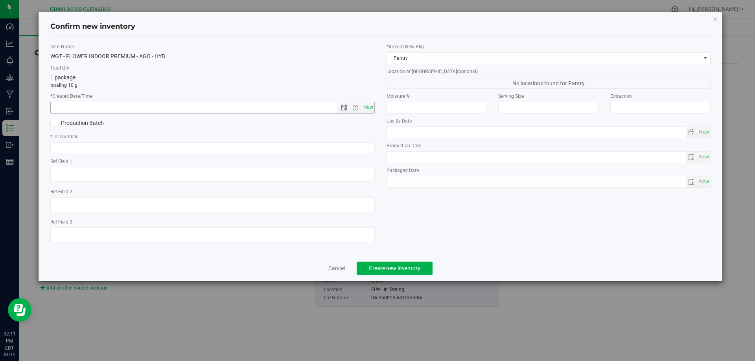
click at [366, 107] on span "Now" at bounding box center [367, 107] width 13 height 11
type input "[DATE] 2:11 PM"
click at [174, 145] on input "text" at bounding box center [212, 148] width 325 height 12
paste input "GA-250813-AGO-35G-FA"
type input "GA-250813-AGO-35G-FA"
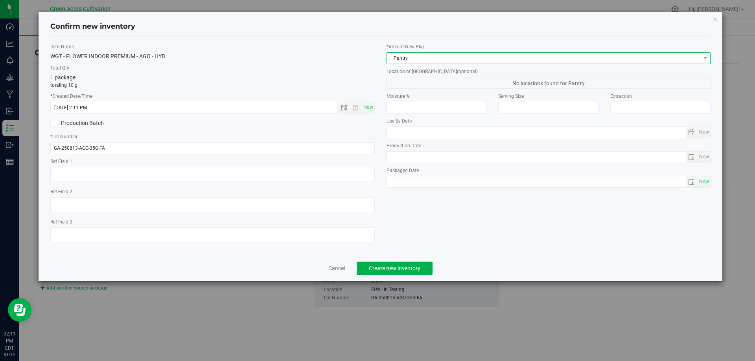
click at [400, 59] on span "Pantry" at bounding box center [544, 58] width 314 height 11
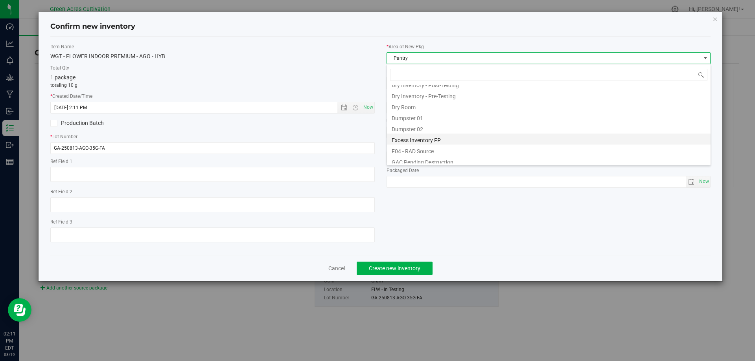
scroll to position [25, 0]
click at [415, 119] on li "Dry Room" at bounding box center [549, 120] width 324 height 11
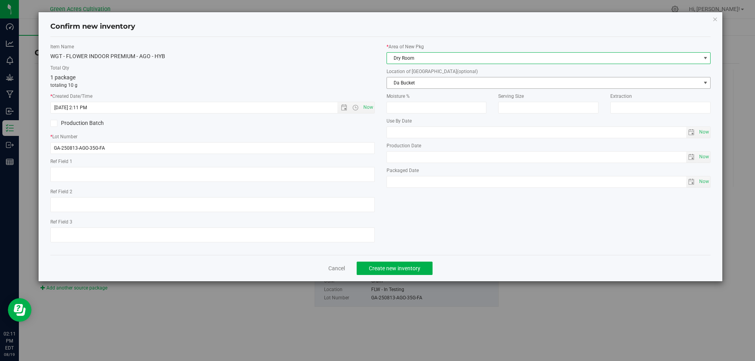
click at [395, 82] on span "Da Bucket" at bounding box center [544, 82] width 314 height 11
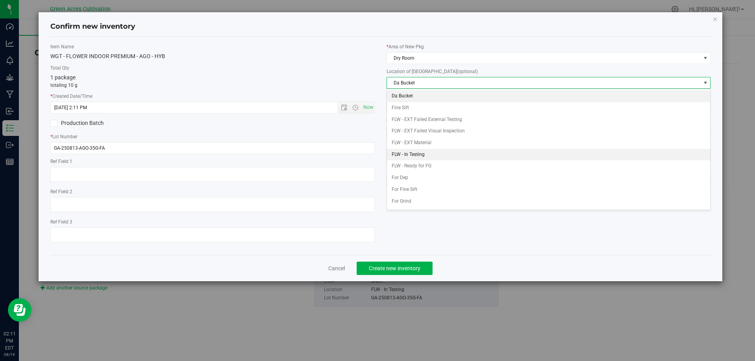
click at [408, 152] on li "FLW - In Testing" at bounding box center [549, 155] width 324 height 12
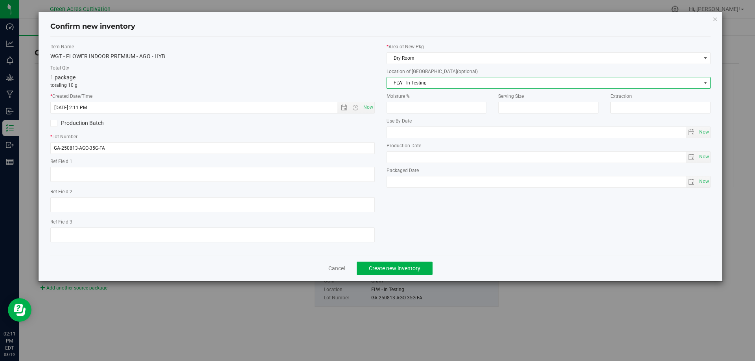
click at [415, 214] on div "Item Name WGT - FLOWER INDOOR PREMIUM - AGO - HYB Total Qty 1 package totaling …" at bounding box center [380, 146] width 673 height 206
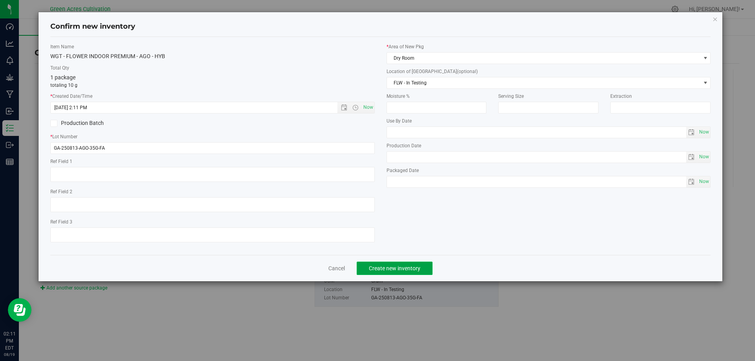
click at [412, 267] on span "Create new inventory" at bounding box center [395, 269] width 52 height 6
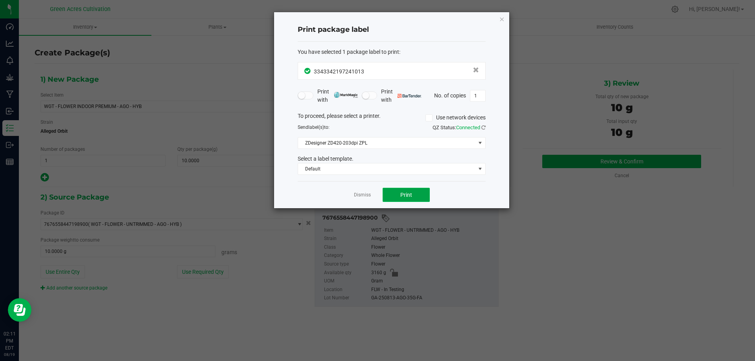
click at [422, 195] on button "Print" at bounding box center [406, 195] width 47 height 14
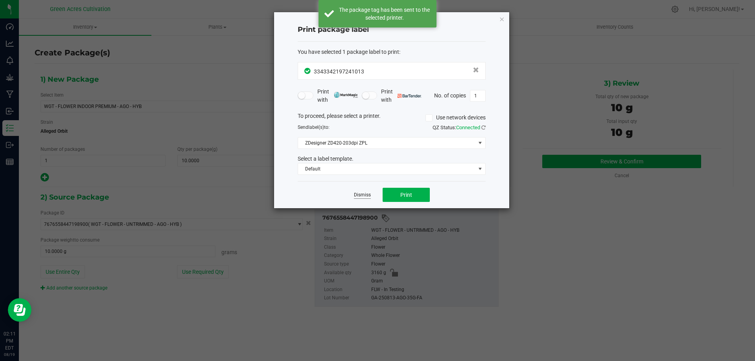
click at [361, 195] on link "Dismiss" at bounding box center [362, 195] width 17 height 7
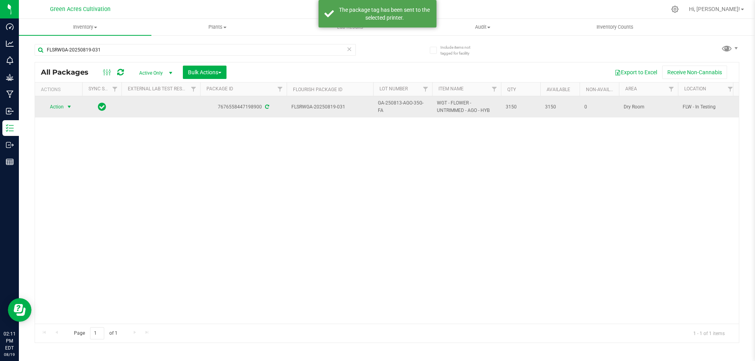
click at [66, 107] on span "select" at bounding box center [69, 107] width 6 height 6
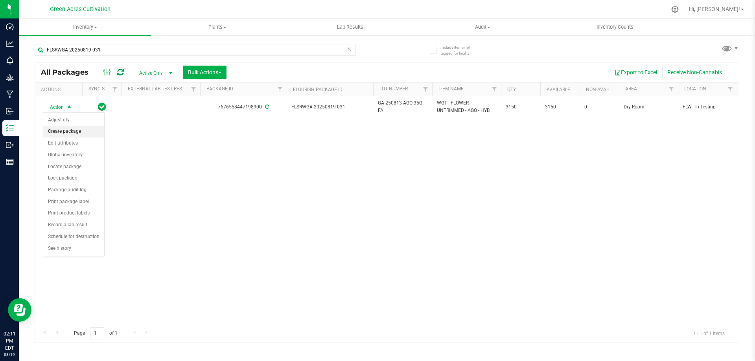
click at [65, 133] on li "Create package" at bounding box center [73, 132] width 61 height 12
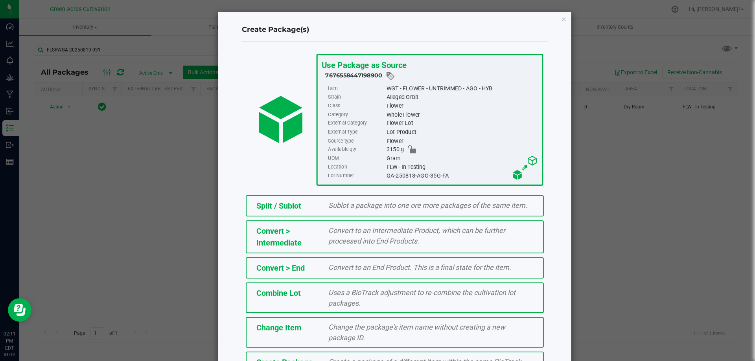
scroll to position [57, 0]
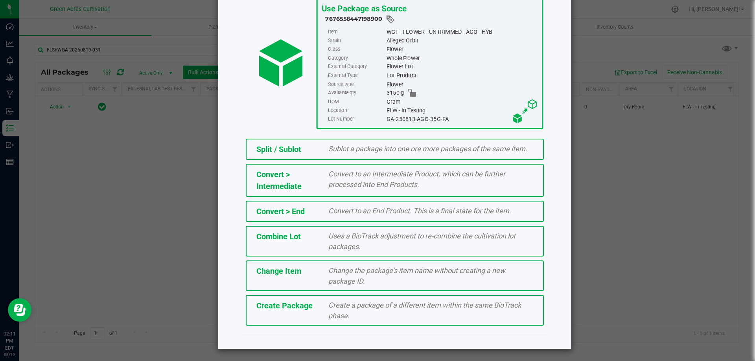
click at [323, 315] on div "Create a package of a different item within the same BioTrack phase." at bounding box center [431, 310] width 217 height 21
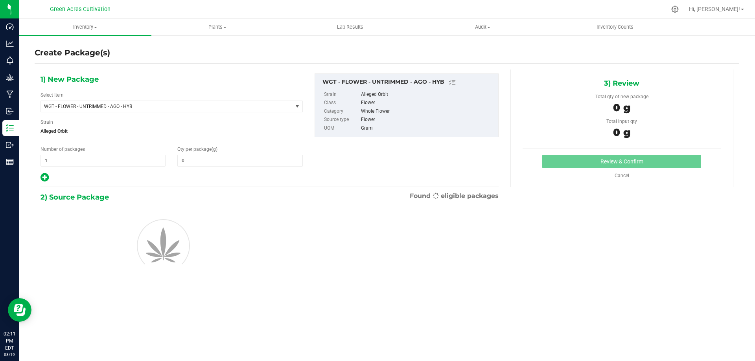
type input "0.0000"
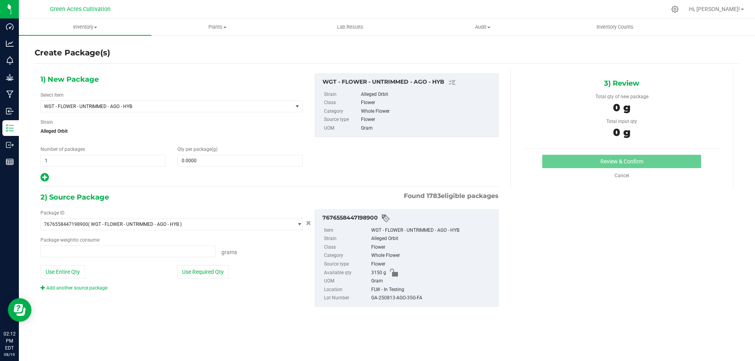
type input "0.0000 g"
click at [96, 106] on span "WGT - FLOWER - UNTRIMMED - AGO - HYB" at bounding box center [162, 107] width 236 height 6
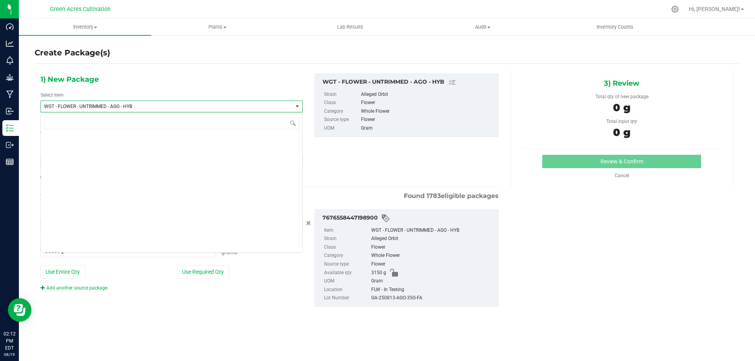
scroll to position [163026, 0]
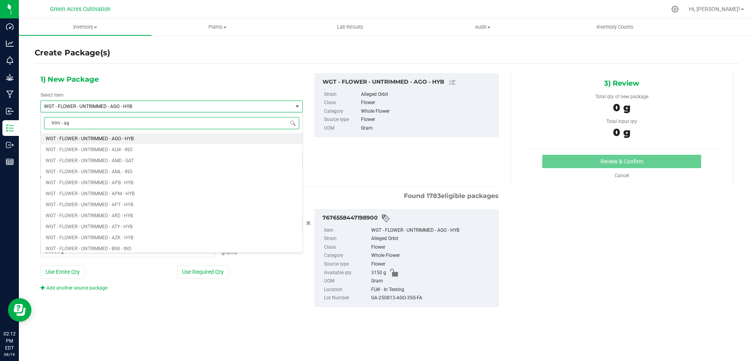
type input "trim - ago"
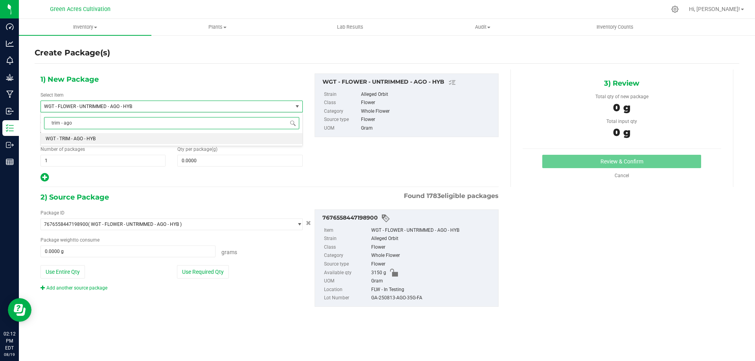
scroll to position [0, 0]
click at [82, 137] on span "WGT - TRIM - AGO - HYB" at bounding box center [71, 139] width 50 height 6
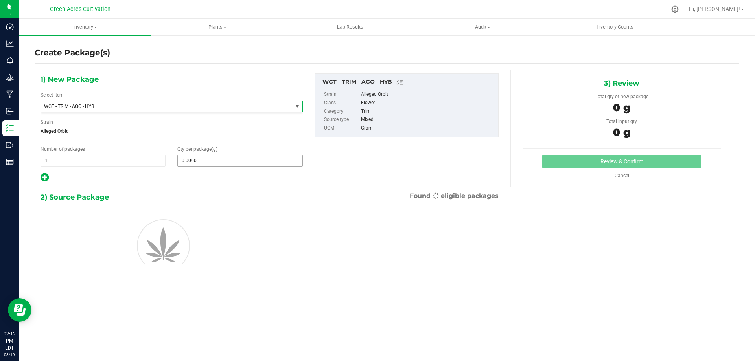
type input "0.0000"
click at [202, 157] on span at bounding box center [239, 161] width 125 height 12
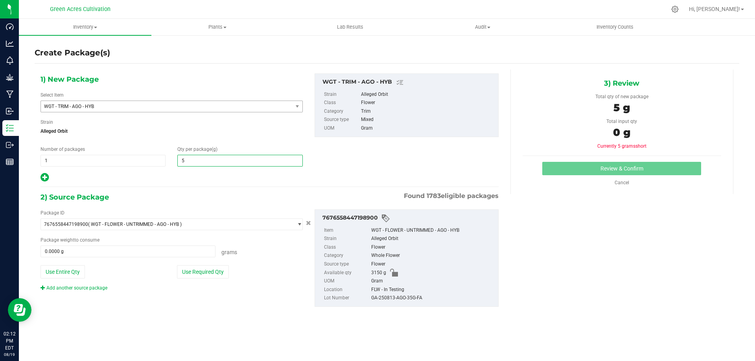
type input "5"
type input "5.0000"
click at [233, 197] on div "2) Source Package Found 1783 eligible packages" at bounding box center [270, 198] width 458 height 12
click at [187, 158] on span "5.0000 5" at bounding box center [239, 161] width 125 height 12
click at [187, 158] on input "5" at bounding box center [240, 160] width 124 height 11
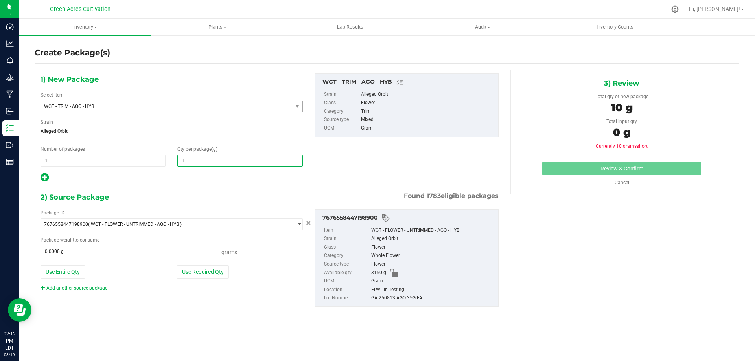
type input "10"
type input "10.0000"
click at [588, 245] on div "1) New Package Select Item WGT - TRIM - AGO - HYB WGT - SPB - DIS OIL - THC WGT…" at bounding box center [387, 197] width 705 height 254
click at [217, 273] on button "Use Required Qty" at bounding box center [203, 272] width 52 height 13
type input "10.0000 g"
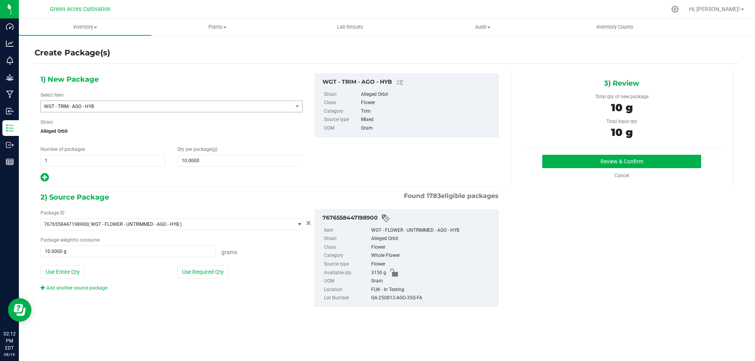
click at [393, 297] on div "GA-250813-AGO-35G-FA" at bounding box center [432, 298] width 123 height 9
copy div "GA-250813-AGO-35G-FA"
click at [548, 160] on button "Review & Confirm" at bounding box center [621, 161] width 159 height 13
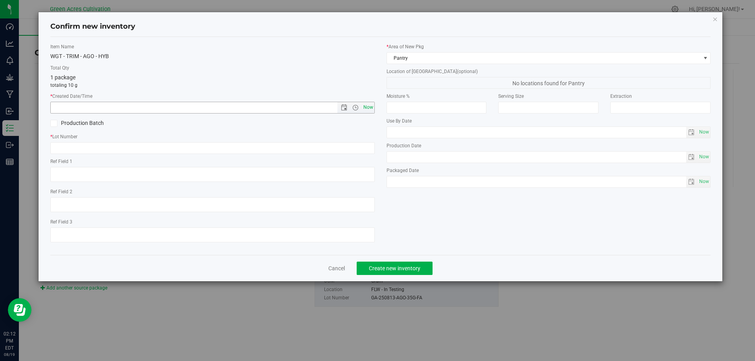
click at [365, 107] on span "Now" at bounding box center [367, 107] width 13 height 11
type input "[DATE] 2:12 PM"
click at [162, 151] on input "text" at bounding box center [212, 148] width 325 height 12
paste input "GA-250813-AGO-35G-FA"
type input "GA-250813-AGO-35G-TB"
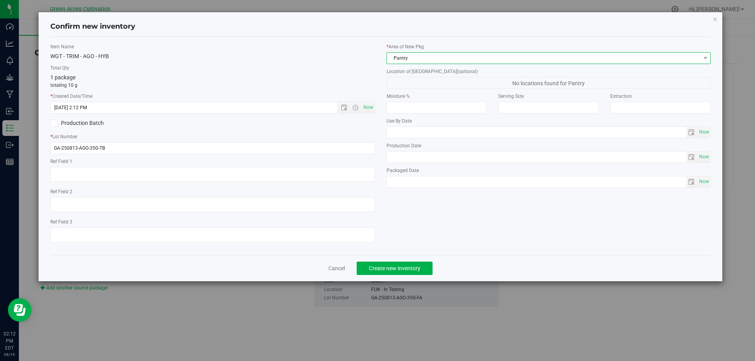
click at [398, 58] on span "Pantry" at bounding box center [544, 58] width 314 height 11
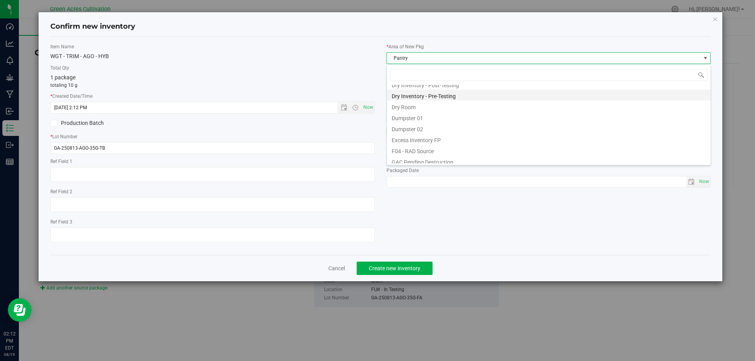
scroll to position [25, 0]
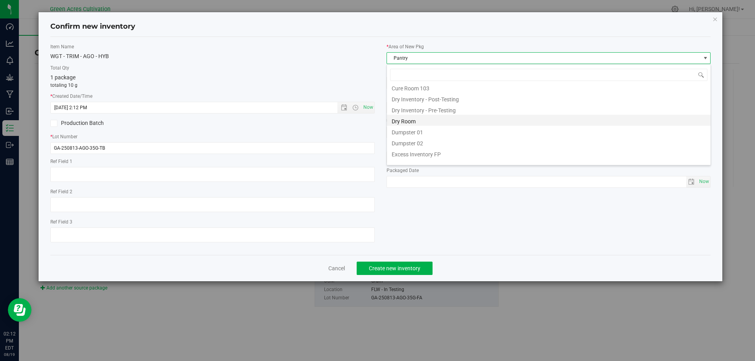
click at [414, 120] on li "Dry Room" at bounding box center [549, 120] width 324 height 11
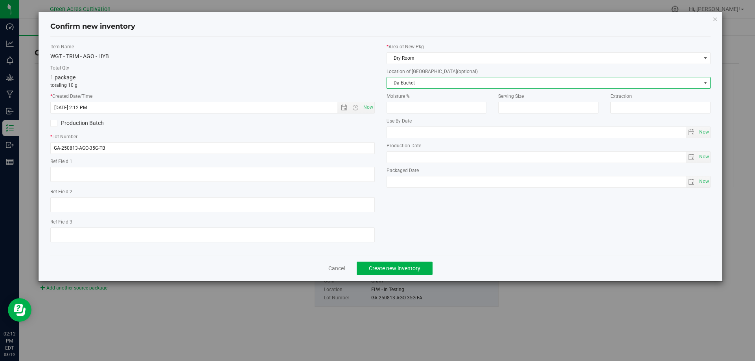
click at [427, 84] on span "Da Bucket" at bounding box center [544, 82] width 314 height 11
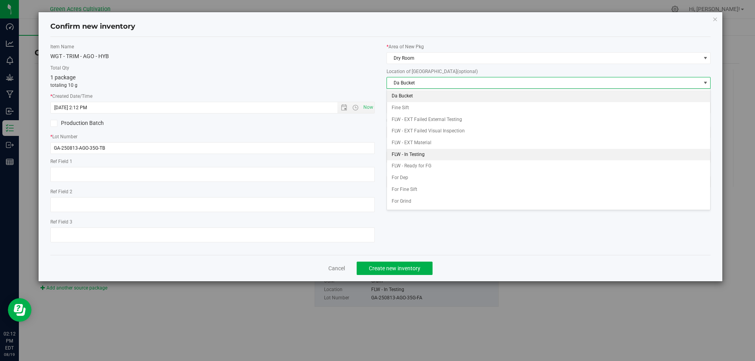
click at [408, 152] on li "FLW - In Testing" at bounding box center [549, 155] width 324 height 12
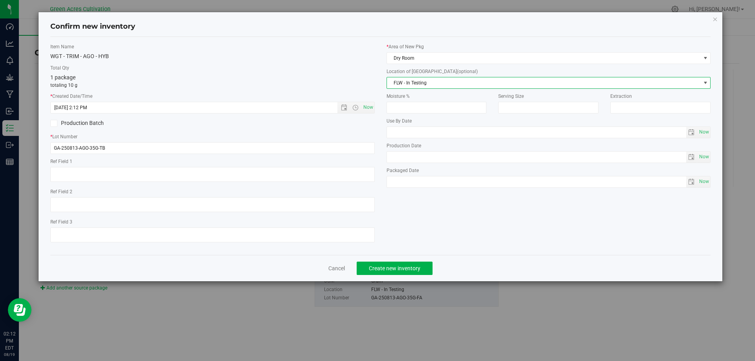
click at [448, 259] on div "Cancel Create new inventory" at bounding box center [380, 268] width 661 height 26
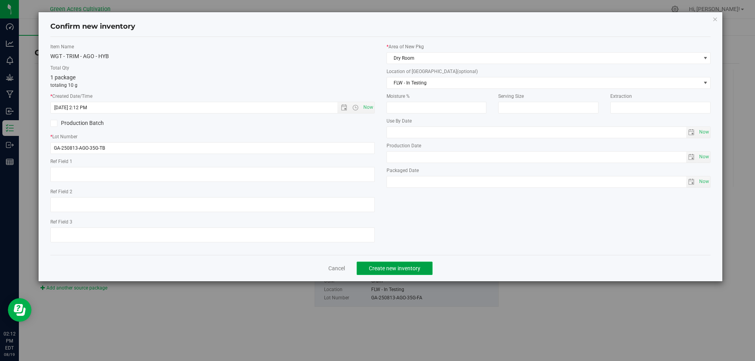
click at [393, 273] on button "Create new inventory" at bounding box center [395, 268] width 76 height 13
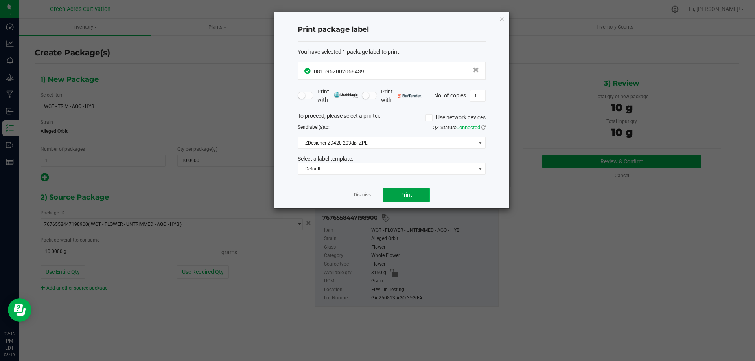
click at [412, 194] on span "Print" at bounding box center [406, 195] width 12 height 6
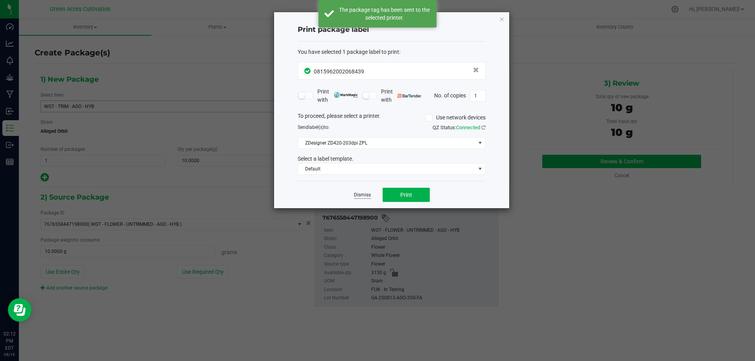
click at [363, 196] on link "Dismiss" at bounding box center [362, 195] width 17 height 7
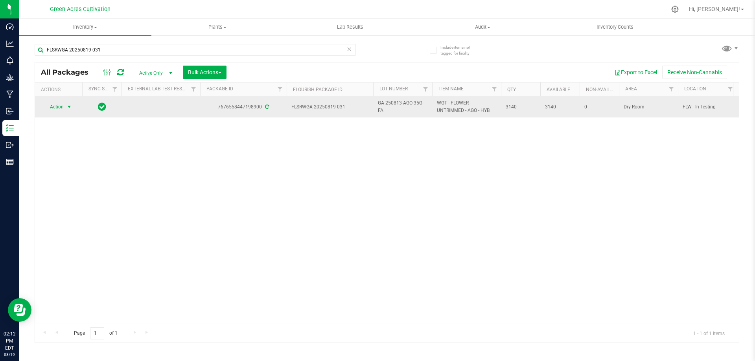
click at [65, 107] on span "select" at bounding box center [70, 106] width 10 height 11
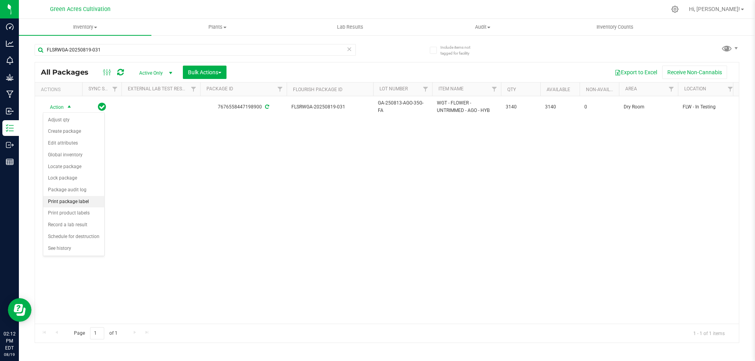
click at [57, 197] on li "Print package label" at bounding box center [73, 202] width 61 height 12
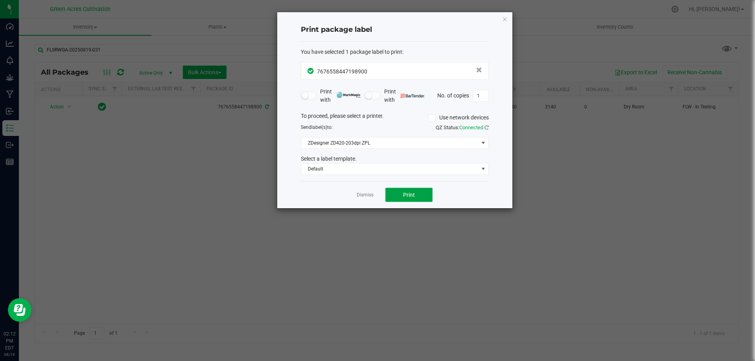
click at [415, 197] on button "Print" at bounding box center [408, 195] width 47 height 14
click at [363, 197] on link "Dismiss" at bounding box center [365, 195] width 17 height 7
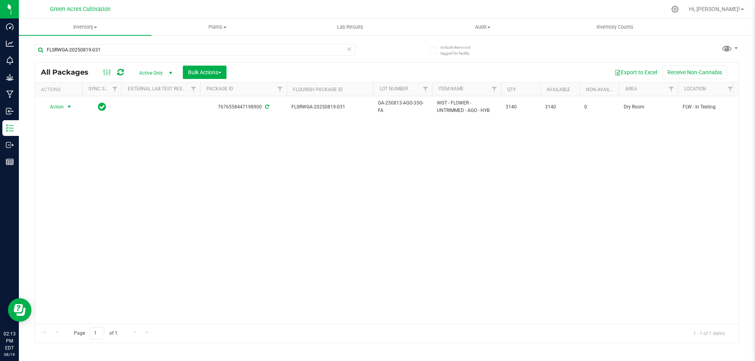
click at [385, 187] on div "Action Action Adjust qty Create package Edit attributes Global inventory Locate…" at bounding box center [387, 210] width 704 height 228
click at [294, 164] on div "Action Action Adjust qty Create package Edit attributes Global inventory Locate…" at bounding box center [387, 210] width 704 height 228
click at [81, 47] on input "FLSRWGA-20250819-031" at bounding box center [195, 50] width 321 height 12
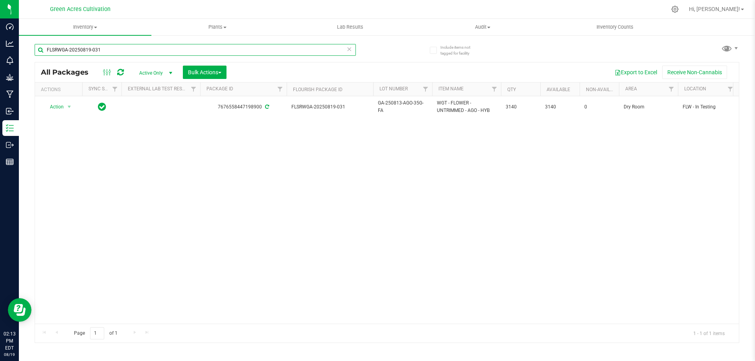
click at [81, 47] on input "FLSRWGA-20250819-031" at bounding box center [195, 50] width 321 height 12
click at [442, 286] on div "Action Action Adjust qty Create package Edit attributes Global inventory Locate…" at bounding box center [387, 210] width 704 height 228
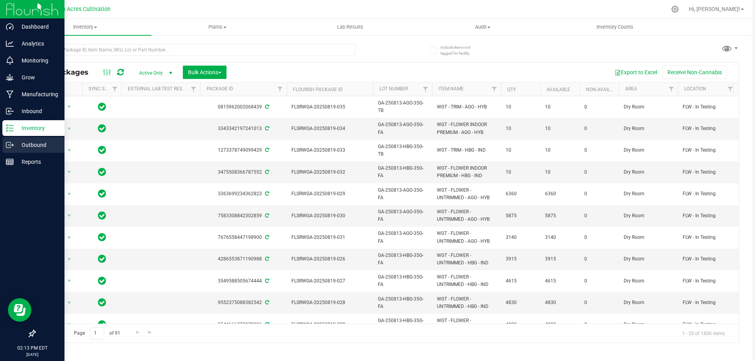
click at [10, 144] on icon at bounding box center [10, 145] width 8 height 8
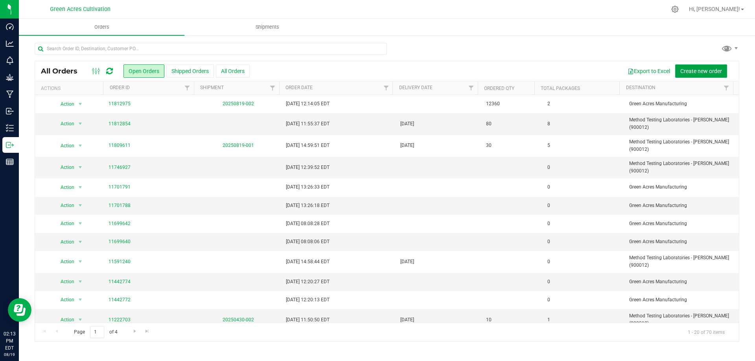
click at [694, 70] on span "Create new order" at bounding box center [701, 71] width 42 height 6
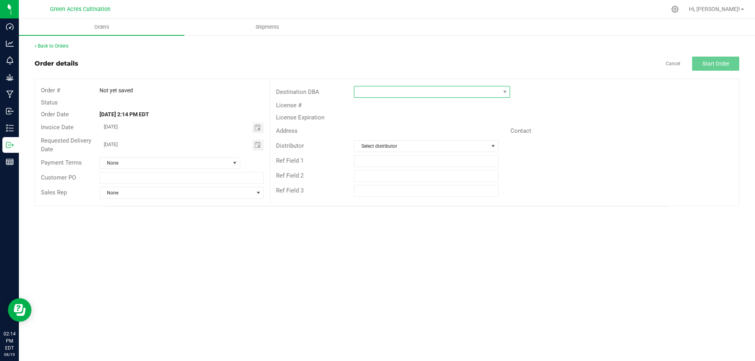
click at [411, 87] on span at bounding box center [427, 92] width 146 height 11
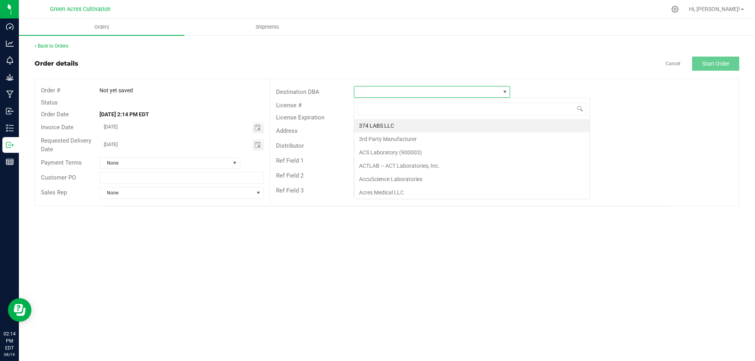
scroll to position [12, 156]
type input "METH"
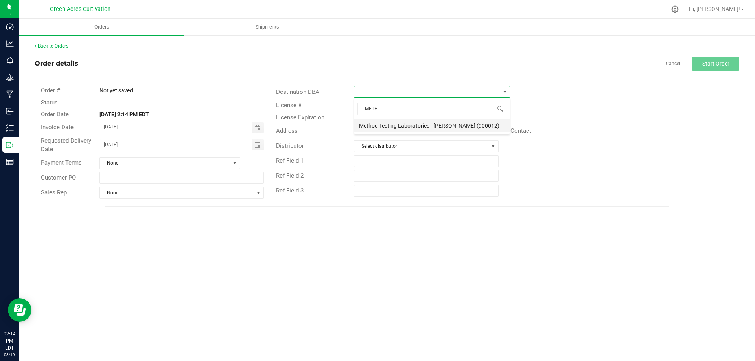
click at [420, 125] on li "Method Testing Laboratories - [PERSON_NAME] (900012)" at bounding box center [431, 125] width 155 height 13
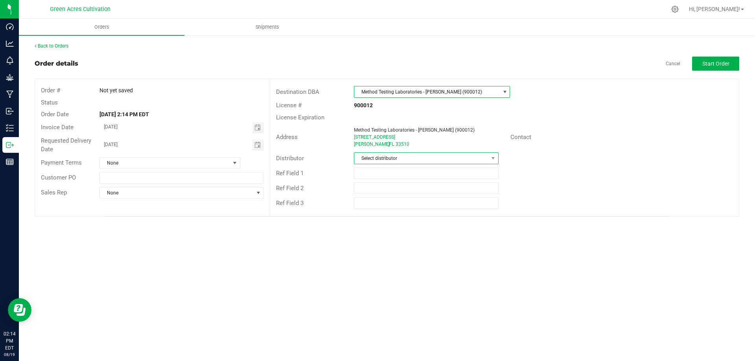
click at [387, 160] on span "Select distributor" at bounding box center [421, 158] width 134 height 11
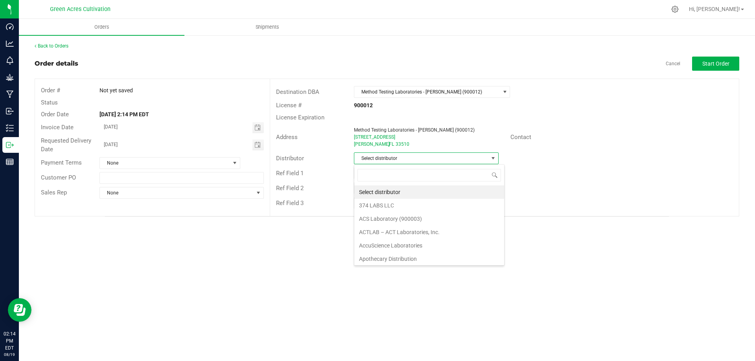
scroll to position [12, 145]
type input "PARALL"
click at [382, 194] on li "Parallel - Wimauma" at bounding box center [426, 192] width 144 height 13
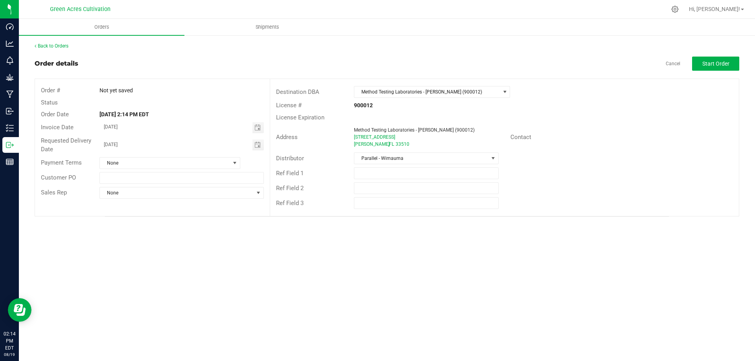
click at [715, 191] on div "Ref Field 2" at bounding box center [504, 188] width 469 height 15
click at [710, 58] on button "Start Order" at bounding box center [715, 64] width 47 height 14
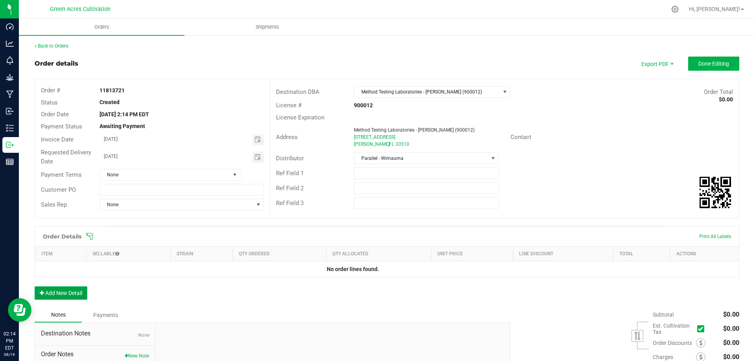
click at [73, 290] on button "Add New Detail" at bounding box center [61, 293] width 53 height 13
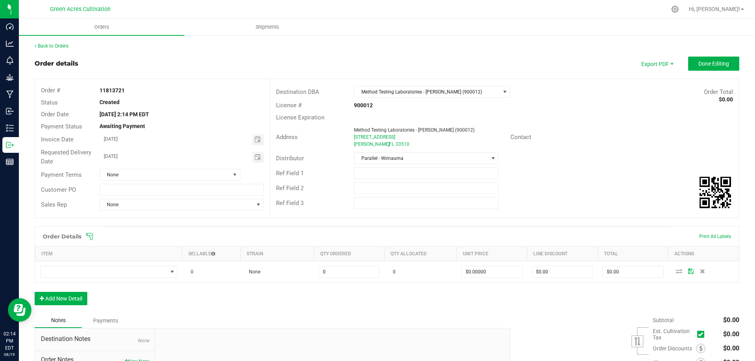
click at [125, 87] on div "11813721" at bounding box center [182, 91] width 176 height 8
click at [124, 89] on strong "11813721" at bounding box center [112, 90] width 25 height 6
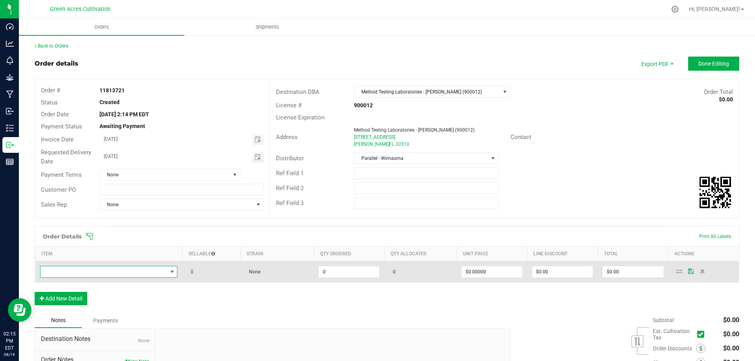
click at [114, 274] on span "NO DATA FOUND" at bounding box center [104, 272] width 127 height 11
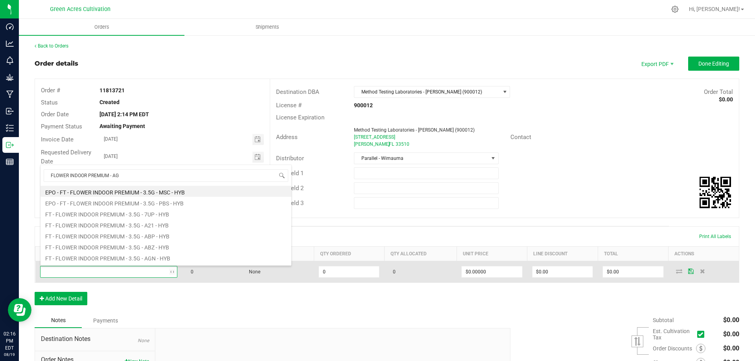
type input "FLOWER INDOOR PREMIUM - AGO"
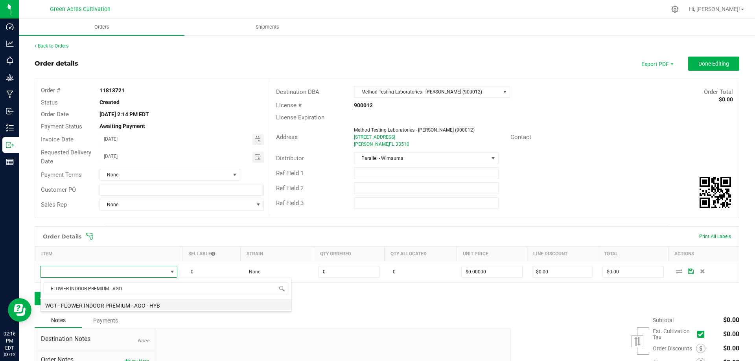
click at [159, 306] on li "WGT - FLOWER INDOOR PREMIUM - AGO - HYB" at bounding box center [166, 304] width 251 height 11
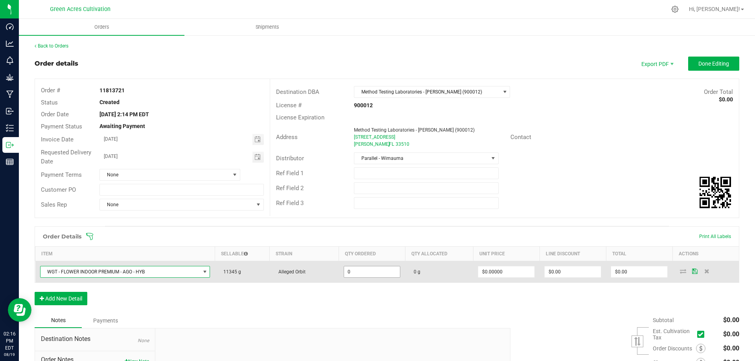
click at [363, 275] on input "0" at bounding box center [372, 272] width 56 height 11
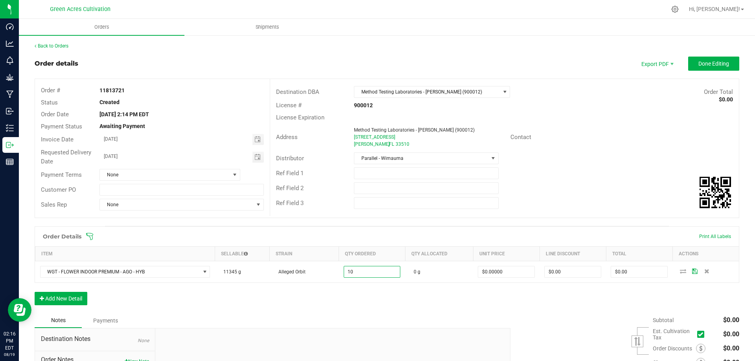
type input "10.0000 g"
click at [356, 301] on div "Order Details Print All Labels Item Sellable Strain Qty Ordered Qty Allocated U…" at bounding box center [387, 270] width 705 height 87
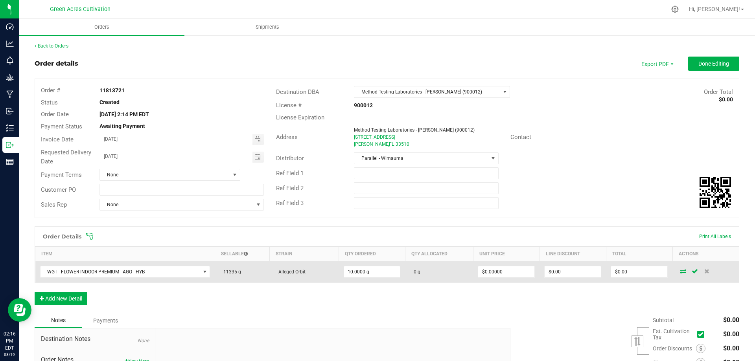
click at [680, 272] on icon at bounding box center [683, 271] width 6 height 5
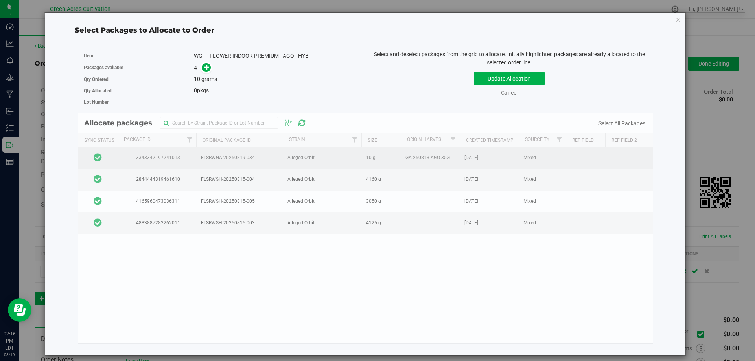
click at [115, 156] on td at bounding box center [97, 158] width 39 height 22
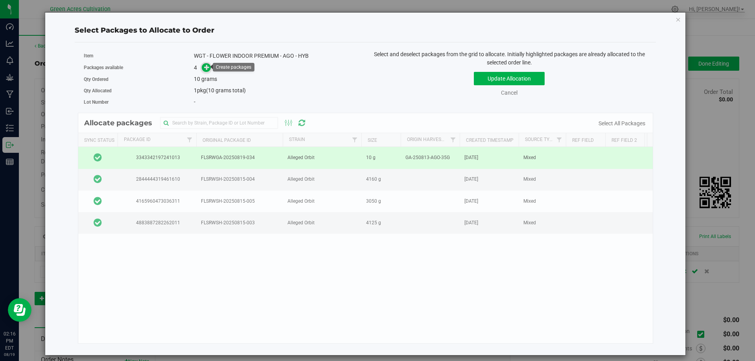
click at [207, 67] on icon at bounding box center [207, 68] width 6 height 6
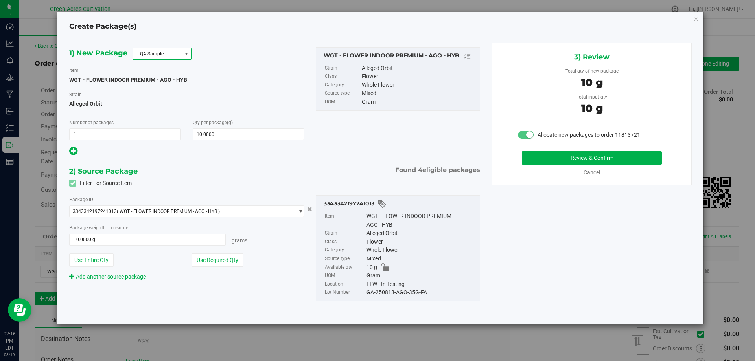
click at [164, 57] on span "QA Sample" at bounding box center [157, 53] width 48 height 11
click at [159, 90] on li "R&D Sample" at bounding box center [162, 88] width 58 height 11
click at [233, 68] on div "Item WGT - FLOWER INDOOR PREMIUM - AGO - HYB" at bounding box center [186, 75] width 235 height 18
click at [209, 264] on button "Use Required Qty" at bounding box center [218, 260] width 52 height 13
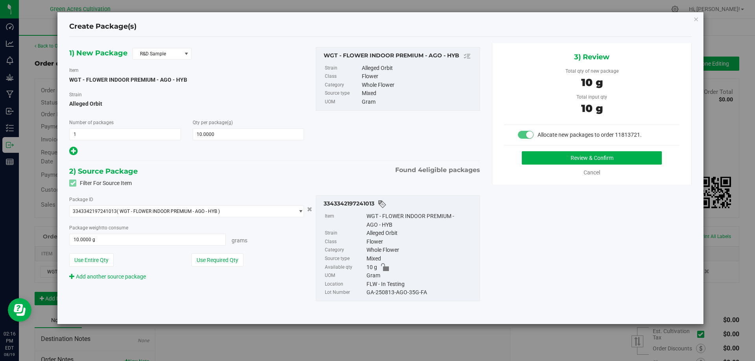
click at [380, 295] on div "GA-250813-AGO-35G-FA" at bounding box center [421, 293] width 109 height 9
click at [378, 294] on div "GA-250813-AGO-35G-FA" at bounding box center [421, 293] width 109 height 9
click at [561, 157] on button "Review & Confirm" at bounding box center [592, 157] width 140 height 13
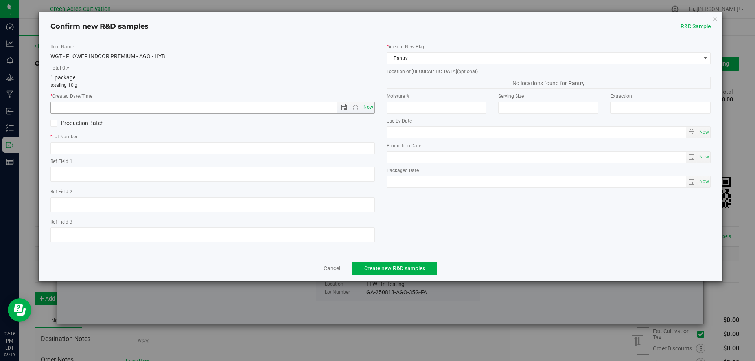
click at [368, 111] on span "Now" at bounding box center [367, 107] width 13 height 11
type input "[DATE] 2:16 PM"
click at [237, 140] on div "* Lot Number" at bounding box center [212, 143] width 325 height 21
click at [215, 146] on input "text" at bounding box center [212, 148] width 325 height 12
paste input "GA-250813-AGO-35G-FA"
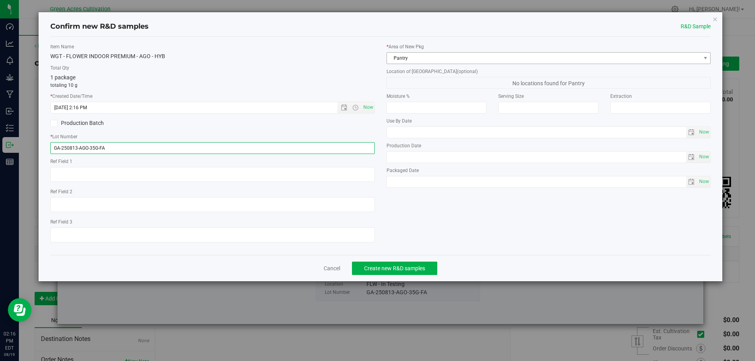
type input "GA-250813-AGO-35G-FA"
drag, startPoint x: 432, startPoint y: 52, endPoint x: 428, endPoint y: 57, distance: 6.8
click at [432, 52] on span "Pantry" at bounding box center [549, 58] width 325 height 12
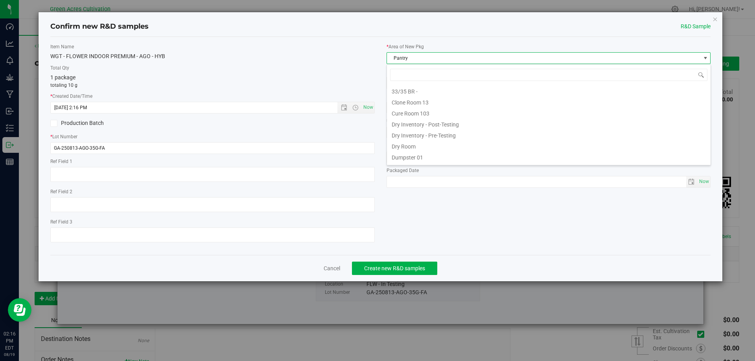
click at [428, 58] on span "Pantry" at bounding box center [544, 58] width 314 height 11
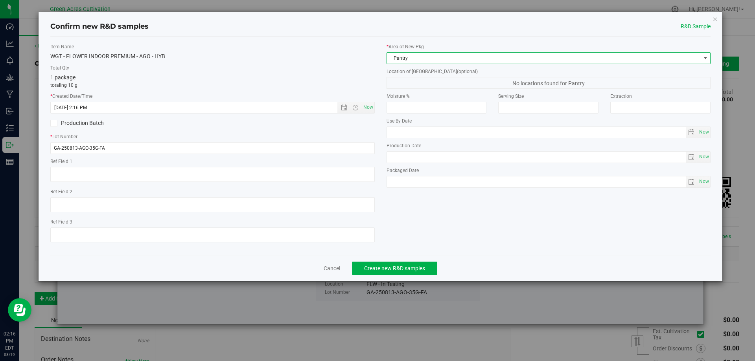
click at [428, 58] on span "Pantry" at bounding box center [544, 58] width 314 height 11
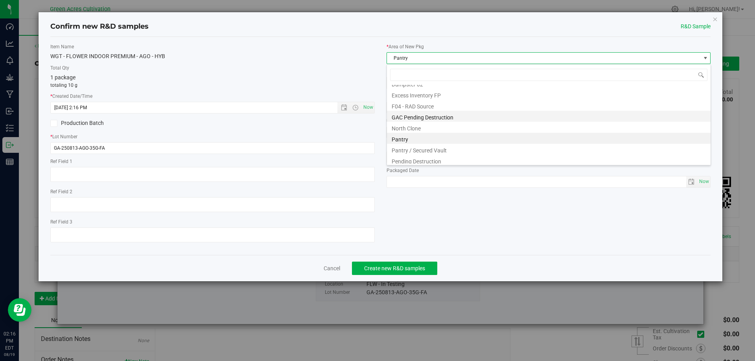
scroll to position [104, 0]
click at [435, 131] on li "Pantry / Secured Vault" at bounding box center [549, 129] width 324 height 11
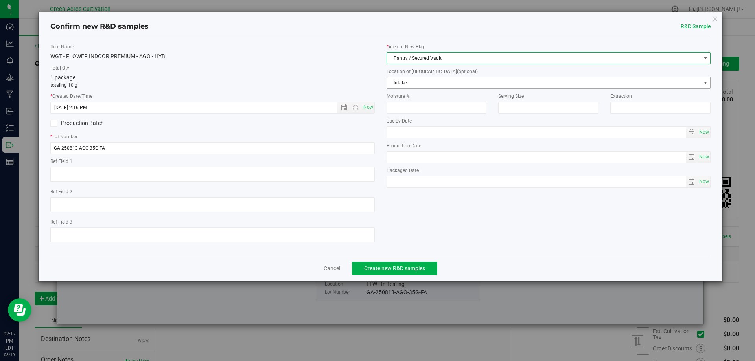
click at [406, 81] on span "Intake" at bounding box center [544, 82] width 314 height 11
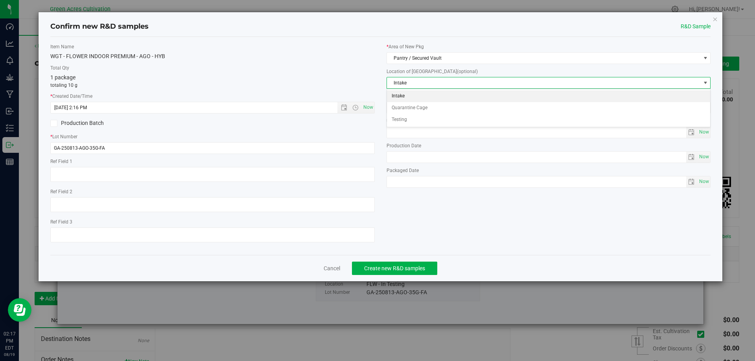
click at [401, 97] on li "Intake" at bounding box center [549, 96] width 324 height 12
click at [454, 231] on div "Item Name WGT - FLOWER INDOOR PREMIUM - AGO - HYB Total Qty 1 package totaling …" at bounding box center [380, 146] width 673 height 206
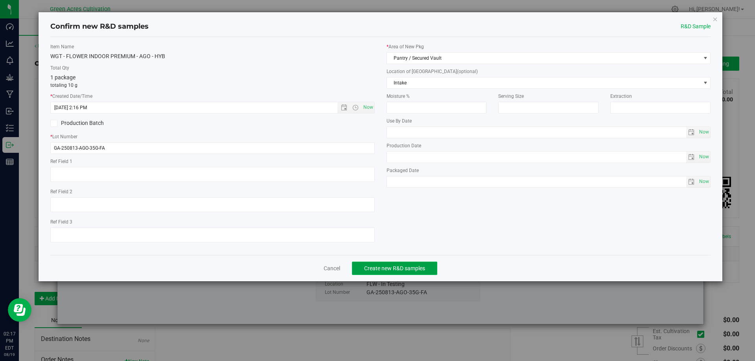
click at [417, 268] on span "Create new R&D samples" at bounding box center [394, 269] width 61 height 6
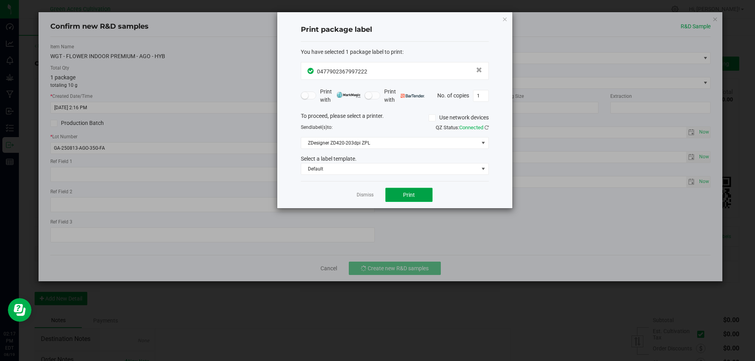
click at [420, 199] on button "Print" at bounding box center [408, 195] width 47 height 14
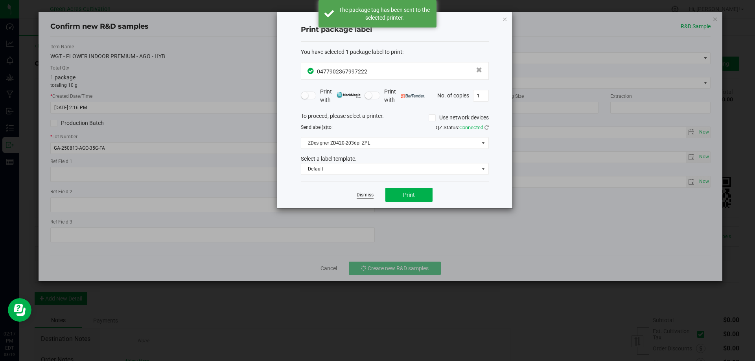
click at [362, 195] on link "Dismiss" at bounding box center [365, 195] width 17 height 7
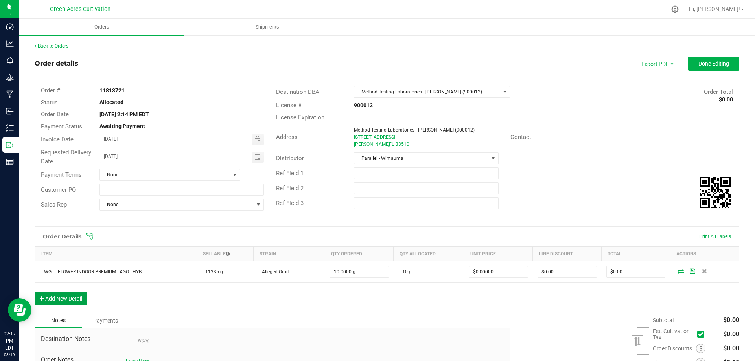
click at [72, 299] on button "Add New Detail" at bounding box center [61, 298] width 53 height 13
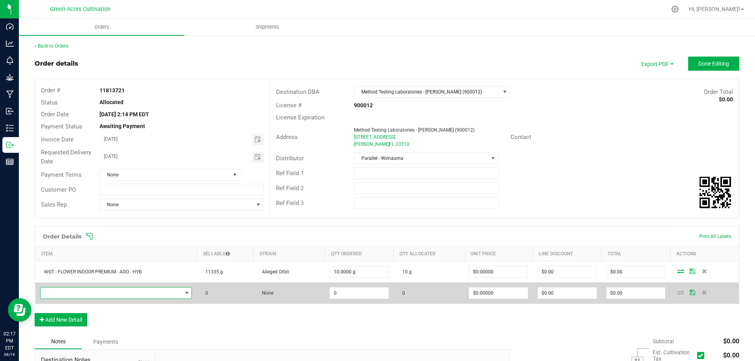
click at [91, 293] on span "NO DATA FOUND" at bounding box center [112, 293] width 142 height 11
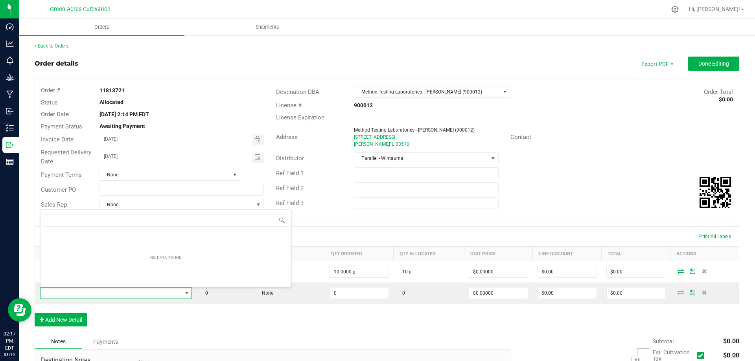
scroll to position [12, 150]
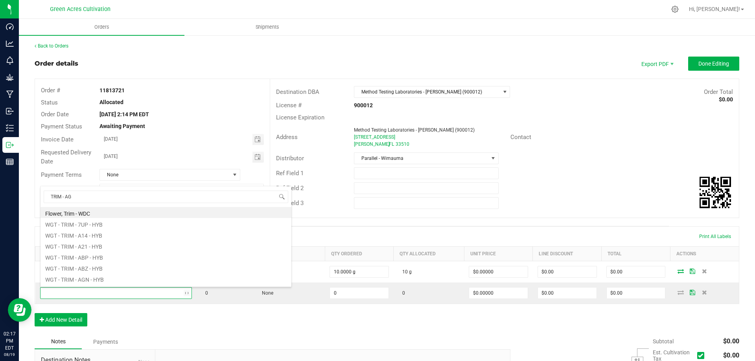
type input "TRIM - AGO"
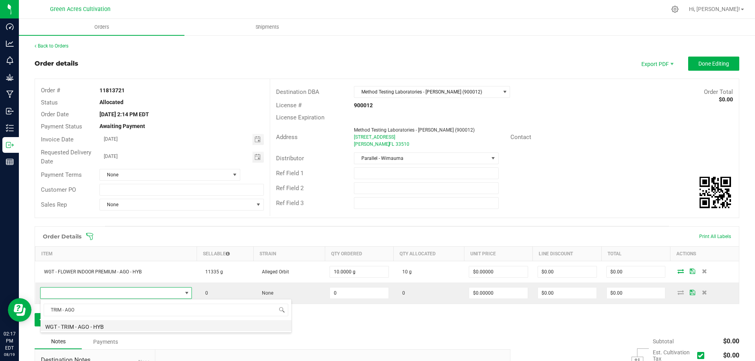
click at [108, 329] on li "WGT - TRIM - AGO - HYB" at bounding box center [166, 326] width 251 height 11
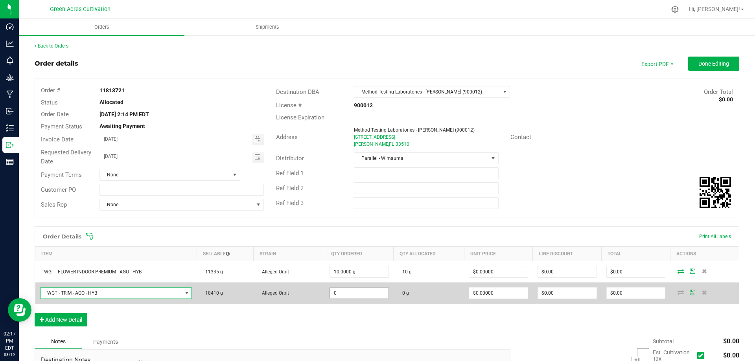
click at [345, 293] on input "0" at bounding box center [359, 293] width 59 height 11
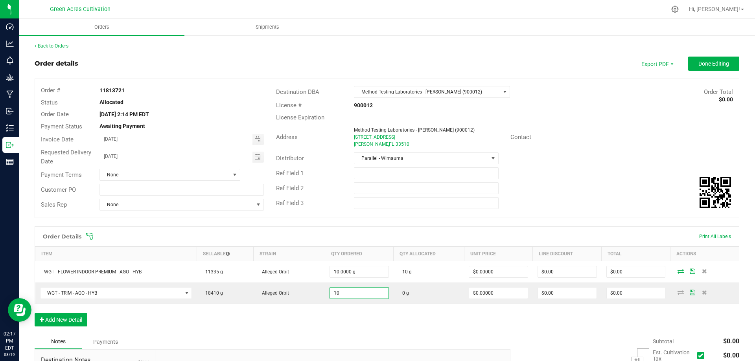
type input "10.0000 g"
click at [203, 324] on div "Order Details Print All Labels Item Sellable Strain Qty Ordered Qty Allocated U…" at bounding box center [387, 281] width 705 height 108
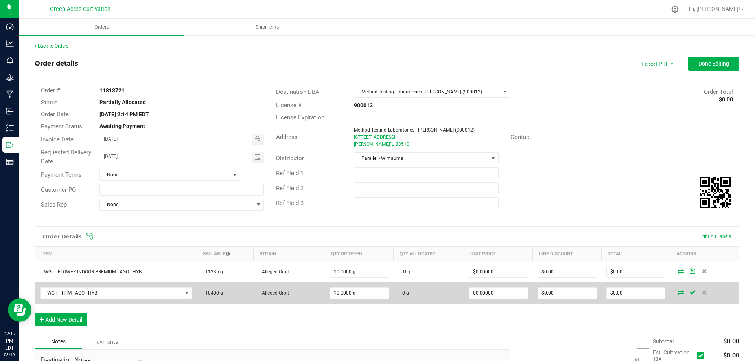
click at [678, 291] on icon at bounding box center [681, 292] width 6 height 5
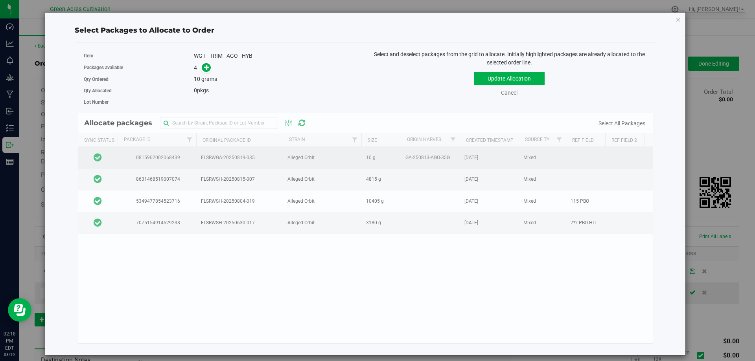
click at [116, 156] on td at bounding box center [97, 158] width 39 height 22
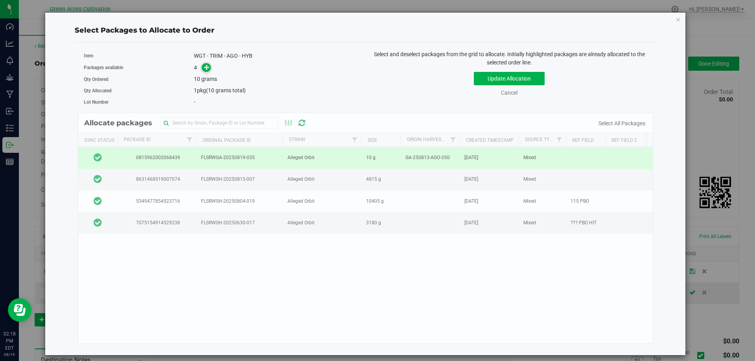
click at [206, 67] on icon at bounding box center [207, 68] width 6 height 6
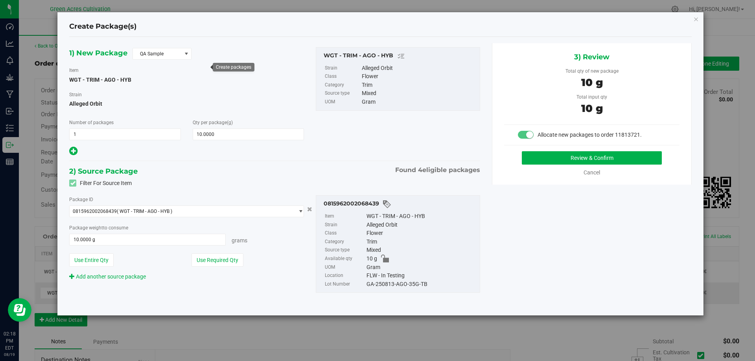
click at [167, 60] on div "1) New Package QA Sample Item WGT - TRIM - AGO - HYB [GEOGRAPHIC_DATA] Alleged …" at bounding box center [186, 102] width 247 height 110
click at [165, 57] on span "QA Sample" at bounding box center [157, 53] width 48 height 11
click at [158, 88] on li "R&D Sample" at bounding box center [162, 88] width 58 height 11
click at [245, 172] on div "2) Source Package Found 4 eligible packages" at bounding box center [274, 172] width 411 height 12
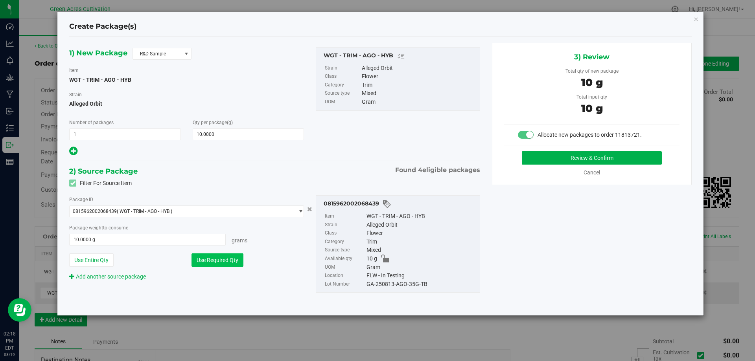
click at [229, 265] on button "Use Required Qty" at bounding box center [218, 260] width 52 height 13
click at [378, 284] on div "GA-250813-AGO-35G-TB" at bounding box center [421, 284] width 109 height 9
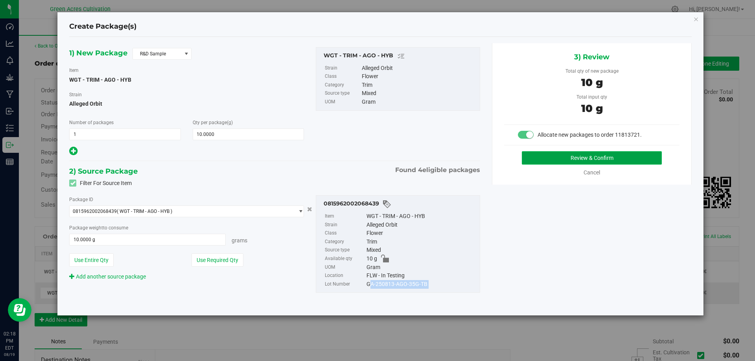
click at [550, 153] on button "Review & Confirm" at bounding box center [592, 157] width 140 height 13
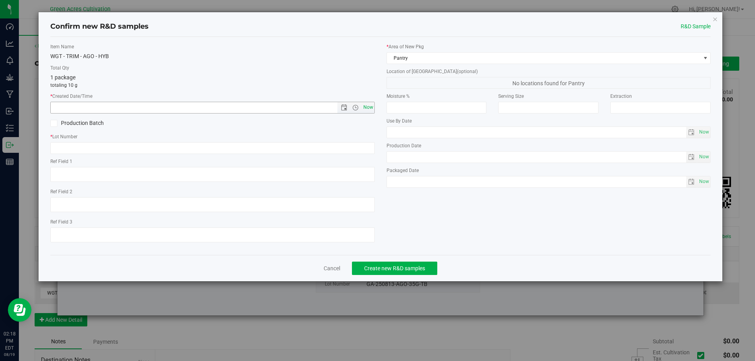
click at [369, 107] on span "Now" at bounding box center [367, 107] width 13 height 11
type input "[DATE] 2:18 PM"
click at [145, 156] on div "Item Name WGT - TRIM - AGO - HYB Total Qty 1 package totaling 10 g * Created Da…" at bounding box center [212, 146] width 336 height 206
click at [147, 150] on input "text" at bounding box center [212, 148] width 325 height 12
paste input "GA-250813-AGO-35G-TB"
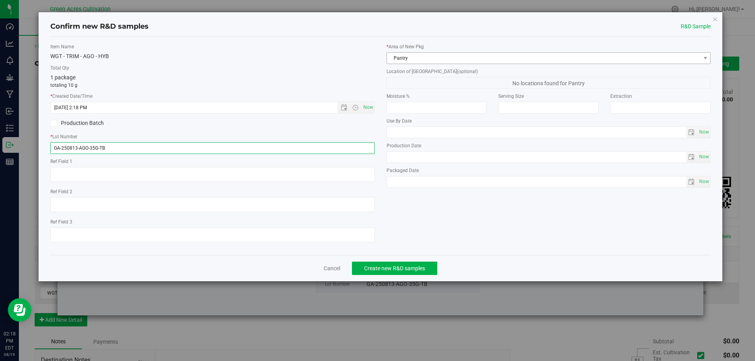
type input "GA-250813-AGO-35G-TB"
click at [394, 63] on span "Pantry" at bounding box center [544, 58] width 314 height 11
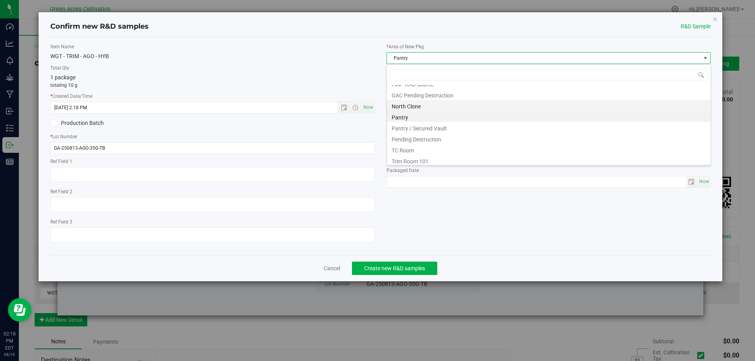
scroll to position [109, 0]
click at [423, 126] on li "Pantry / Secured Vault" at bounding box center [549, 125] width 324 height 11
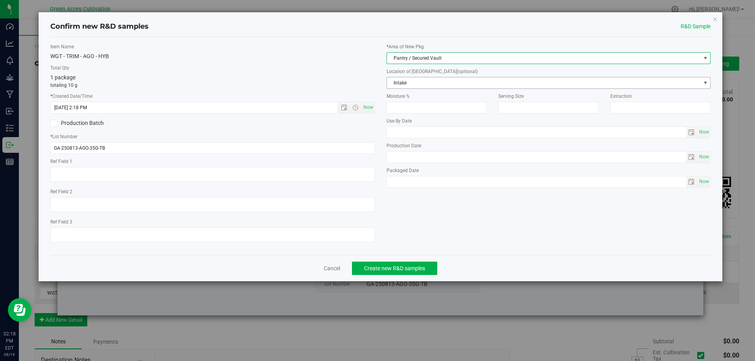
click at [417, 83] on span "Intake" at bounding box center [544, 82] width 314 height 11
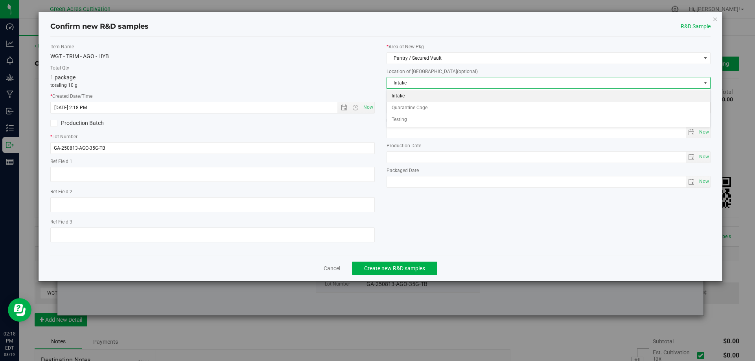
click at [396, 97] on li "Intake" at bounding box center [549, 96] width 324 height 12
click at [429, 223] on div "Item Name WGT - TRIM - AGO - HYB Total Qty 1 package totaling 10 g * Created Da…" at bounding box center [380, 146] width 673 height 206
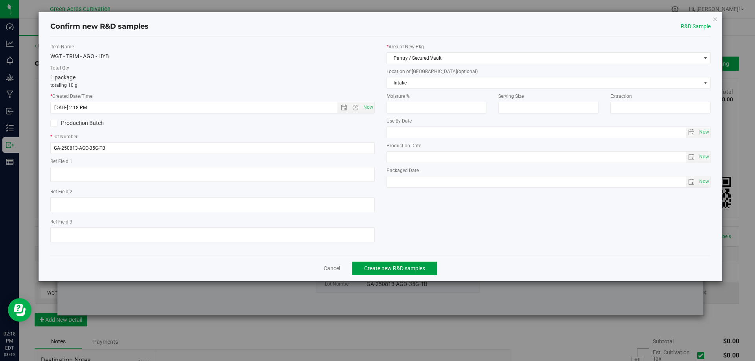
click at [420, 267] on span "Create new R&D samples" at bounding box center [394, 269] width 61 height 6
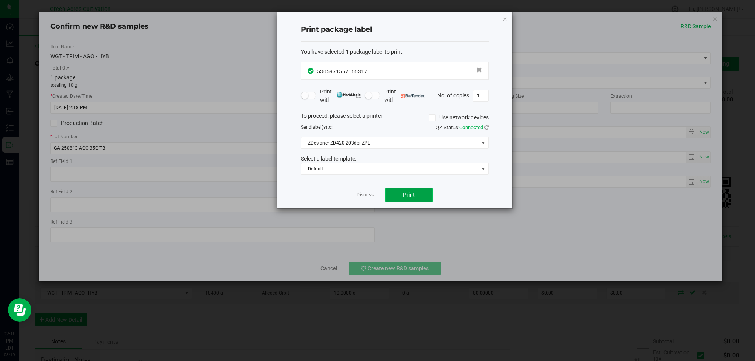
click at [407, 194] on span "Print" at bounding box center [409, 195] width 12 height 6
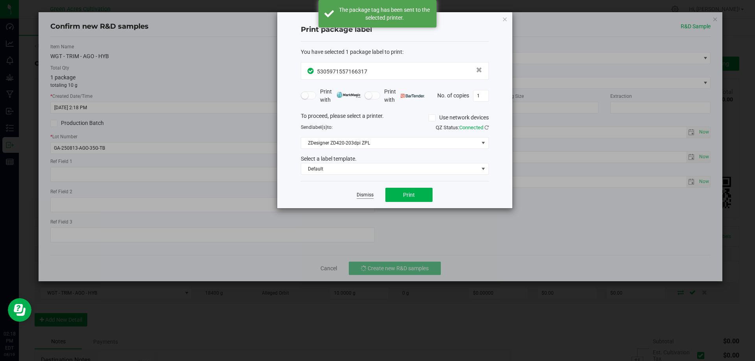
click at [364, 195] on link "Dismiss" at bounding box center [365, 195] width 17 height 7
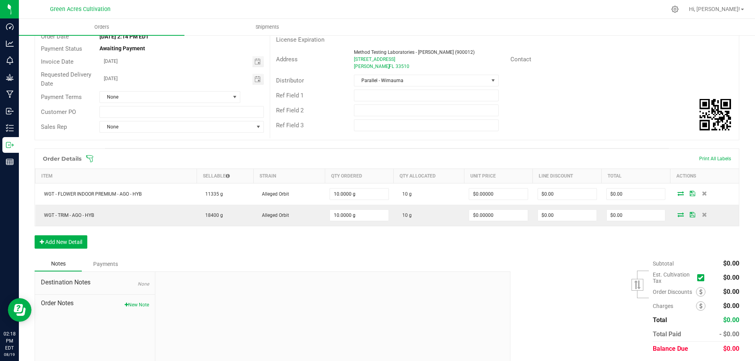
scroll to position [79, 0]
click at [63, 243] on button "Add New Detail" at bounding box center [61, 241] width 53 height 13
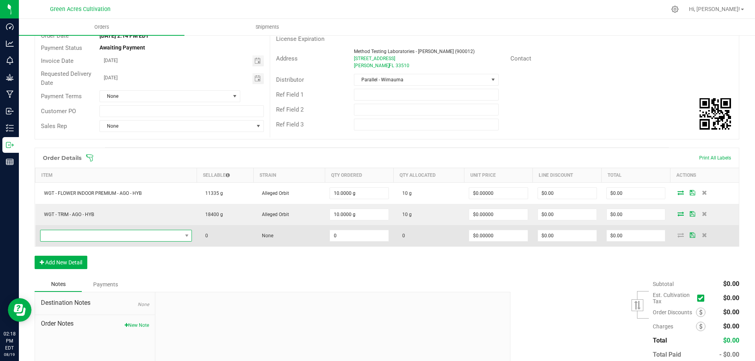
click at [93, 237] on span "NO DATA FOUND" at bounding box center [112, 236] width 142 height 11
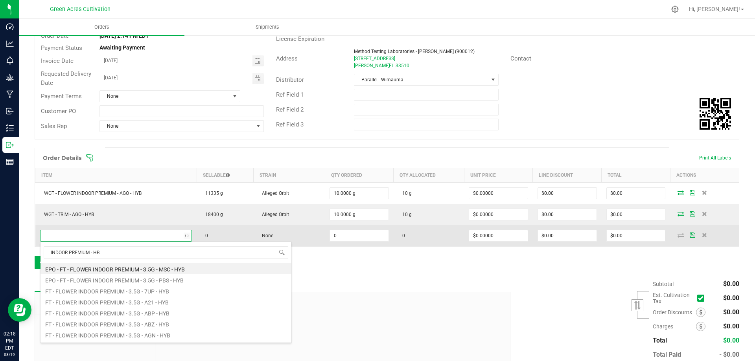
type input "INDOOR PREMIUM - HBG"
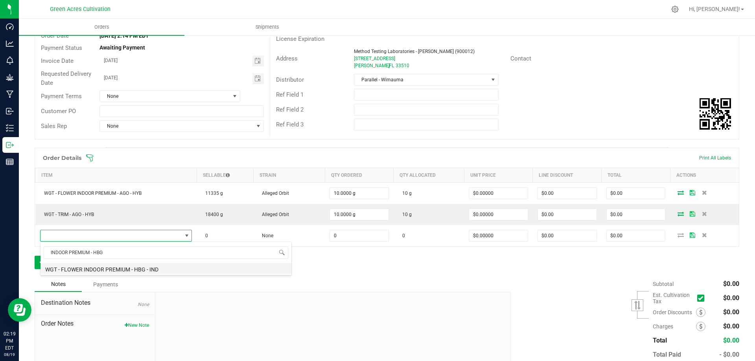
click at [160, 268] on li "WGT - FLOWER INDOOR PREMIUM - HBG - IND" at bounding box center [166, 268] width 251 height 11
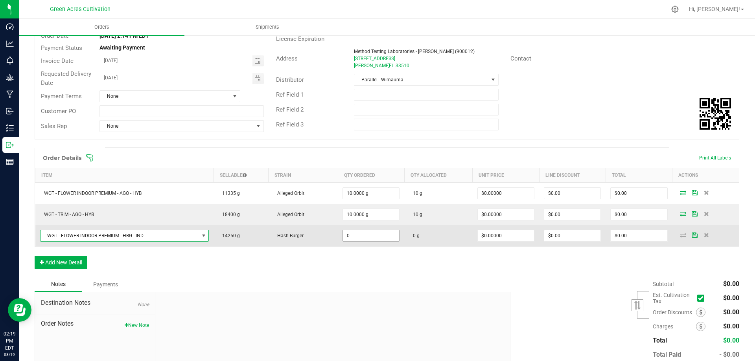
click at [358, 236] on input "0" at bounding box center [371, 236] width 56 height 11
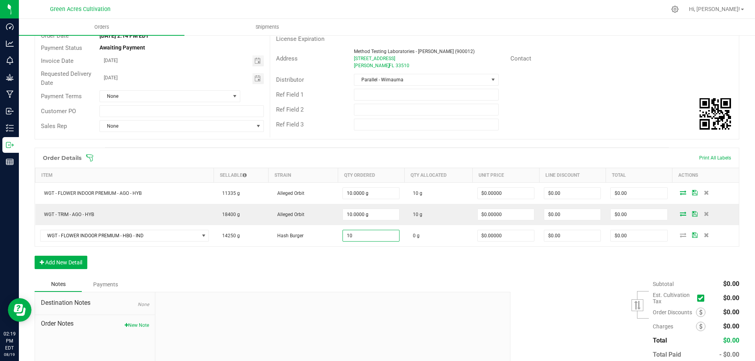
type input "10.0000 g"
click at [400, 271] on div "Order Details Print All Labels Item Sellable Strain Qty Ordered Qty Allocated U…" at bounding box center [387, 212] width 705 height 129
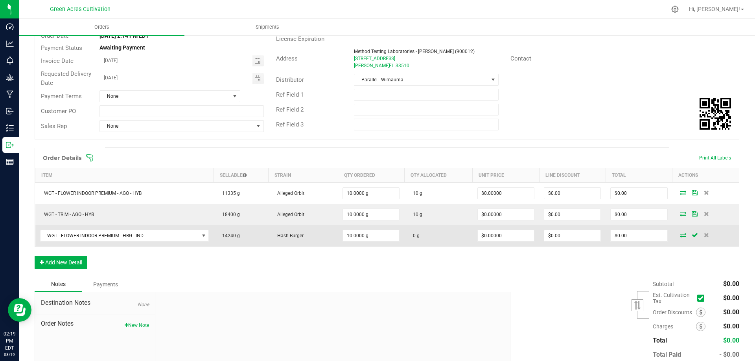
click at [680, 234] on icon at bounding box center [683, 235] width 6 height 5
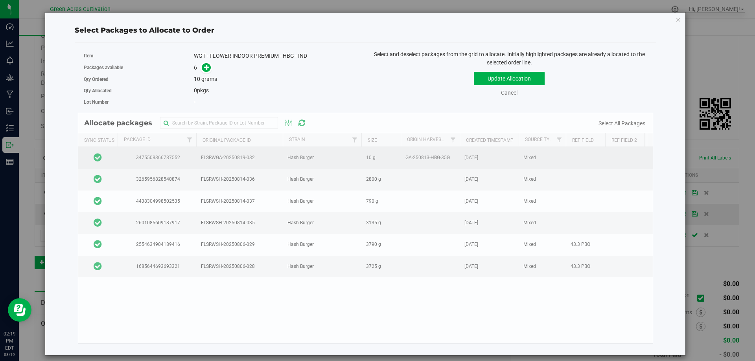
click at [113, 160] on td at bounding box center [97, 158] width 39 height 22
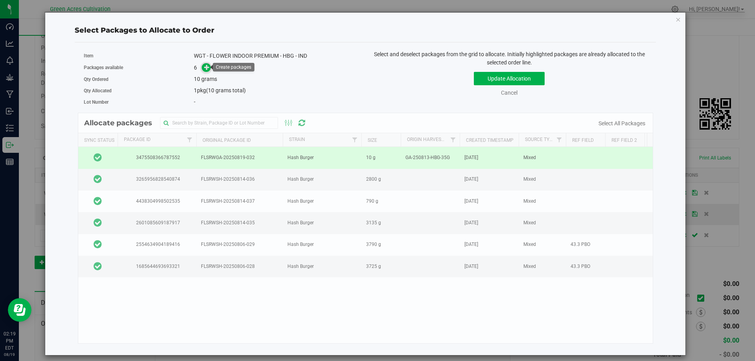
click at [206, 67] on icon at bounding box center [207, 68] width 6 height 6
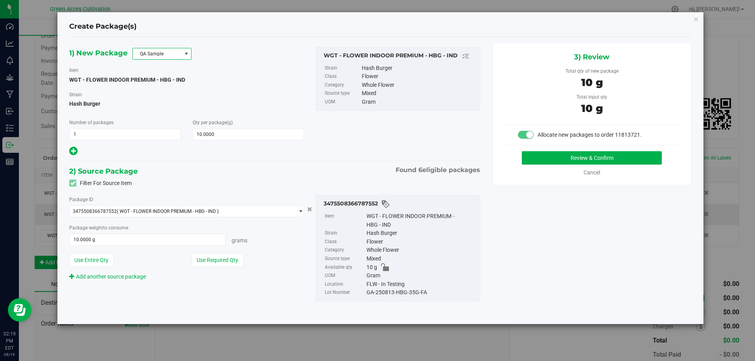
click at [173, 52] on span "QA Sample" at bounding box center [157, 53] width 48 height 11
click at [159, 94] on li "R&D Sample" at bounding box center [162, 88] width 58 height 11
click at [226, 260] on button "Use Required Qty" at bounding box center [218, 260] width 52 height 13
click at [407, 296] on div "GA-250813-HBG-35G-FA" at bounding box center [421, 293] width 109 height 9
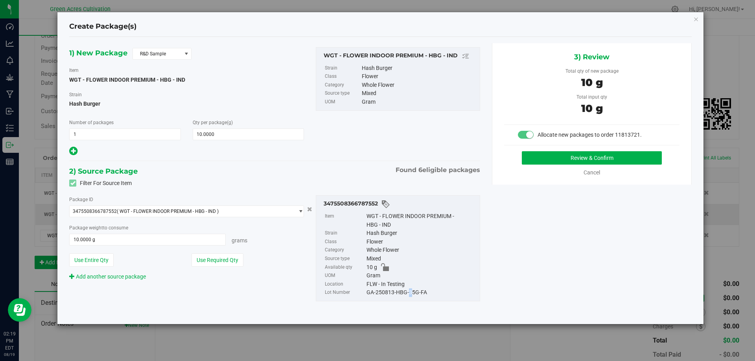
click at [407, 296] on div "GA-250813-HBG-35G-FA" at bounding box center [421, 293] width 109 height 9
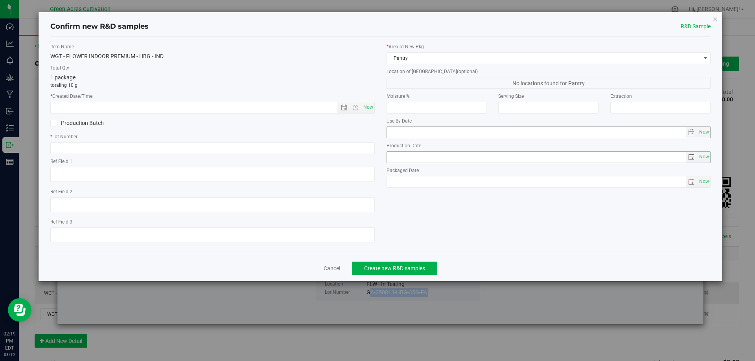
scroll to position [79, 0]
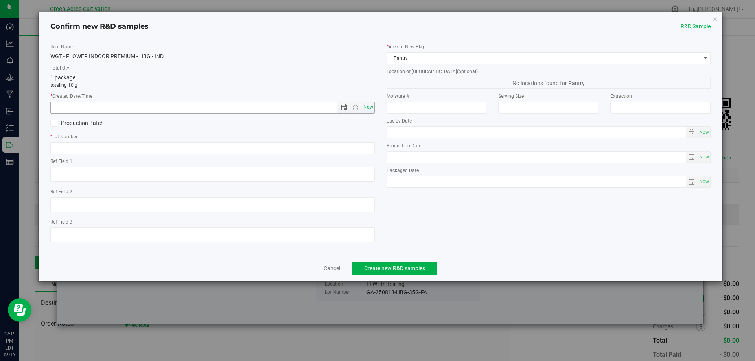
click at [368, 109] on span "Now" at bounding box center [367, 107] width 13 height 11
type input "8/19/2025 2:19 PM"
click at [196, 154] on div "Item Name WGT - FLOWER INDOOR PREMIUM - HBG - IND Total Qty 1 package totaling …" at bounding box center [212, 146] width 336 height 206
click at [195, 148] on input "text" at bounding box center [212, 148] width 325 height 12
paste input "GA-250813-HBG-35G-FA"
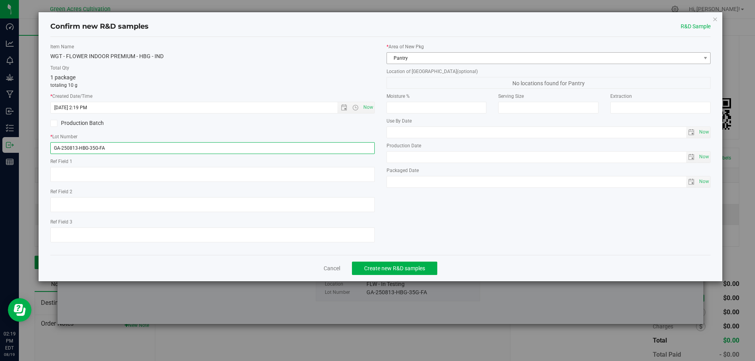
type input "GA-250813-HBG-35G-FA"
click at [409, 59] on span "Pantry" at bounding box center [544, 58] width 314 height 11
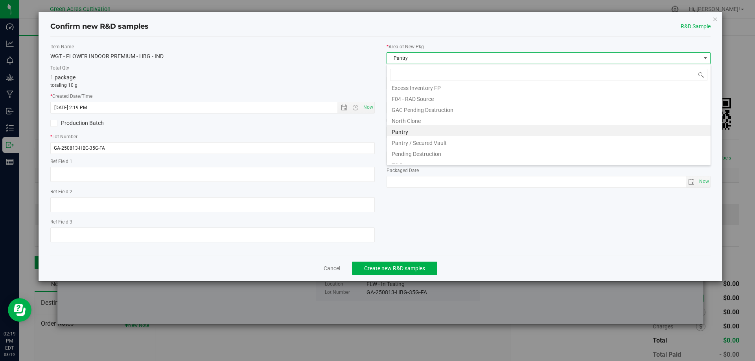
scroll to position [104, 0]
click at [416, 129] on li "Pantry / Secured Vault" at bounding box center [549, 129] width 324 height 11
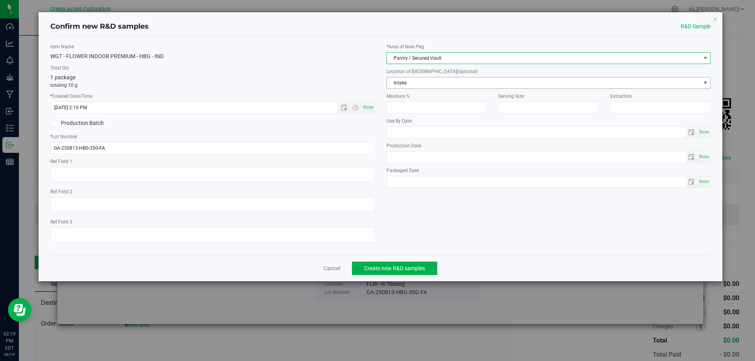
click at [398, 77] on span "Intake" at bounding box center [544, 82] width 314 height 11
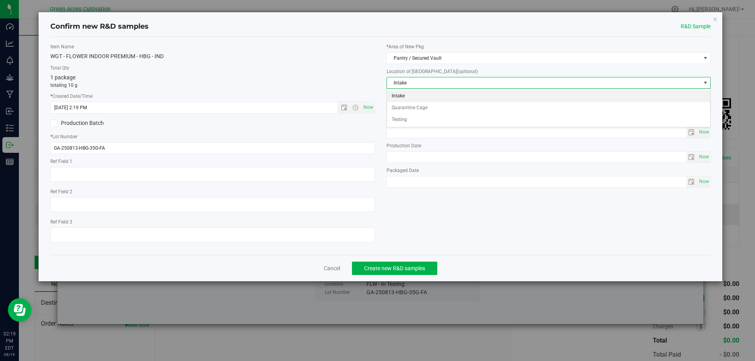
click at [399, 100] on li "Intake" at bounding box center [549, 96] width 324 height 12
drag, startPoint x: 482, startPoint y: 247, endPoint x: 469, endPoint y: 248, distance: 13.1
click at [482, 247] on div "Item Name WGT - FLOWER INDOOR PREMIUM - HBG - IND Total Qty 1 package totaling …" at bounding box center [380, 146] width 673 height 206
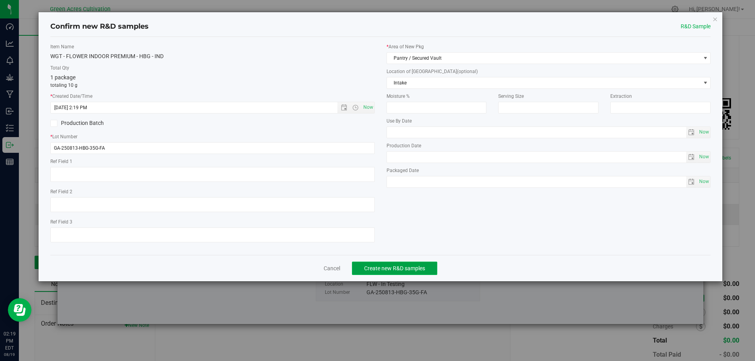
click at [428, 267] on button "Create new R&D samples" at bounding box center [394, 268] width 85 height 13
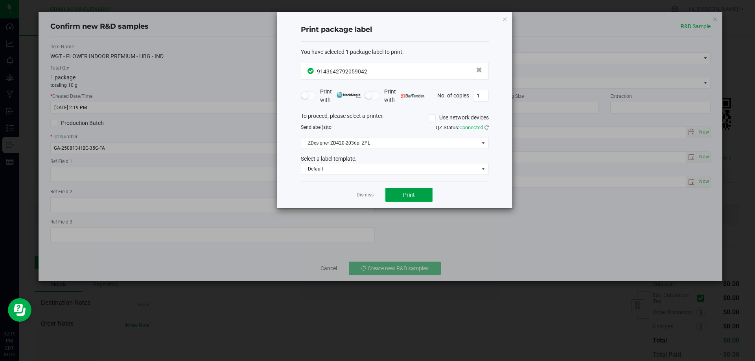
click at [398, 192] on button "Print" at bounding box center [408, 195] width 47 height 14
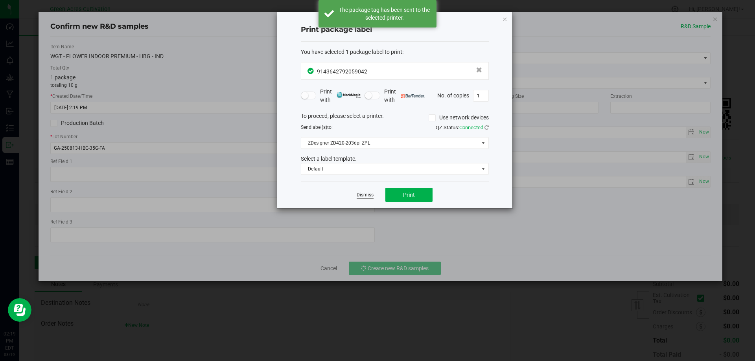
click at [369, 196] on link "Dismiss" at bounding box center [365, 195] width 17 height 7
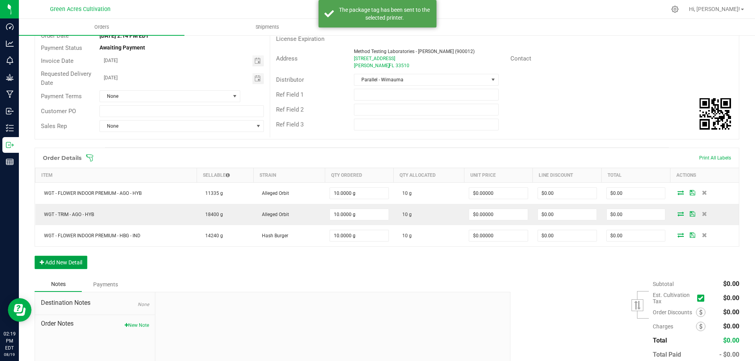
click at [69, 263] on button "Add New Detail" at bounding box center [61, 262] width 53 height 13
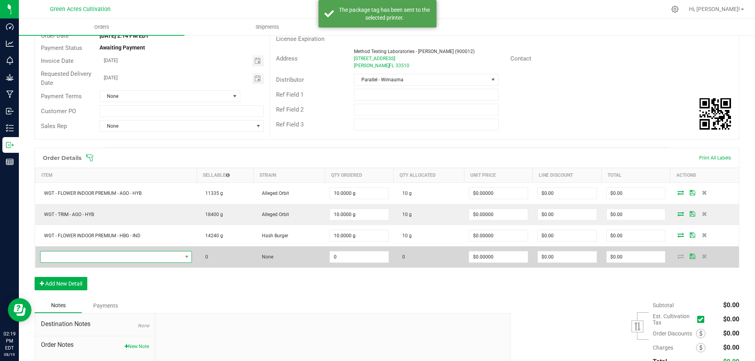
click at [97, 257] on span "NO DATA FOUND" at bounding box center [112, 257] width 142 height 11
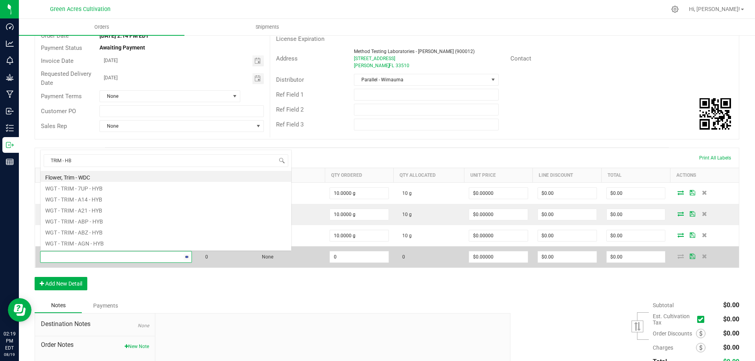
type input "TRIM - HBG"
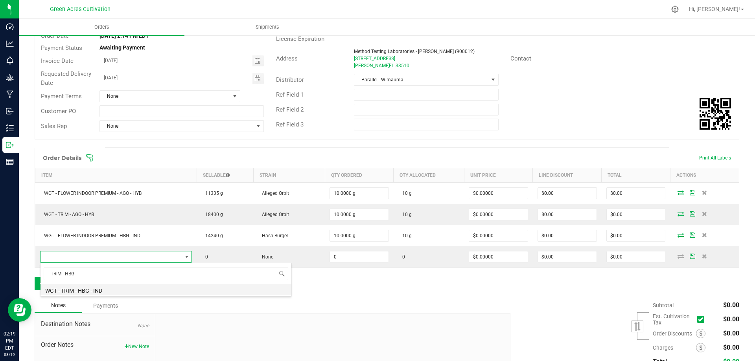
click at [92, 292] on li "WGT - TRIM - HBG - IND" at bounding box center [166, 289] width 251 height 11
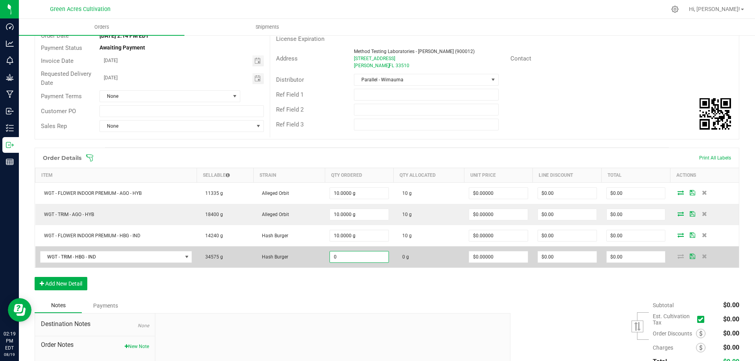
click at [349, 260] on input "0" at bounding box center [359, 257] width 59 height 11
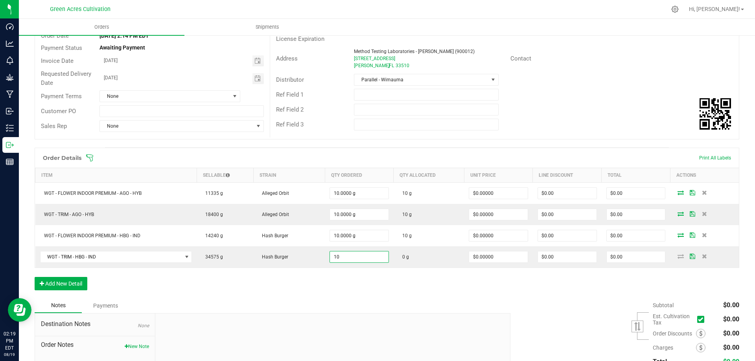
type input "10.0000 g"
click at [371, 290] on div "Order Details Print All Labels Item Sellable Strain Qty Ordered Qty Allocated U…" at bounding box center [387, 223] width 705 height 151
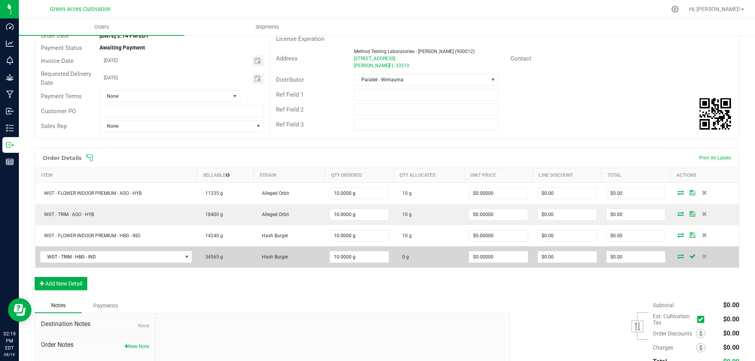
click at [678, 257] on icon at bounding box center [681, 256] width 6 height 5
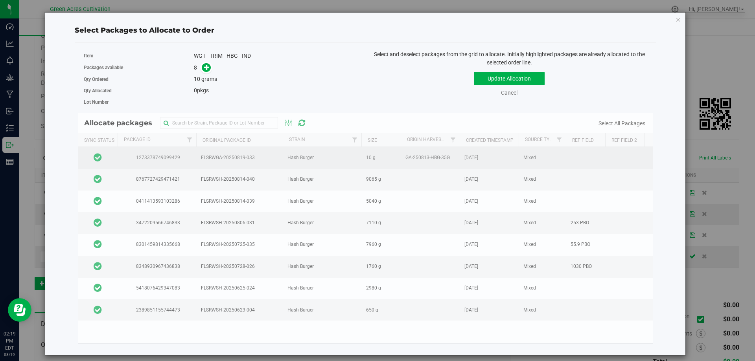
click at [113, 155] on td at bounding box center [97, 158] width 39 height 22
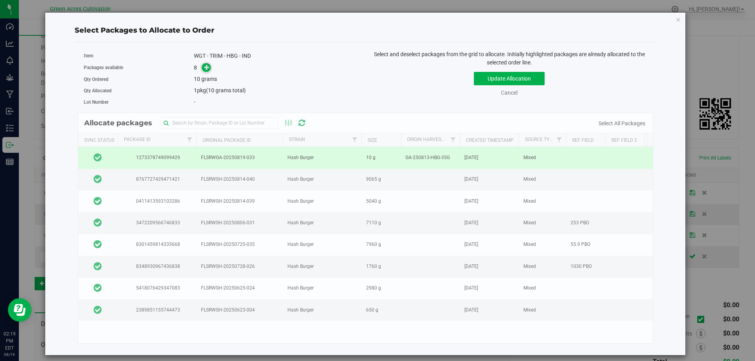
click at [207, 67] on icon at bounding box center [207, 68] width 6 height 6
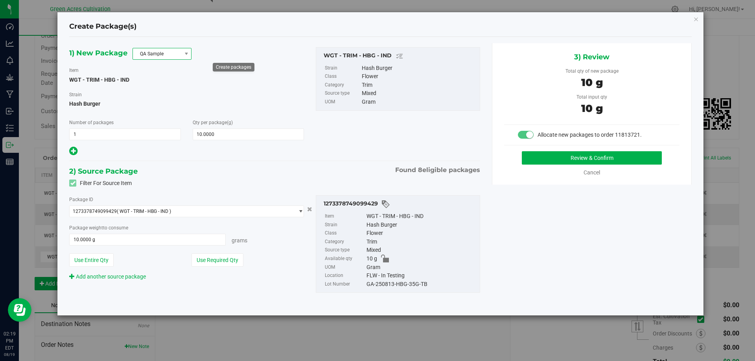
click at [160, 55] on span "QA Sample" at bounding box center [157, 53] width 48 height 11
click at [162, 87] on li "R&D Sample" at bounding box center [162, 88] width 58 height 11
drag, startPoint x: 246, startPoint y: 87, endPoint x: 251, endPoint y: 116, distance: 29.9
click at [247, 87] on div "1) New Package R&D Sample Item WGT - TRIM - HBG - IND Strain Hash Burger Number…" at bounding box center [186, 102] width 247 height 110
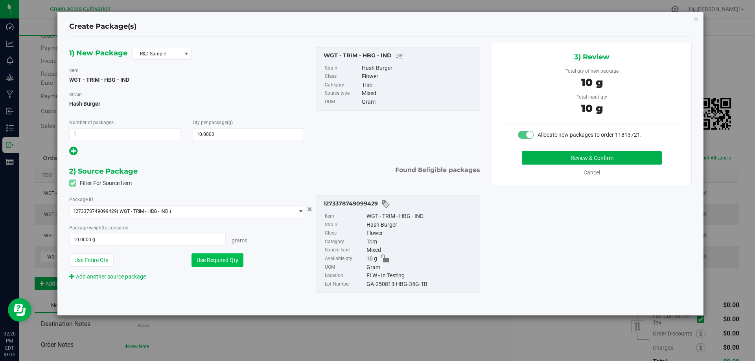
click at [212, 258] on button "Use Required Qty" at bounding box center [218, 260] width 52 height 13
click at [405, 285] on div "GA-250813-HBG-35G-TB" at bounding box center [421, 284] width 109 height 9
copy div "GA-250813-HBG-35G-TB"
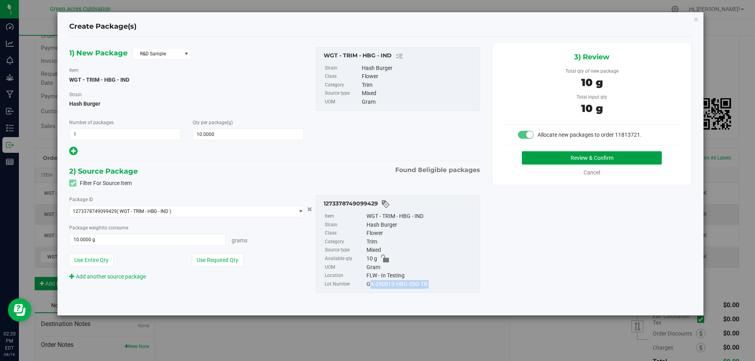
click at [545, 159] on button "Review & Confirm" at bounding box center [592, 157] width 140 height 13
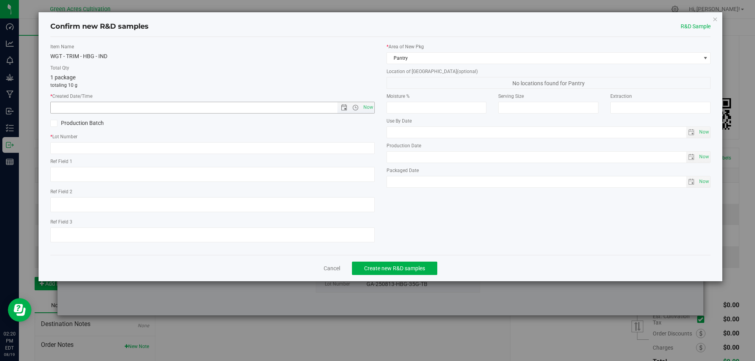
drag, startPoint x: 370, startPoint y: 108, endPoint x: 338, endPoint y: 125, distance: 35.5
click at [370, 109] on span "Now" at bounding box center [367, 107] width 13 height 11
type input "8/19/2025 2:20 PM"
click at [237, 141] on div "* Lot Number" at bounding box center [212, 143] width 325 height 21
click at [220, 146] on input "text" at bounding box center [212, 148] width 325 height 12
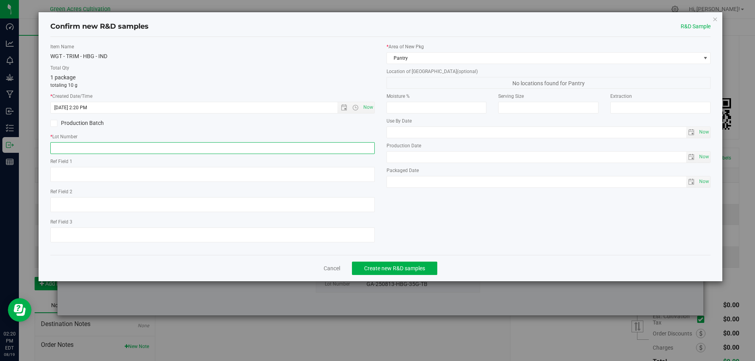
paste input "GA-250813-HBG-35G-TB"
type input "GA-250813-HBG-35G-TB"
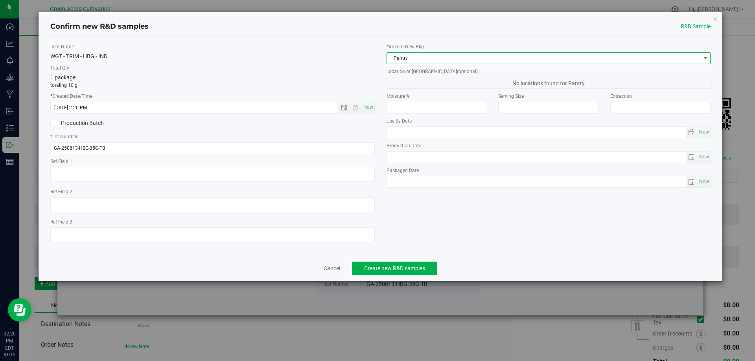
click at [420, 57] on span "Pantry" at bounding box center [544, 58] width 314 height 11
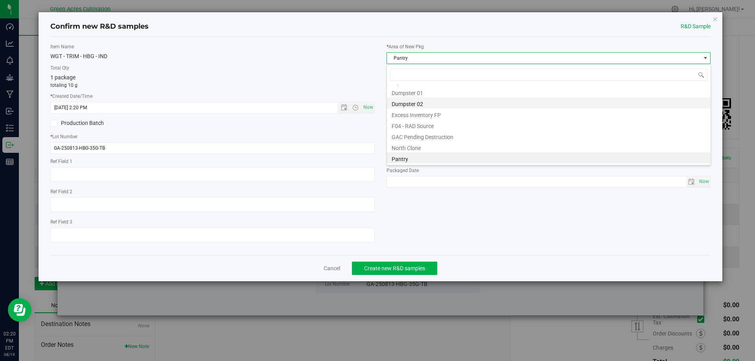
scroll to position [104, 0]
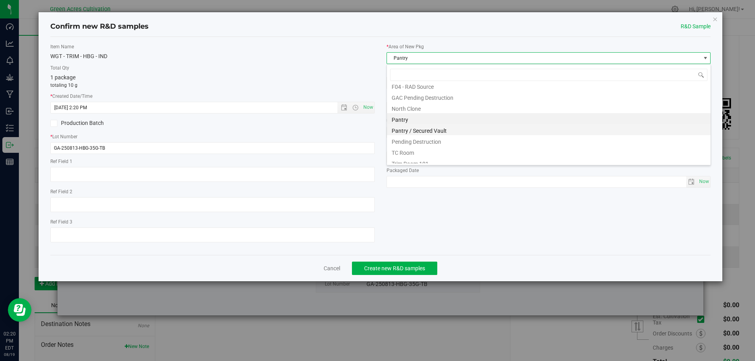
click at [411, 129] on li "Pantry / Secured Vault" at bounding box center [549, 129] width 324 height 11
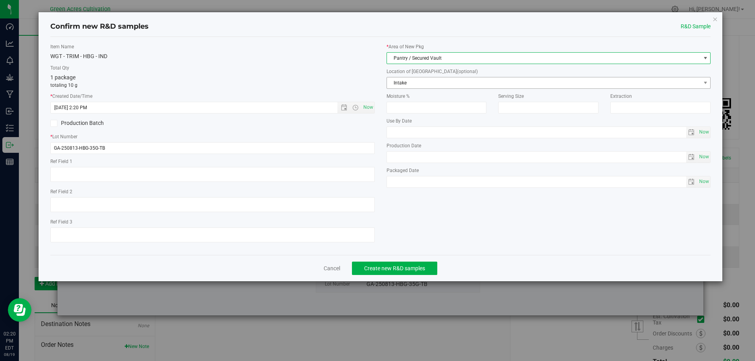
click at [409, 77] on span "Intake" at bounding box center [549, 83] width 325 height 12
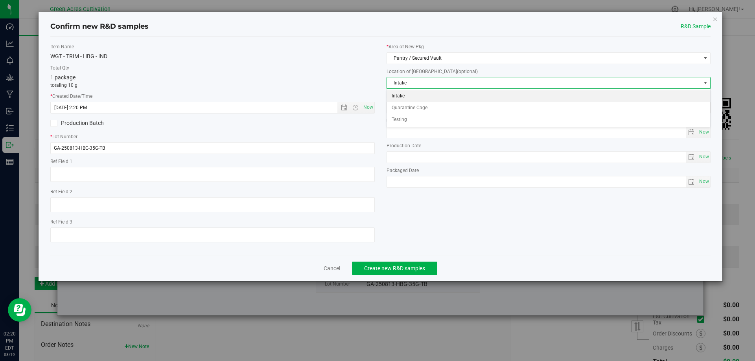
click at [399, 97] on li "Intake" at bounding box center [549, 96] width 324 height 12
drag, startPoint x: 438, startPoint y: 300, endPoint x: 446, endPoint y: 276, distance: 25.5
click at [439, 297] on div "Confirm new R&D samples R&D Sample Item Name WGT - TRIM - HBG - IND Total Qty 1…" at bounding box center [380, 180] width 761 height 361
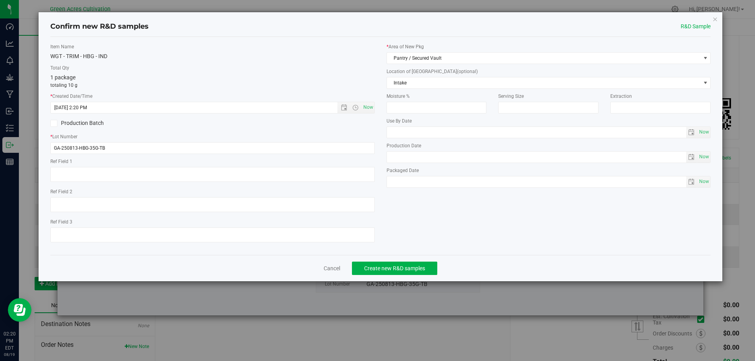
click at [479, 255] on div "Cancel Create new R&D samples" at bounding box center [380, 268] width 661 height 26
click at [415, 266] on span "Create new R&D samples" at bounding box center [394, 269] width 61 height 6
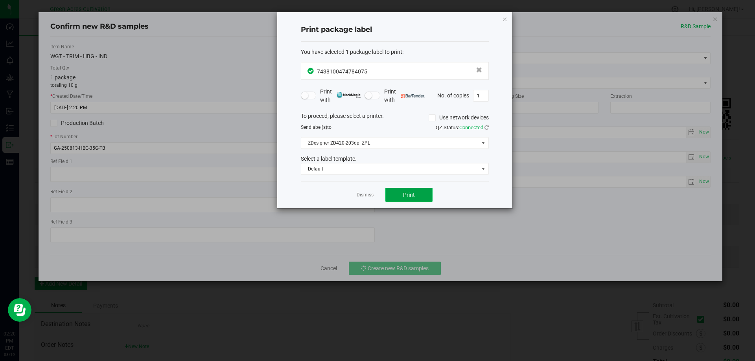
click at [408, 193] on span "Print" at bounding box center [409, 195] width 12 height 6
click at [367, 198] on link "Dismiss" at bounding box center [365, 195] width 17 height 7
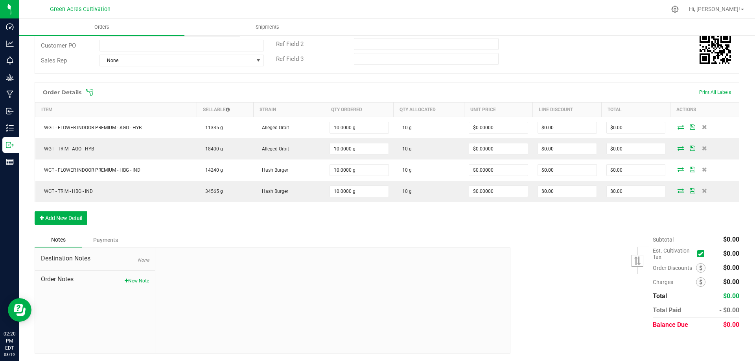
scroll to position [145, 0]
click at [127, 280] on button "New Note" at bounding box center [137, 280] width 24 height 7
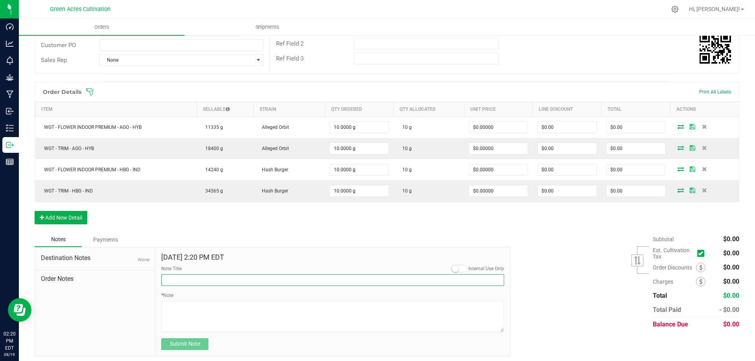
click at [192, 276] on input "Note Title" at bounding box center [332, 281] width 343 height 12
type input "TAG"
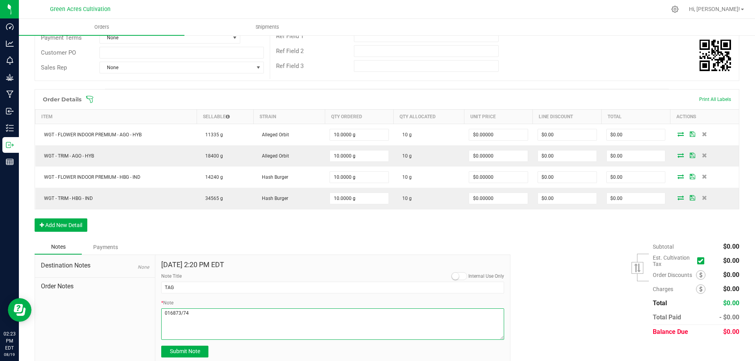
scroll to position [148, 0]
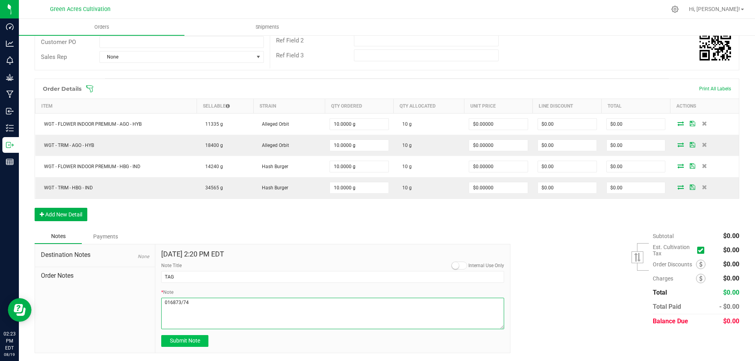
type textarea "016873/74"
click at [184, 344] on span "Submit Note" at bounding box center [185, 341] width 30 height 6
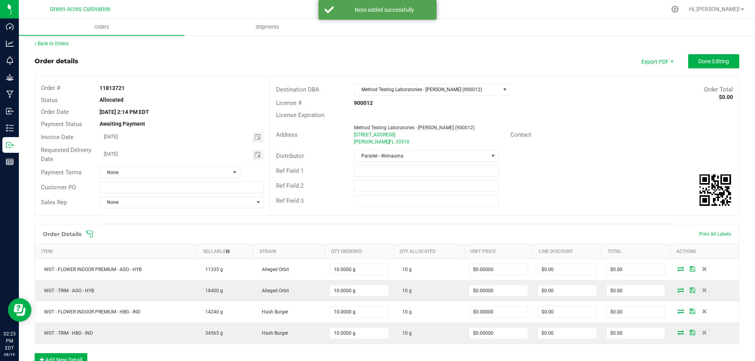
scroll to position [0, 0]
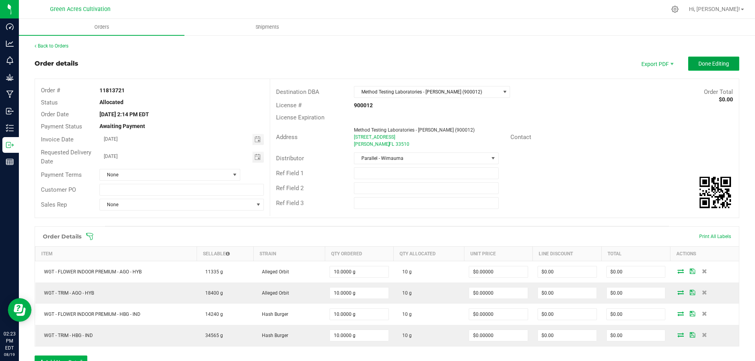
click at [708, 65] on span "Done Editing" at bounding box center [714, 64] width 31 height 6
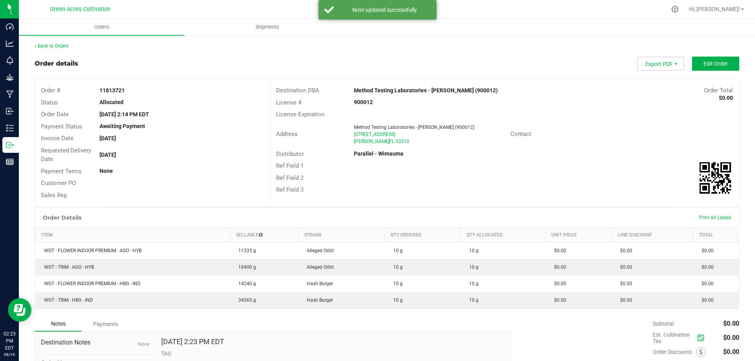
click at [662, 60] on span "Export PDF" at bounding box center [660, 64] width 47 height 14
click at [661, 77] on span "Packing List PDF" at bounding box center [656, 76] width 49 height 11
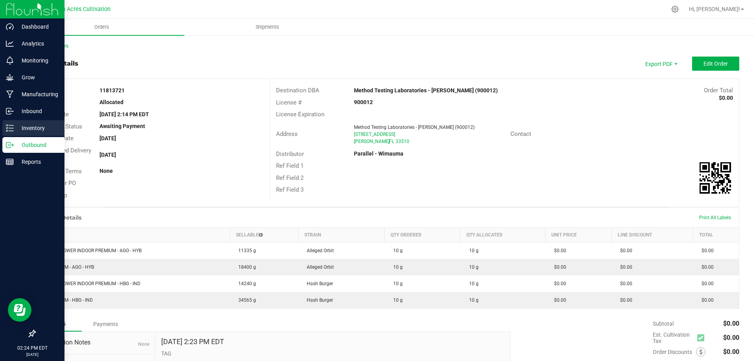
click at [21, 129] on p "Inventory" at bounding box center [37, 128] width 47 height 9
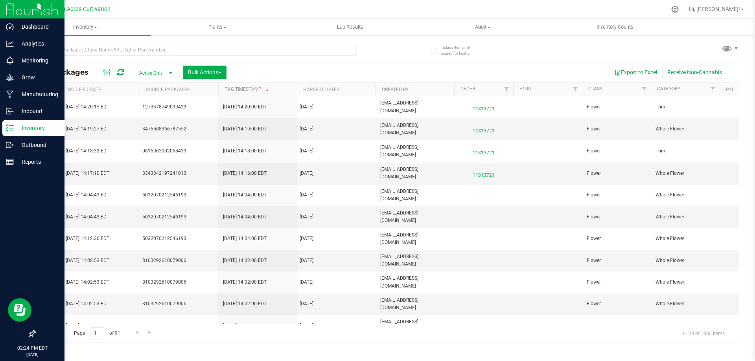
scroll to position [0, 1182]
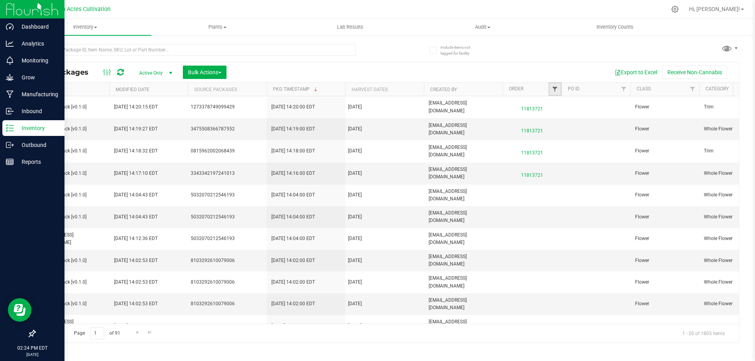
click at [558, 90] on span "Filter" at bounding box center [555, 89] width 6 height 6
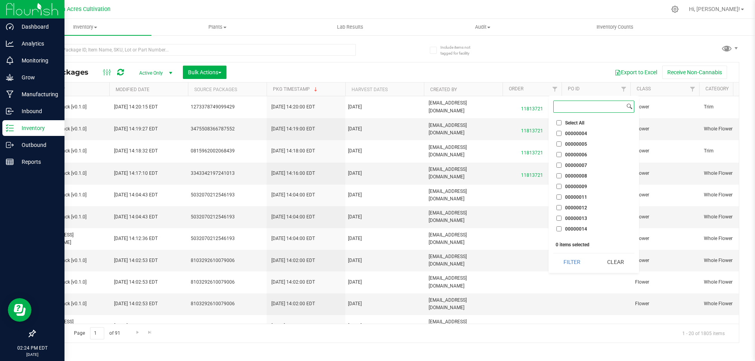
click at [570, 105] on input at bounding box center [589, 106] width 71 height 11
paste input "11813721"
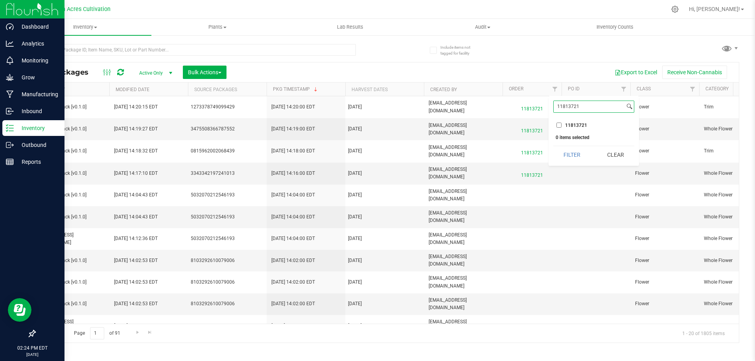
type input "11813721"
click at [553, 146] on button "Filter" at bounding box center [572, 154] width 38 height 17
click at [555, 89] on span "Filter" at bounding box center [555, 89] width 6 height 6
click at [556, 128] on li "11813721" at bounding box center [593, 125] width 81 height 8
click at [561, 124] on input "11813721" at bounding box center [559, 125] width 5 height 5
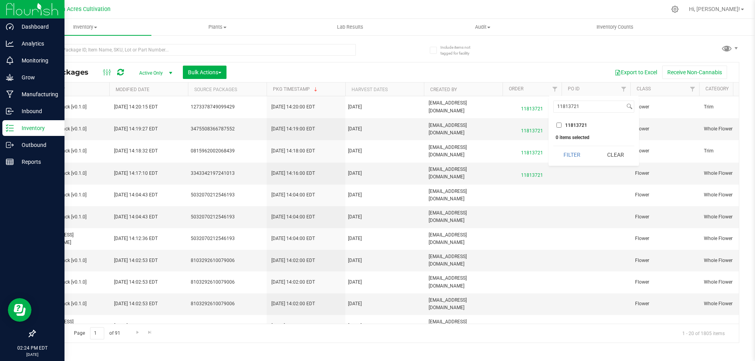
checkbox input "true"
click at [574, 157] on button "Filter" at bounding box center [572, 154] width 38 height 17
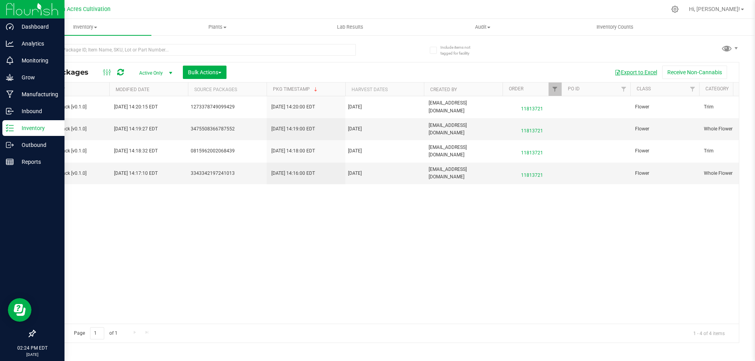
click at [640, 73] on button "Export to Excel" at bounding box center [636, 72] width 53 height 13
click at [719, 8] on span "Hi, [PERSON_NAME]!" at bounding box center [714, 9] width 51 height 6
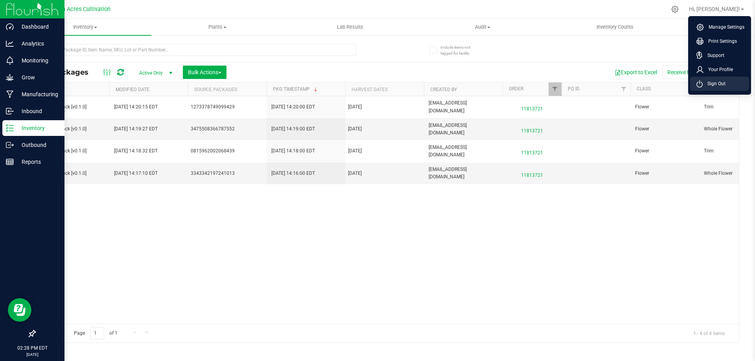
click at [708, 85] on span "Sign Out" at bounding box center [714, 84] width 23 height 8
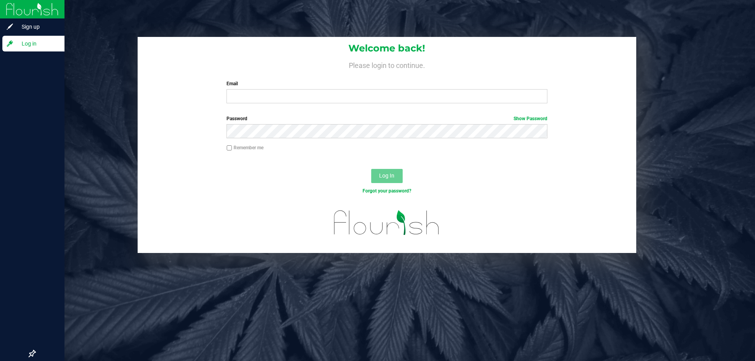
click at [55, 179] on div "Welcome back! Please login to continue. Email Required Please format your email…" at bounding box center [387, 145] width 748 height 216
